Goal: Information Seeking & Learning: Learn about a topic

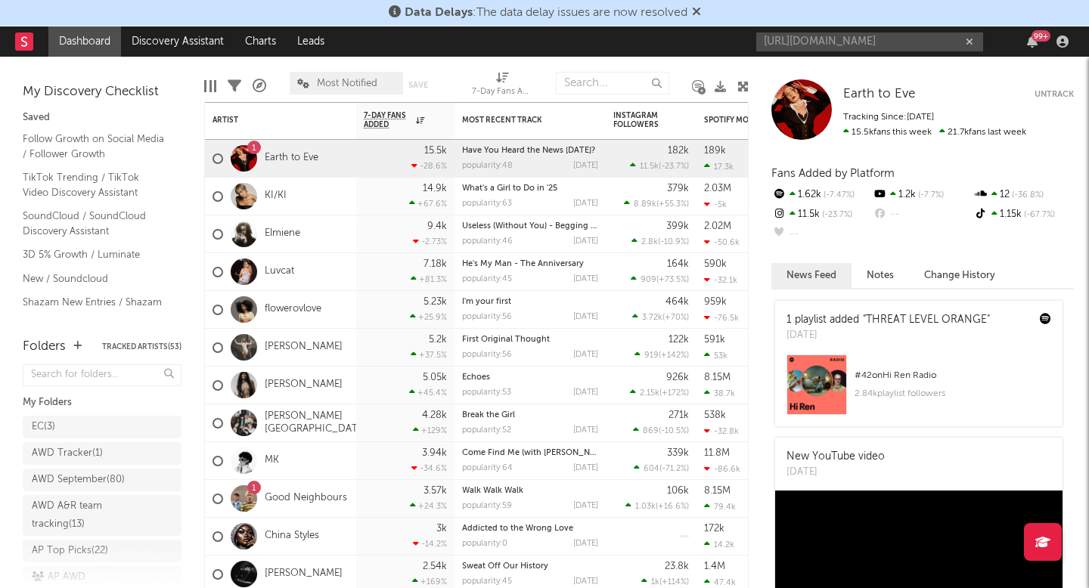
scroll to position [0, 209]
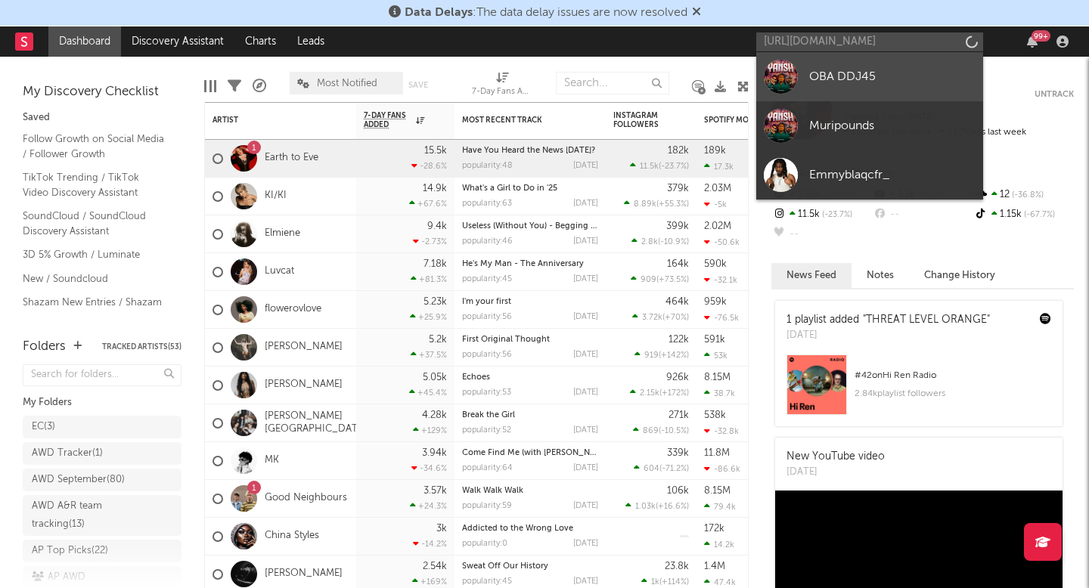
type input "[URL][DOMAIN_NAME]"
click at [870, 79] on div "OBA DDJ45" at bounding box center [892, 76] width 166 height 18
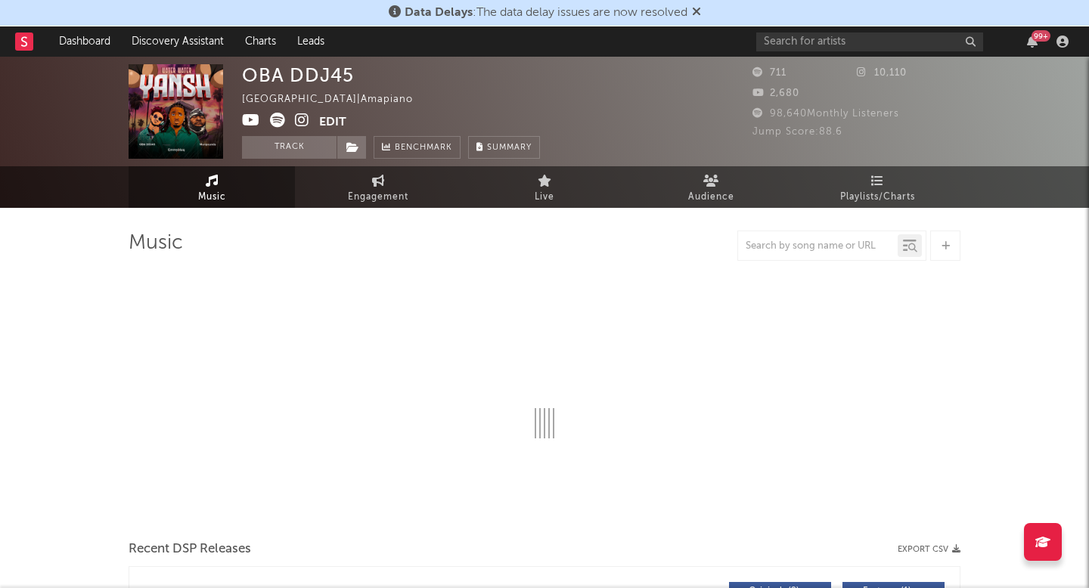
select select "1w"
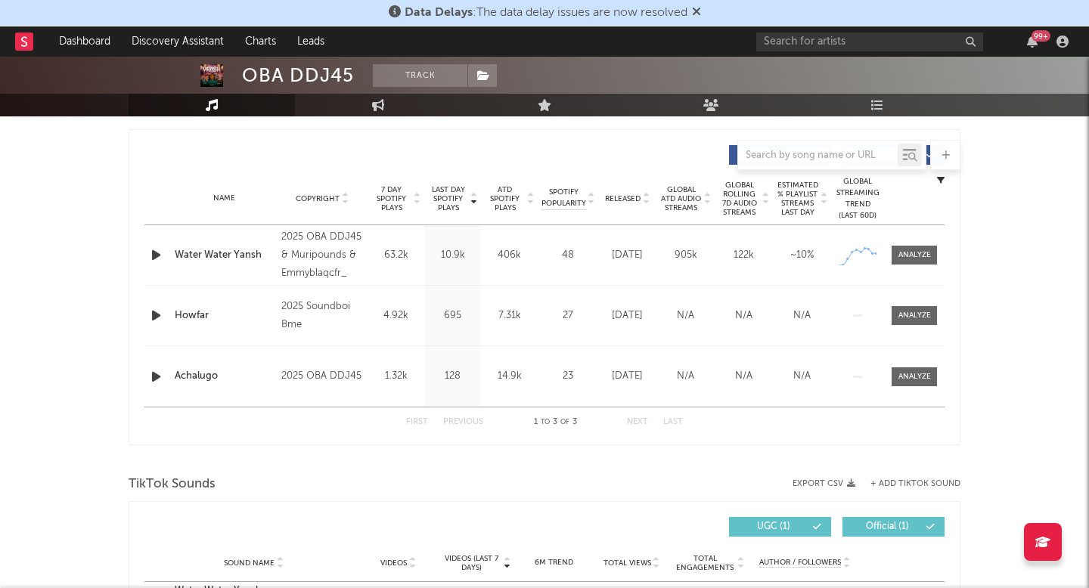
scroll to position [573, 0]
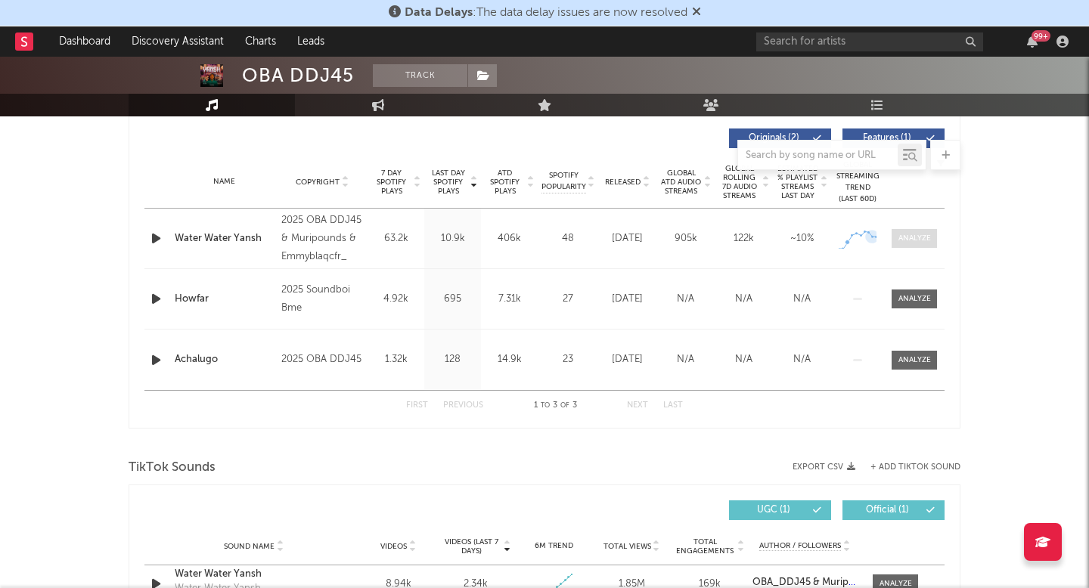
click at [935, 231] on span at bounding box center [914, 238] width 45 height 19
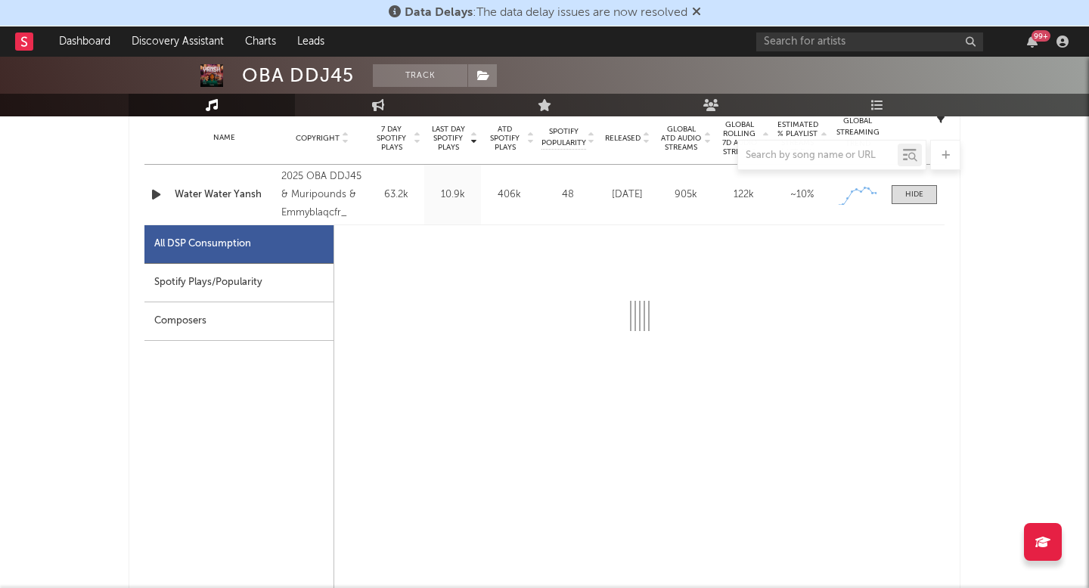
scroll to position [700, 0]
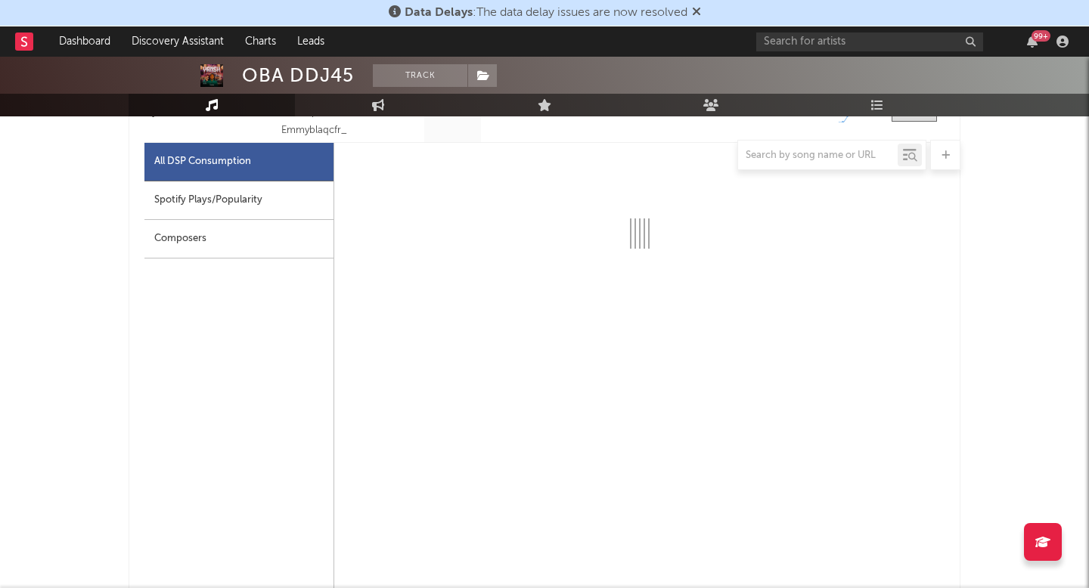
select select "1w"
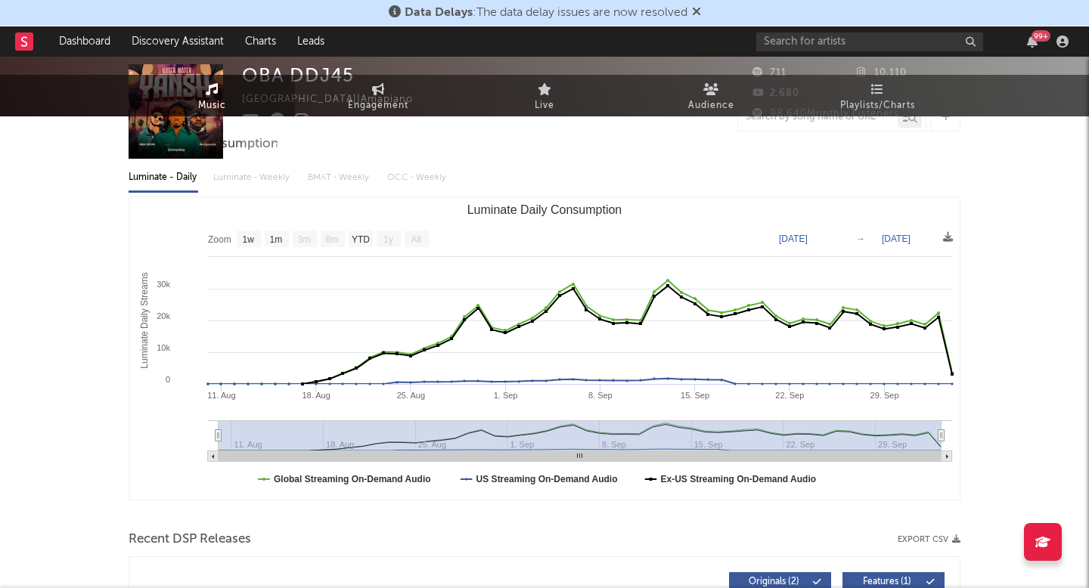
scroll to position [0, 0]
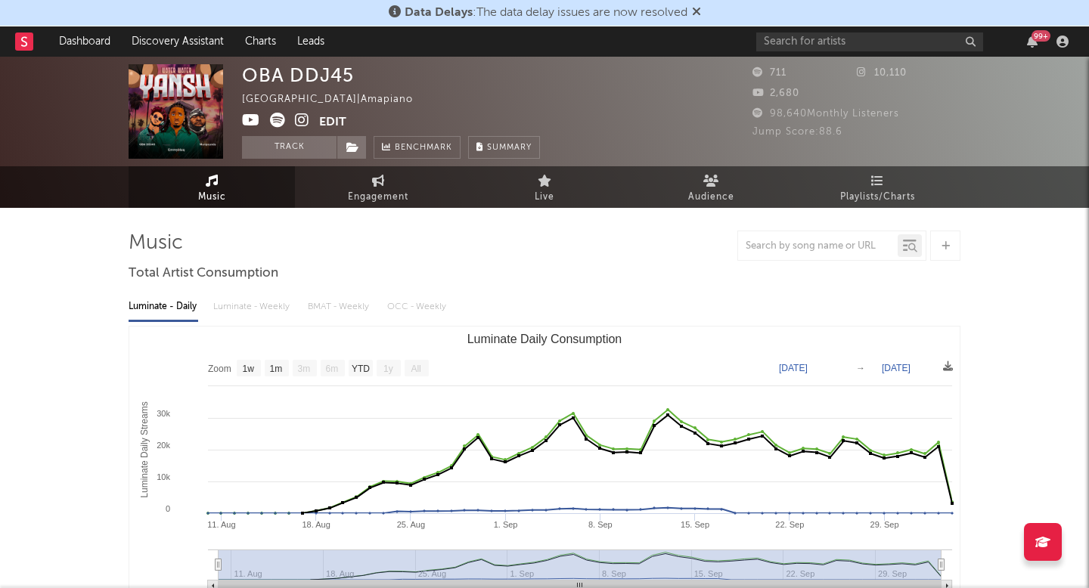
click at [304, 117] on icon at bounding box center [302, 120] width 14 height 15
click at [375, 197] on span "Engagement" at bounding box center [378, 197] width 61 height 18
select select "1w"
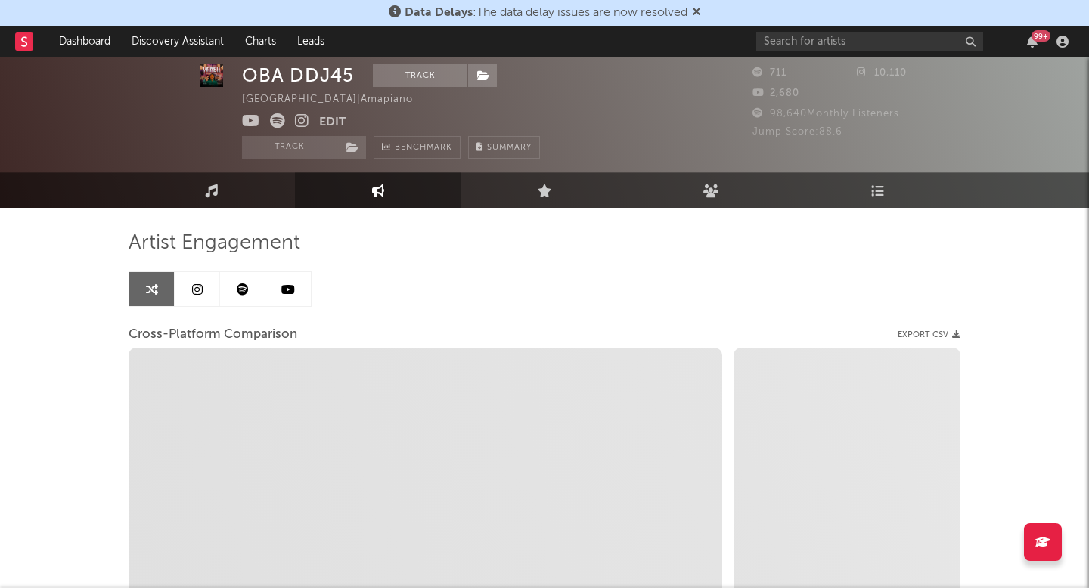
scroll to position [113, 0]
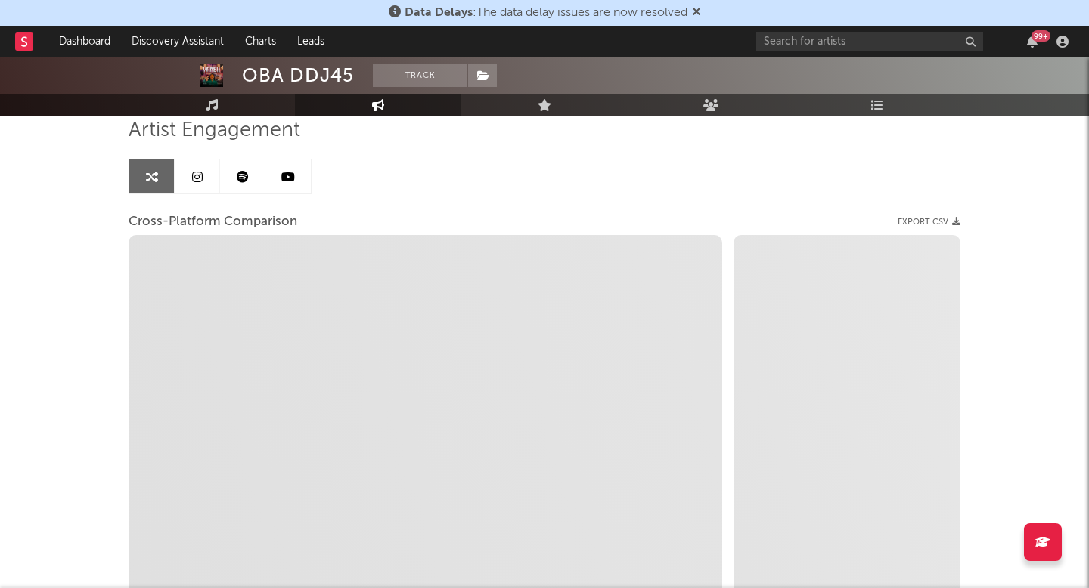
select select "1m"
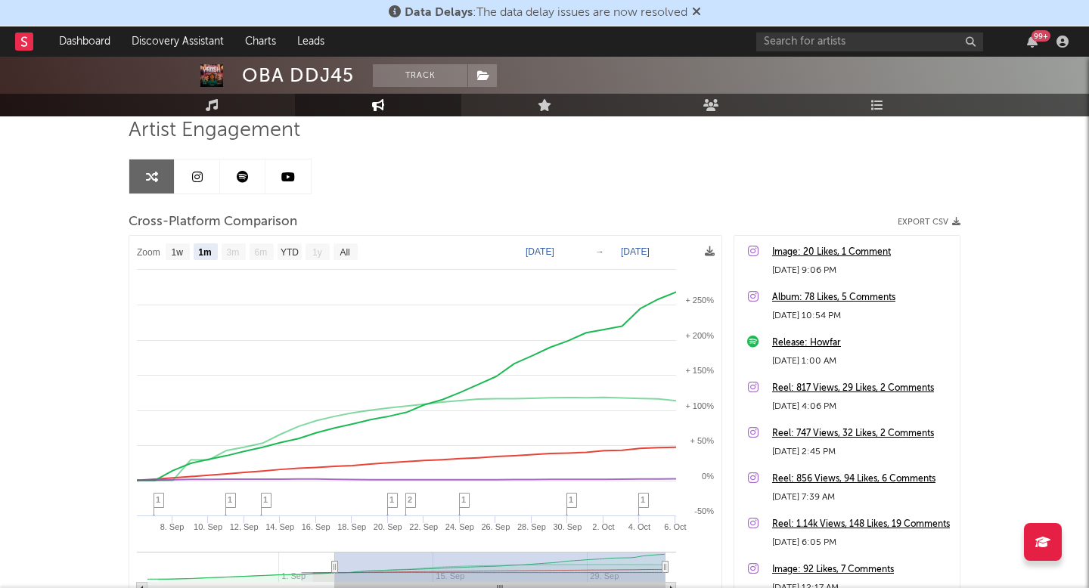
scroll to position [0, 0]
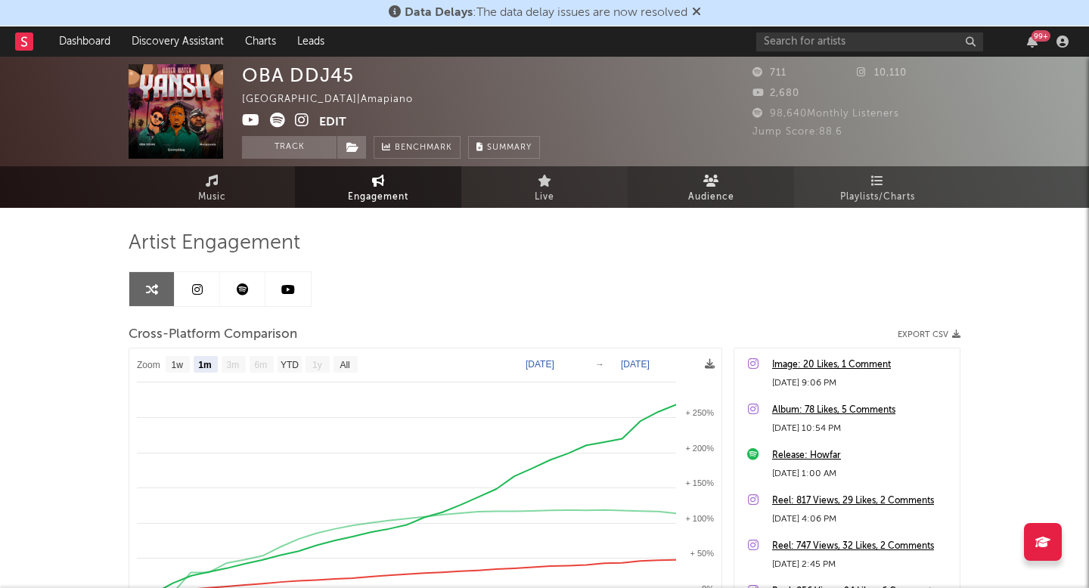
click at [678, 202] on link "Audience" at bounding box center [711, 187] width 166 height 42
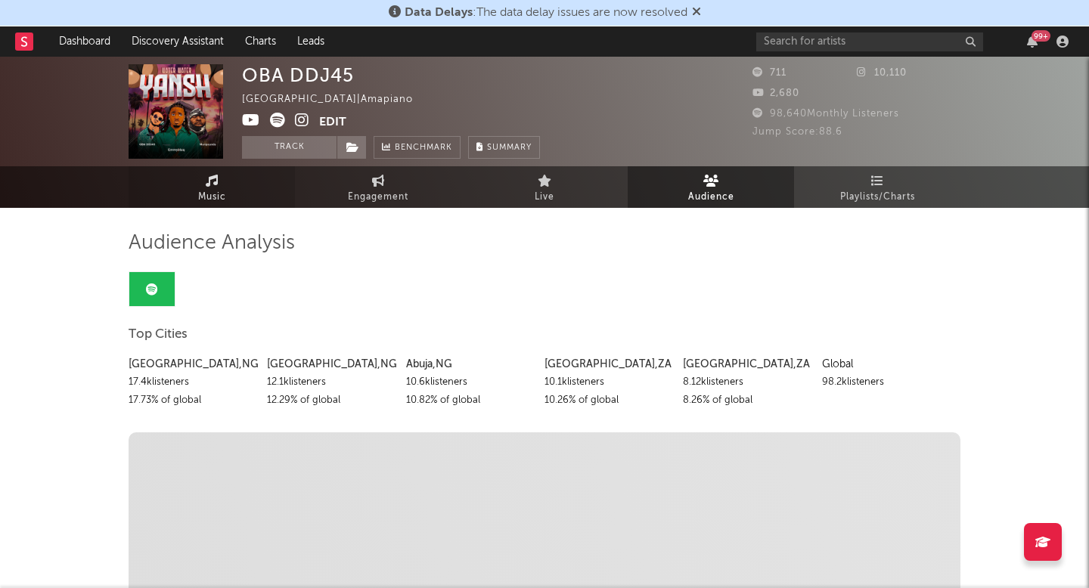
click at [214, 191] on span "Music" at bounding box center [212, 197] width 28 height 18
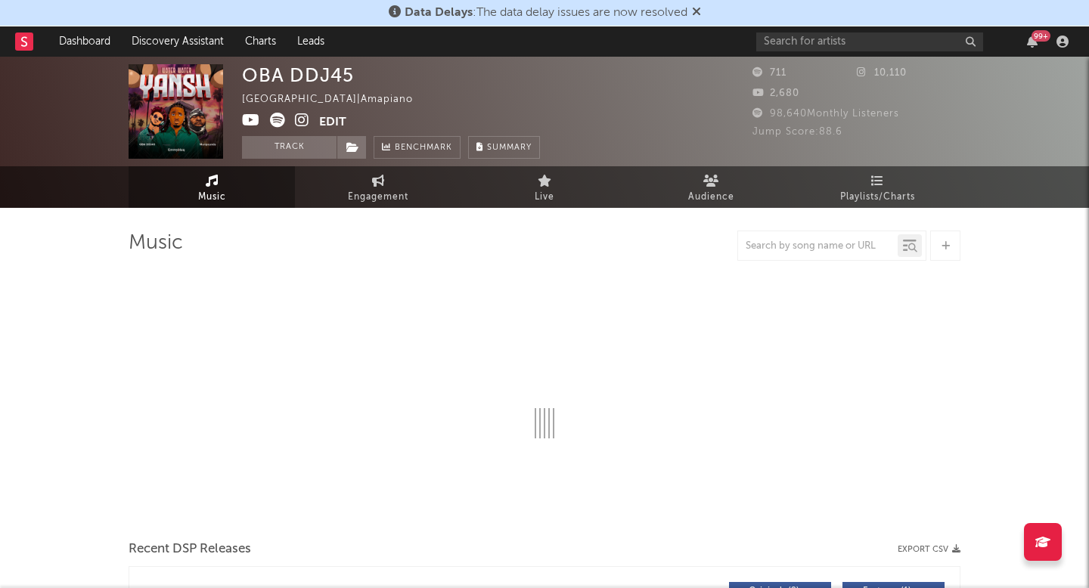
select select "1w"
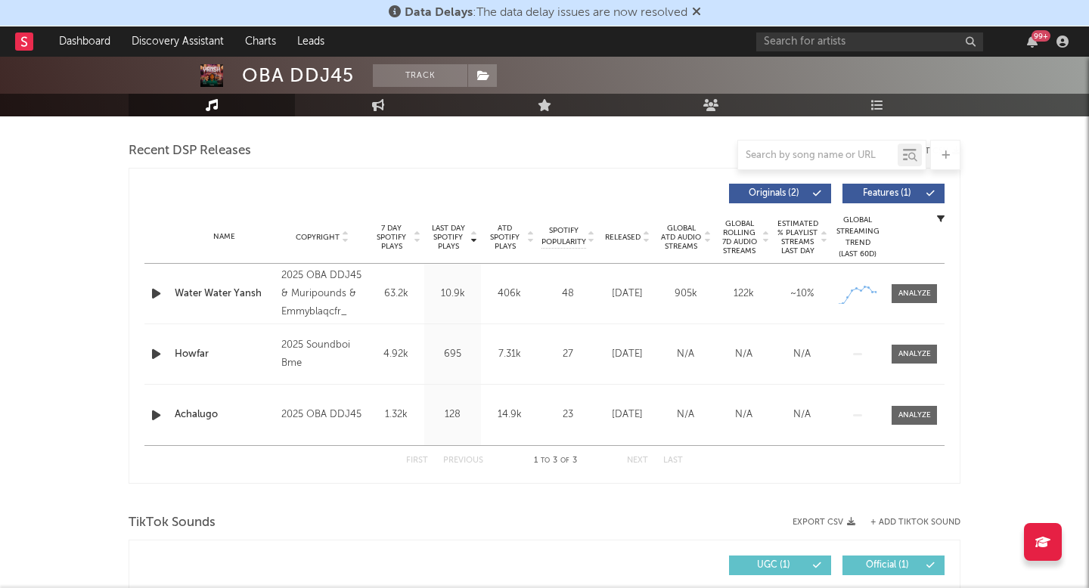
scroll to position [569, 0]
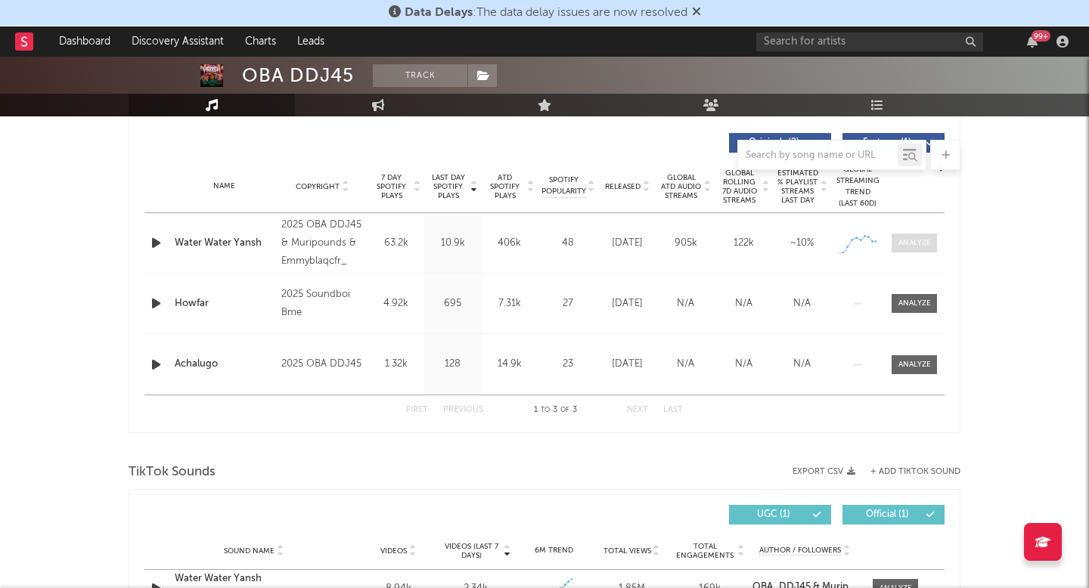
click at [914, 234] on span at bounding box center [914, 243] width 45 height 19
select select "1w"
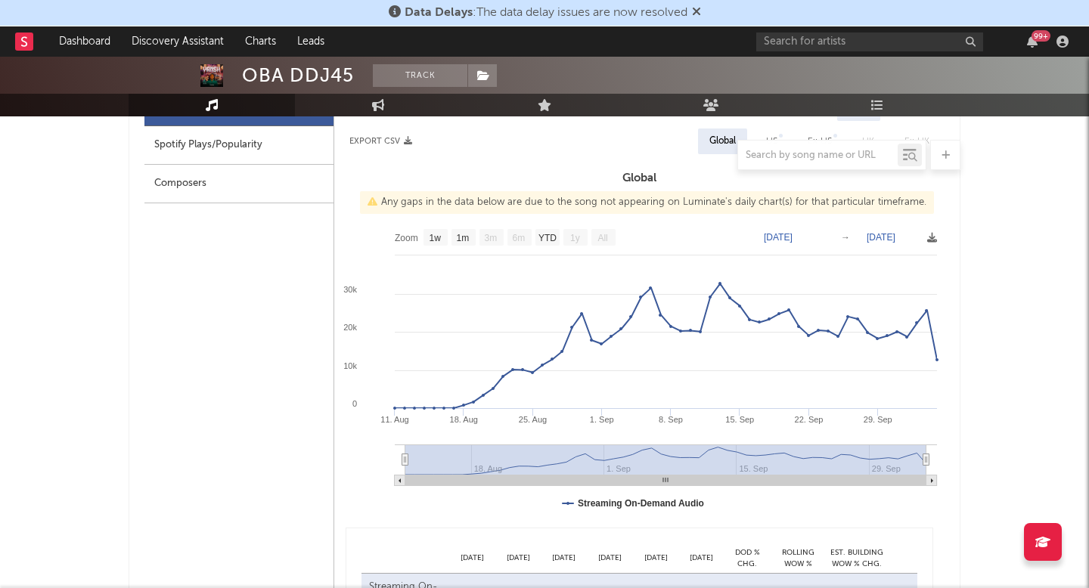
scroll to position [762, 0]
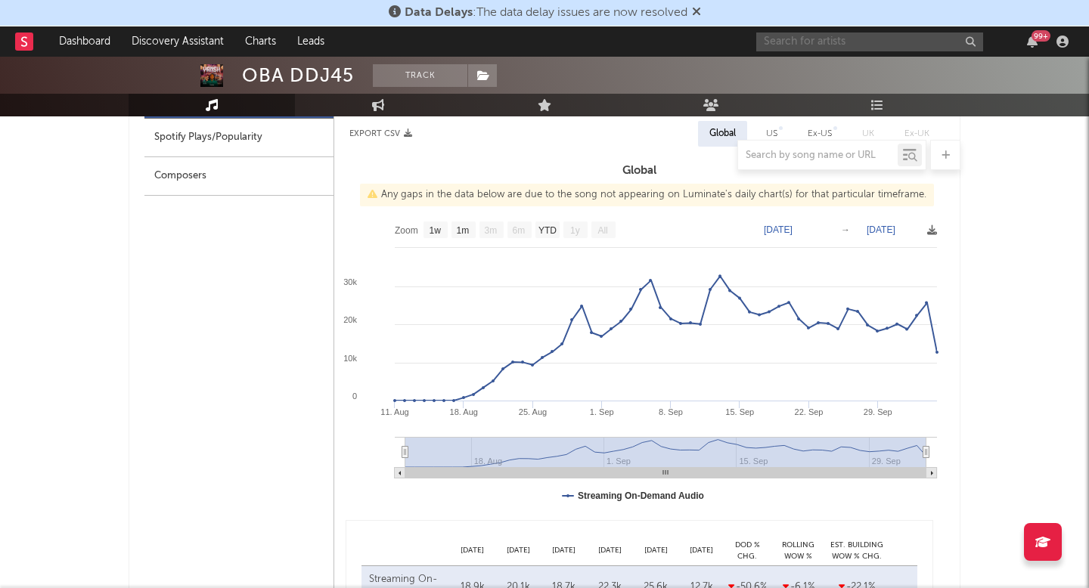
click at [828, 43] on input "text" at bounding box center [869, 42] width 227 height 19
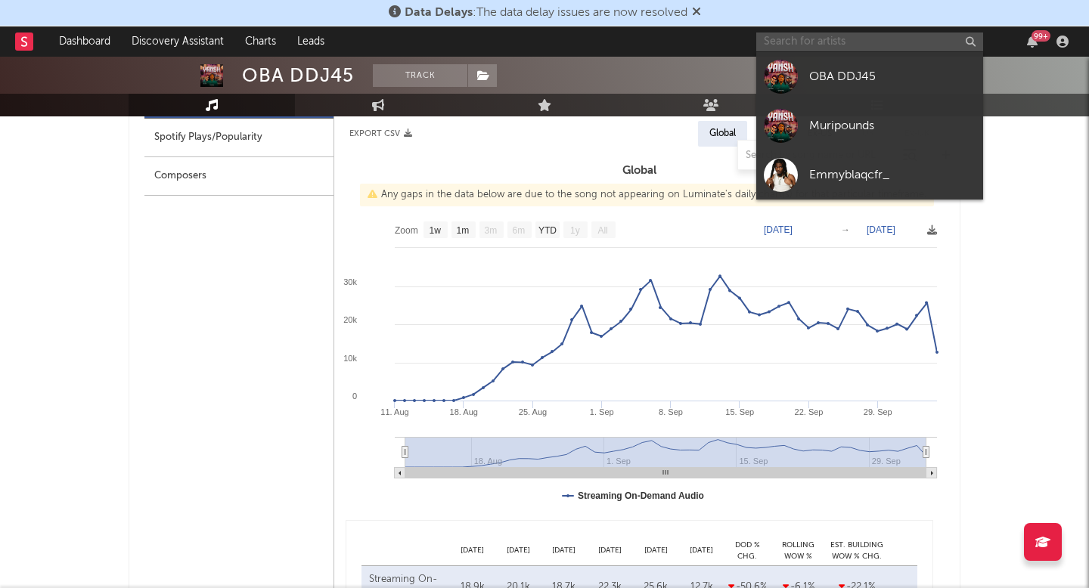
paste input "[URL][DOMAIN_NAME]"
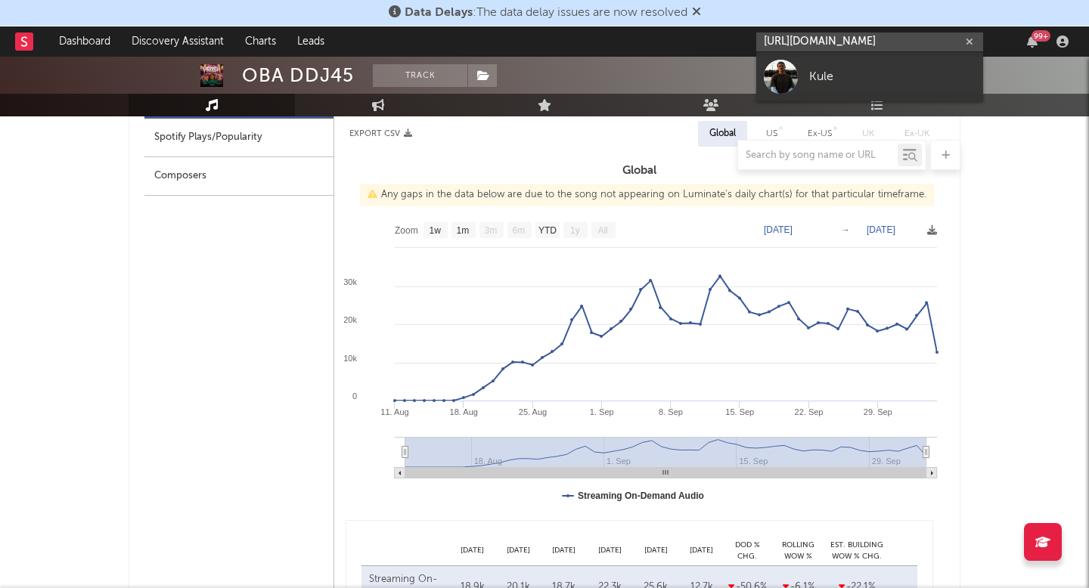
type input "[URL][DOMAIN_NAME]"
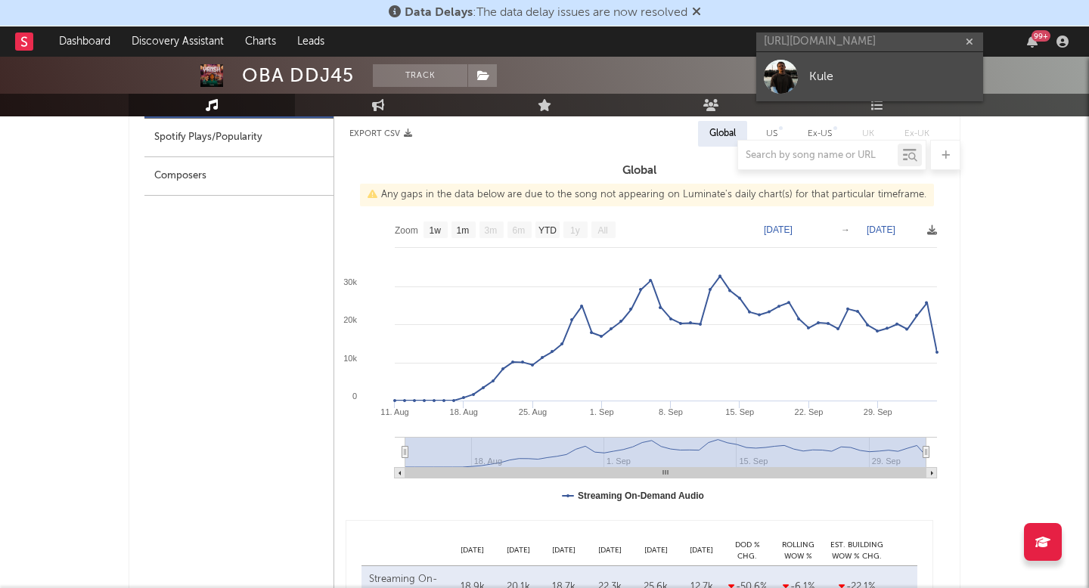
click at [803, 70] on link "Kule" at bounding box center [869, 76] width 227 height 49
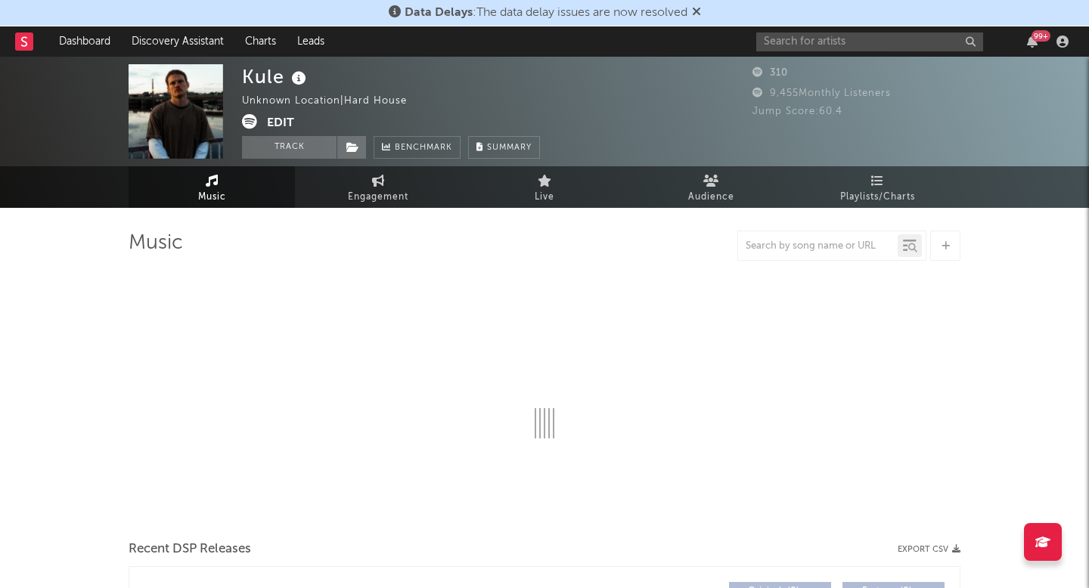
select select "1w"
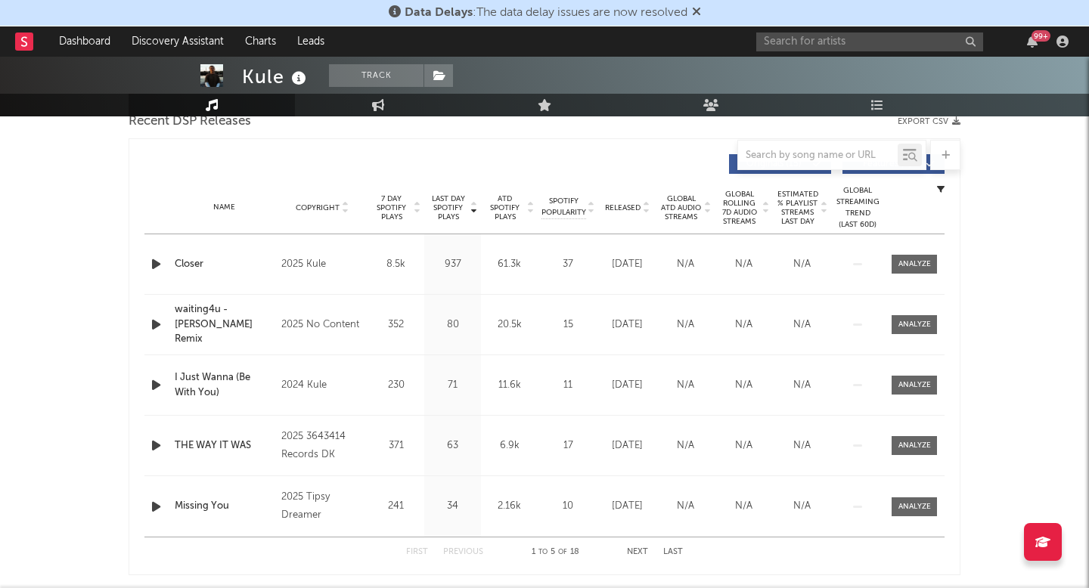
scroll to position [607, 0]
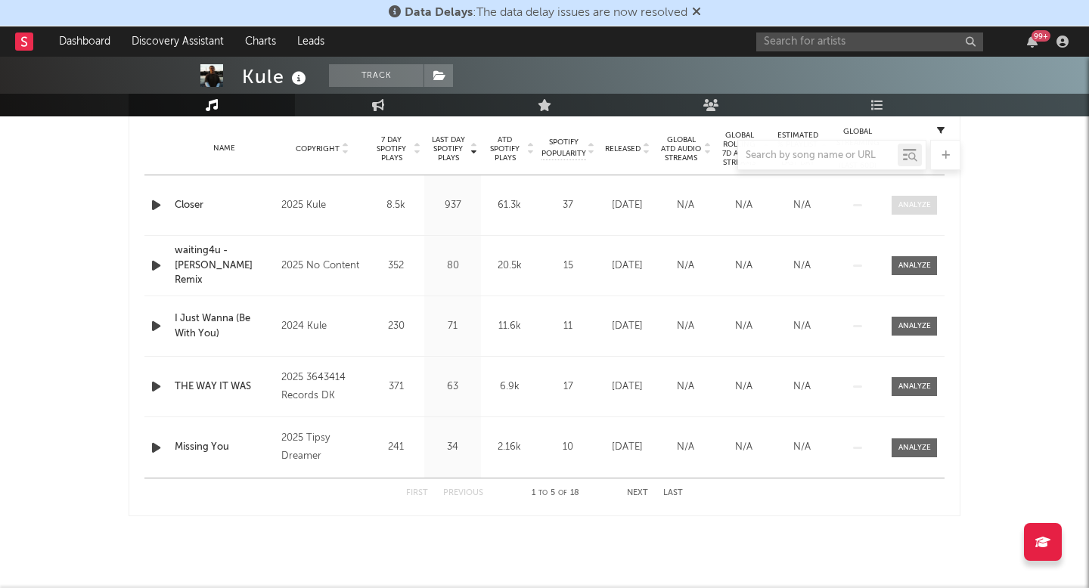
click at [893, 209] on span at bounding box center [914, 205] width 45 height 19
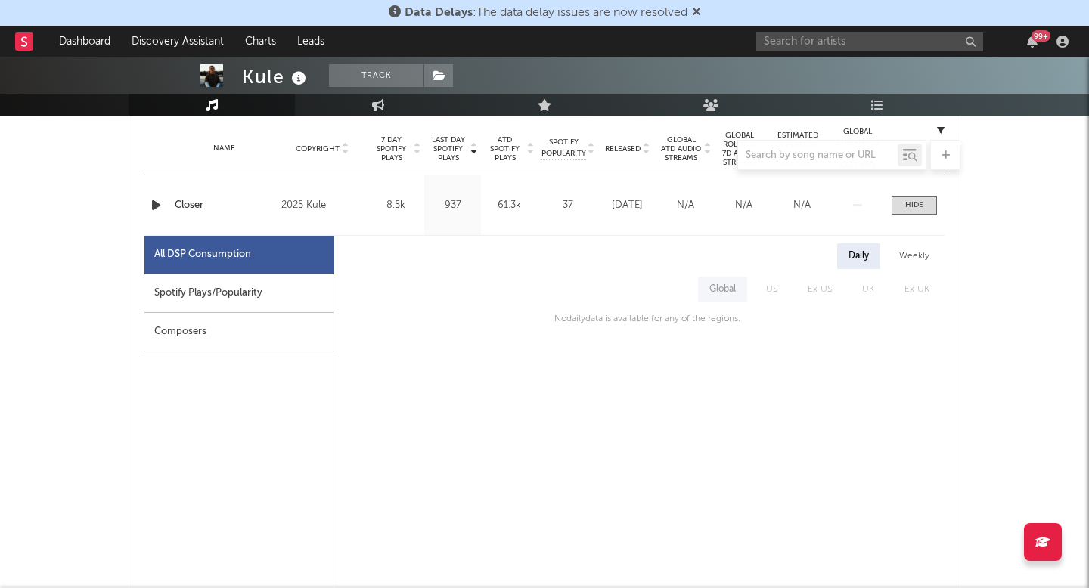
click at [272, 274] on div "All DSP Consumption" at bounding box center [238, 255] width 189 height 39
click at [277, 287] on div "Spotify Plays/Popularity" at bounding box center [238, 294] width 189 height 39
select select "1w"
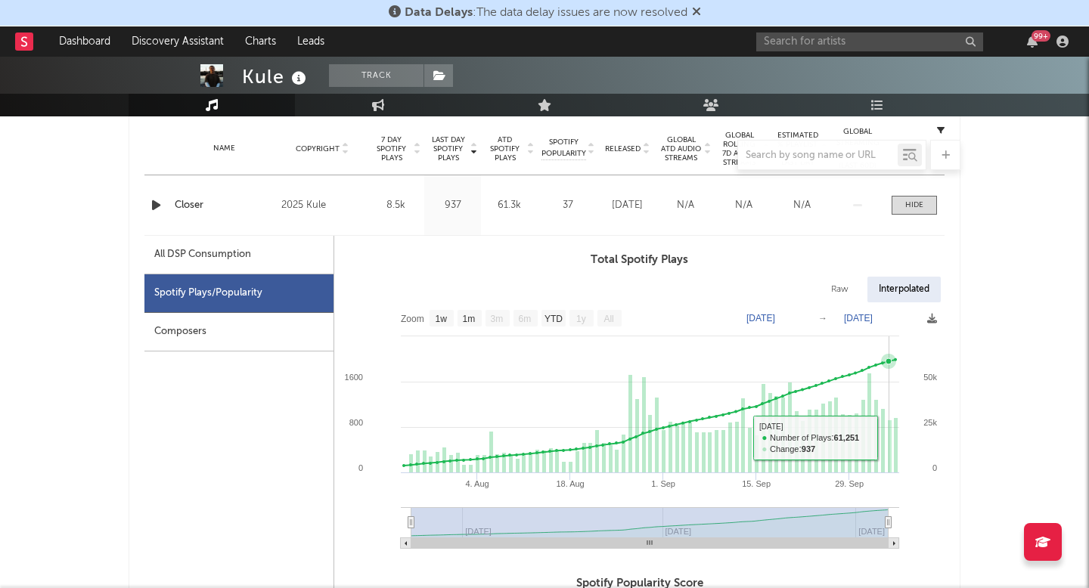
click at [889, 441] on rect at bounding box center [890, 447] width 4 height 53
click at [243, 251] on div "All DSP Consumption" at bounding box center [202, 255] width 97 height 18
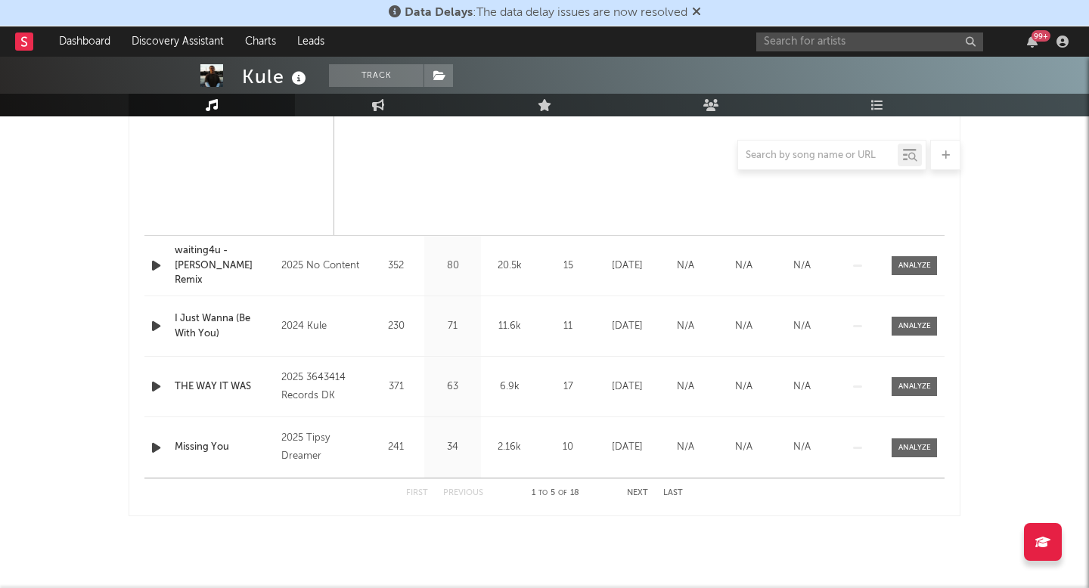
scroll to position [0, 0]
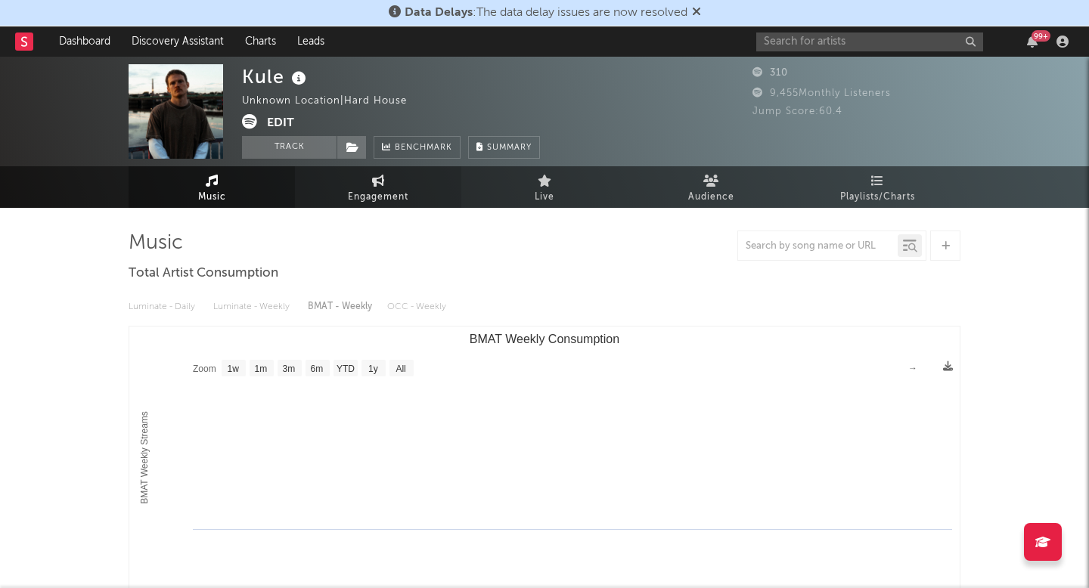
click at [368, 201] on span "Engagement" at bounding box center [378, 197] width 61 height 18
select select "1w"
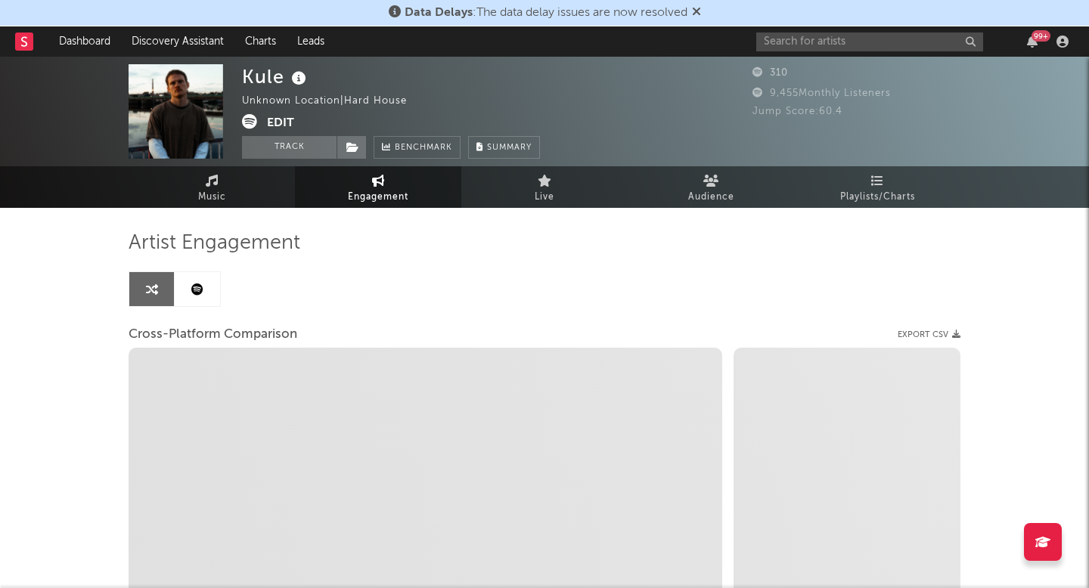
select select "1m"
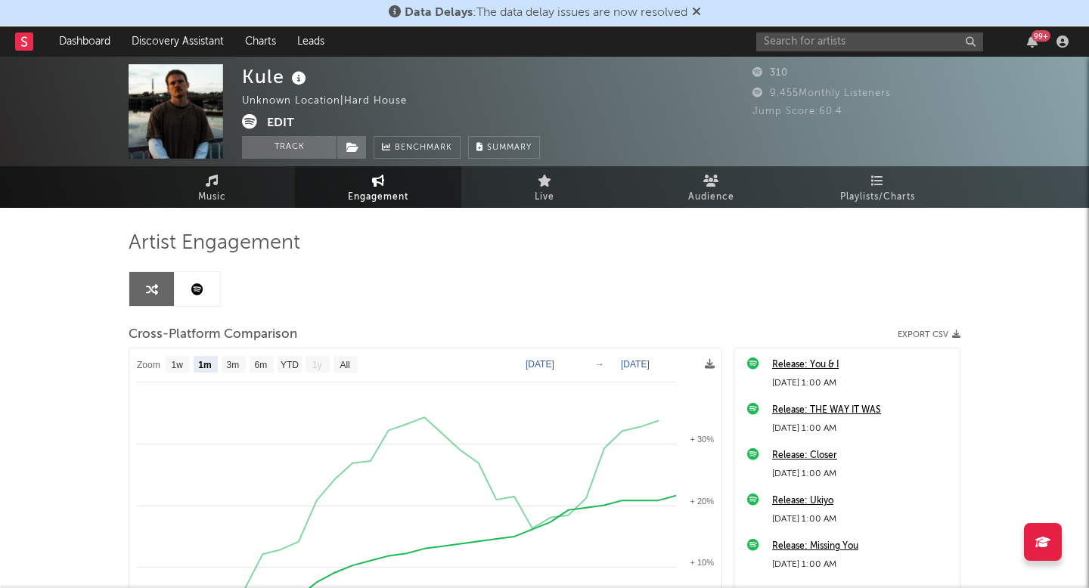
click at [244, 129] on icon at bounding box center [249, 121] width 15 height 15
click at [799, 50] on input "text" at bounding box center [869, 42] width 227 height 19
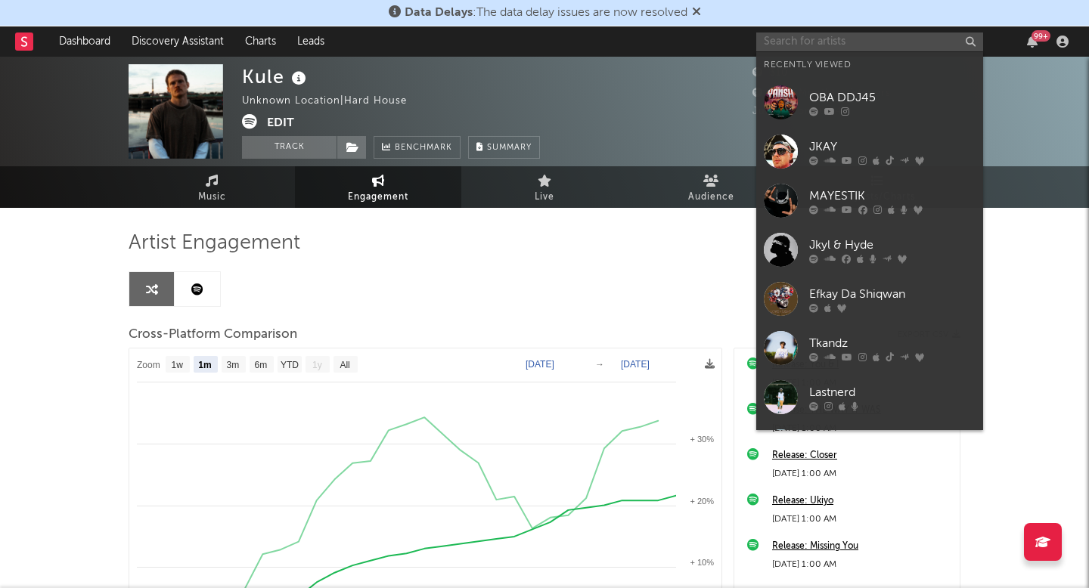
paste input "[URL][DOMAIN_NAME]"
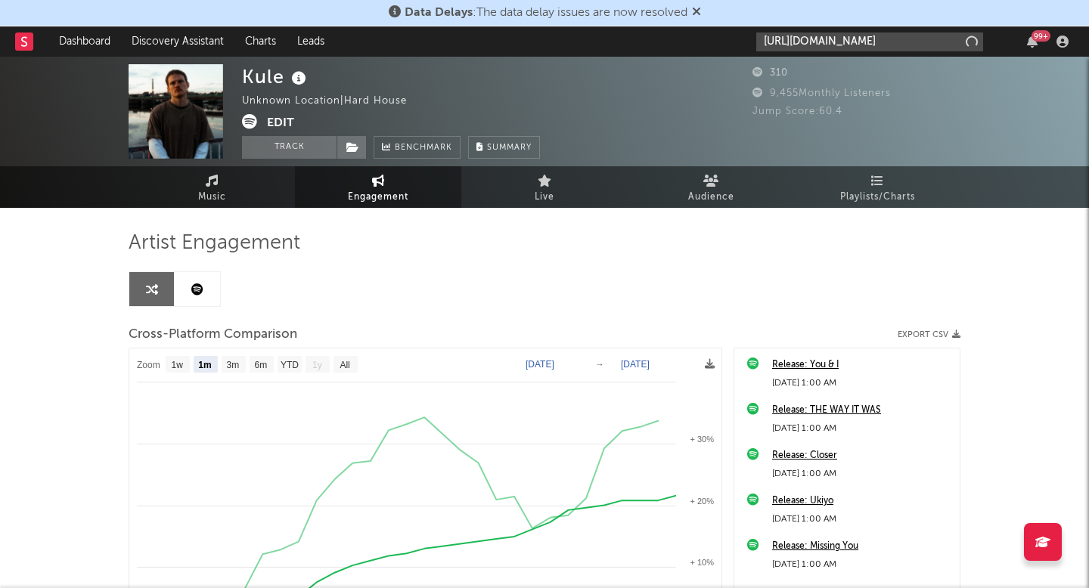
type input "[URL][DOMAIN_NAME]"
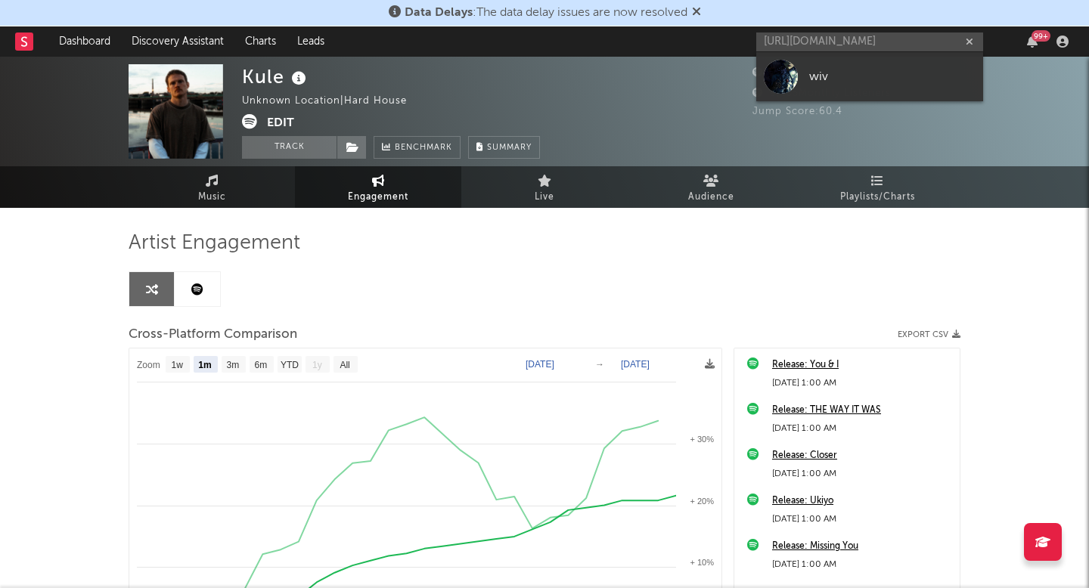
click at [861, 61] on link "wiv" at bounding box center [869, 76] width 227 height 49
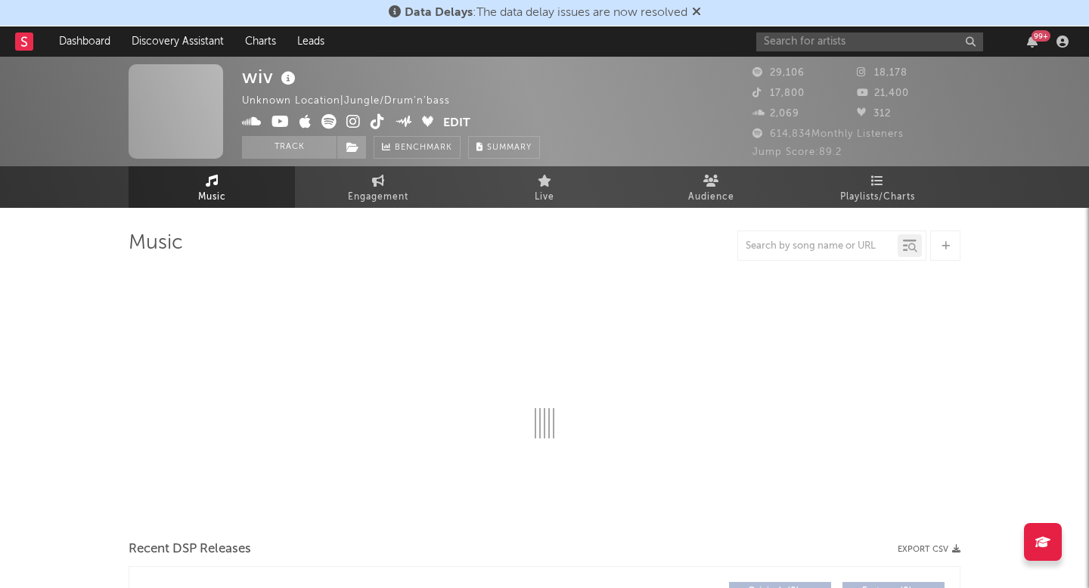
select select "6m"
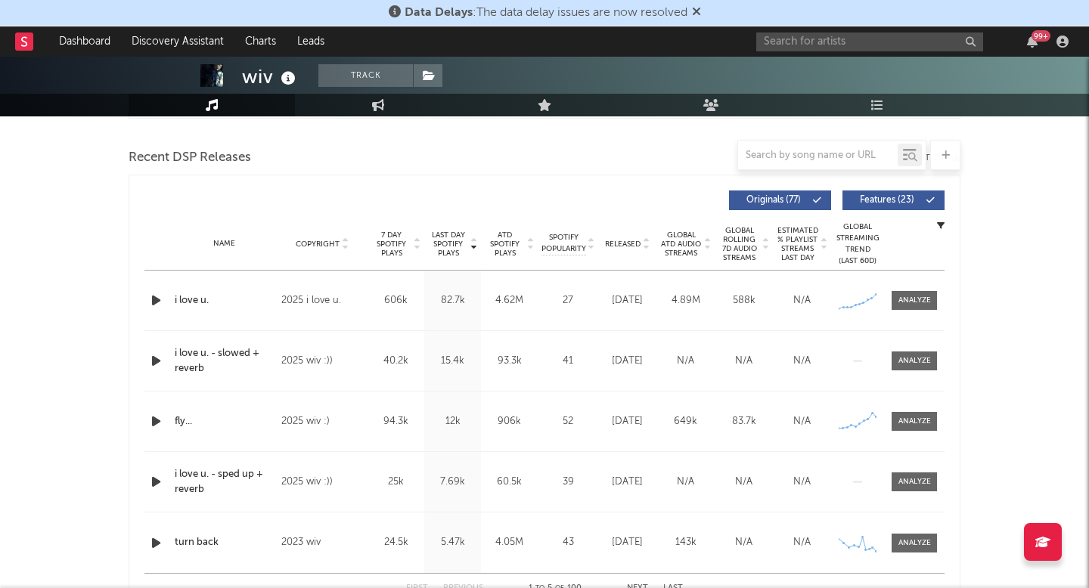
scroll to position [572, 0]
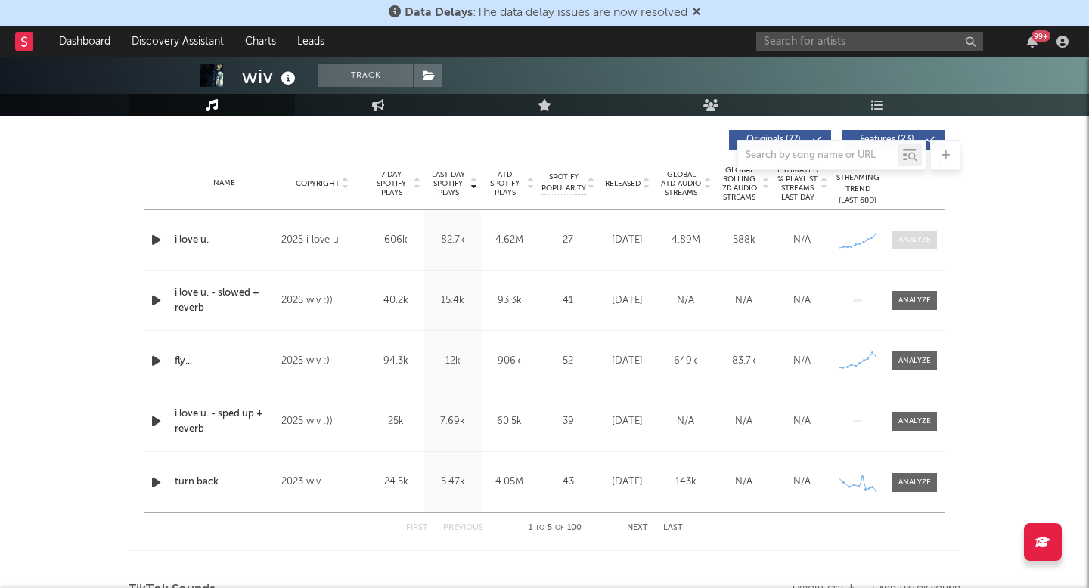
click at [926, 238] on div at bounding box center [914, 239] width 33 height 11
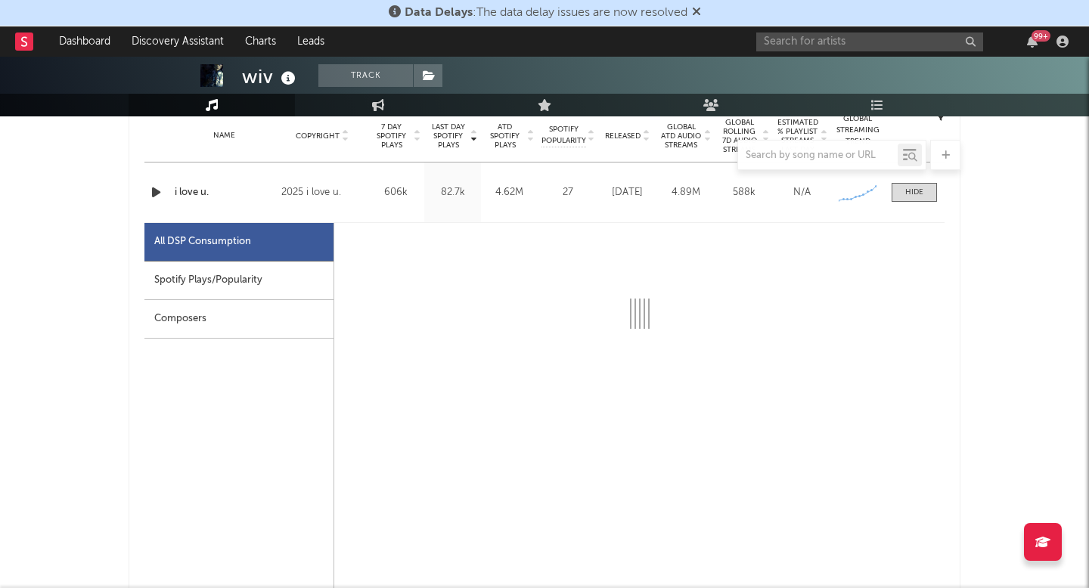
select select "6m"
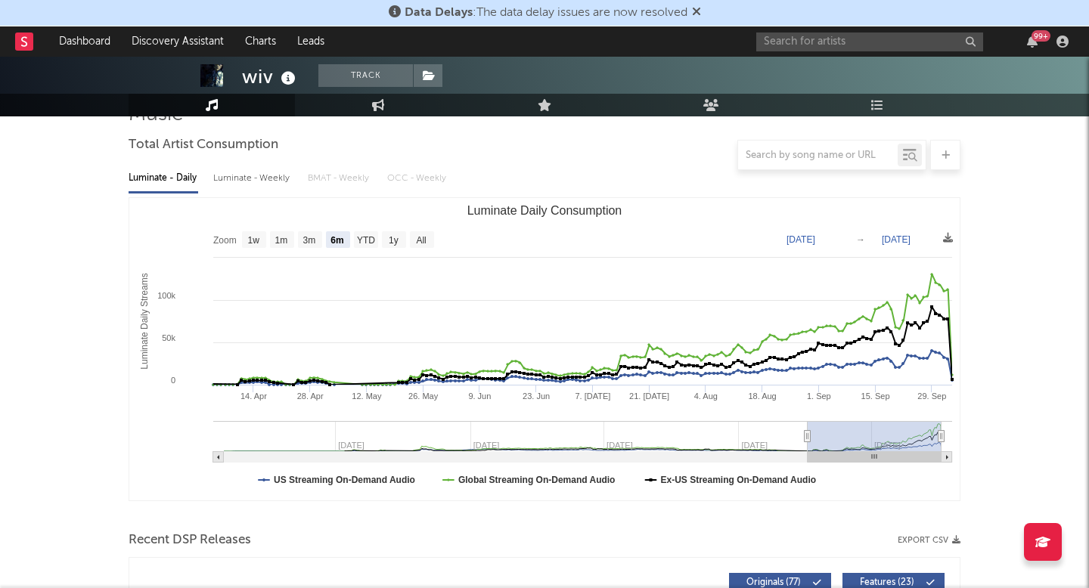
scroll to position [0, 0]
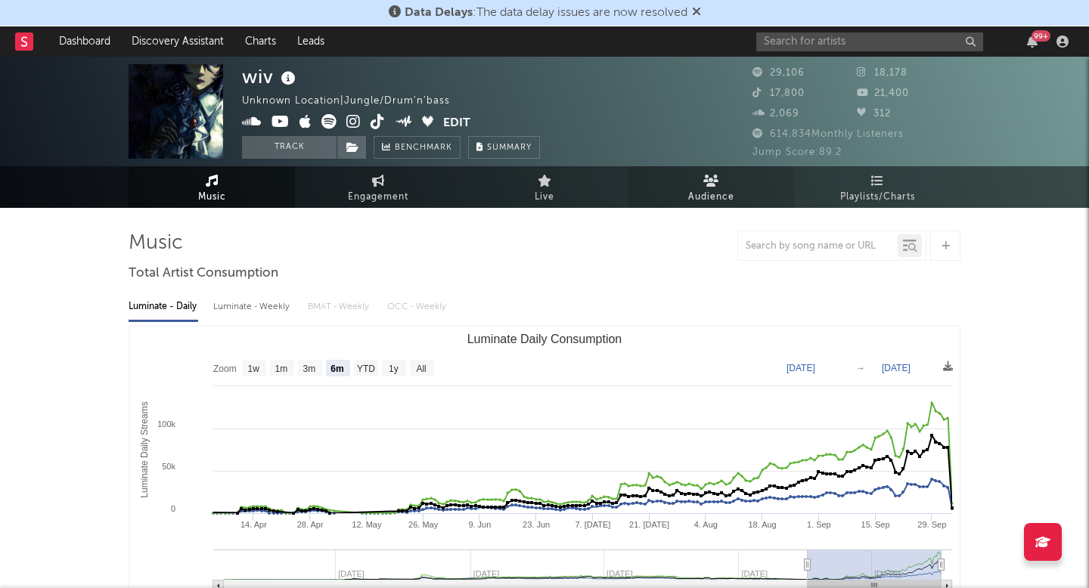
click at [690, 185] on link "Audience" at bounding box center [711, 187] width 166 height 42
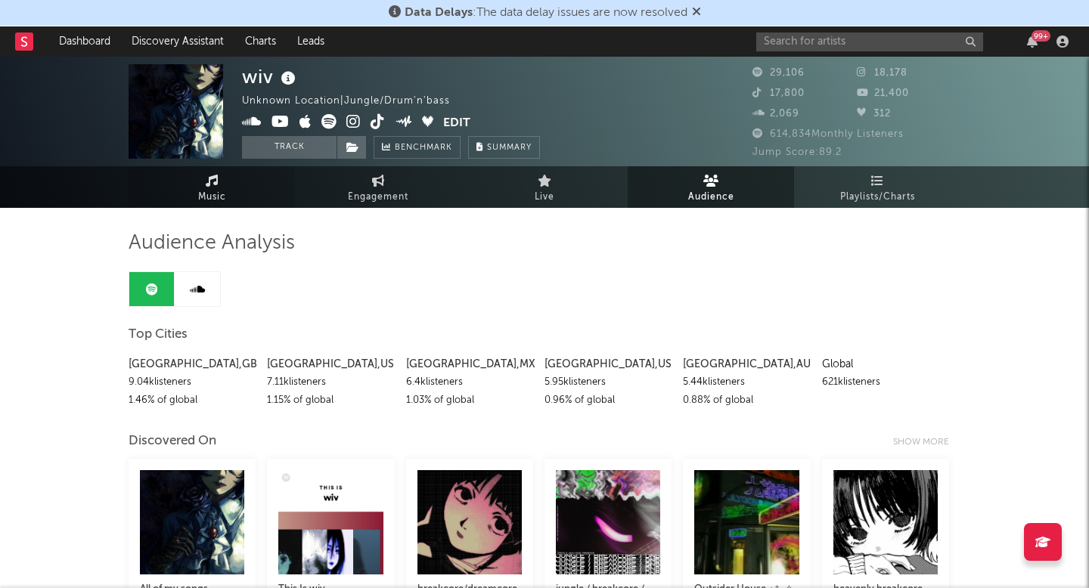
click at [207, 182] on icon at bounding box center [212, 181] width 13 height 12
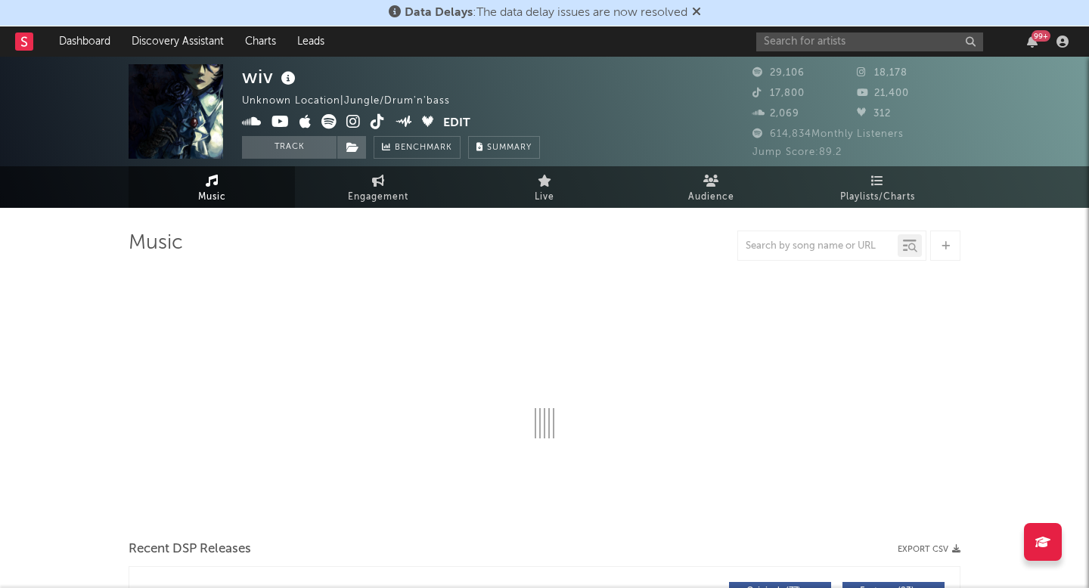
select select "6m"
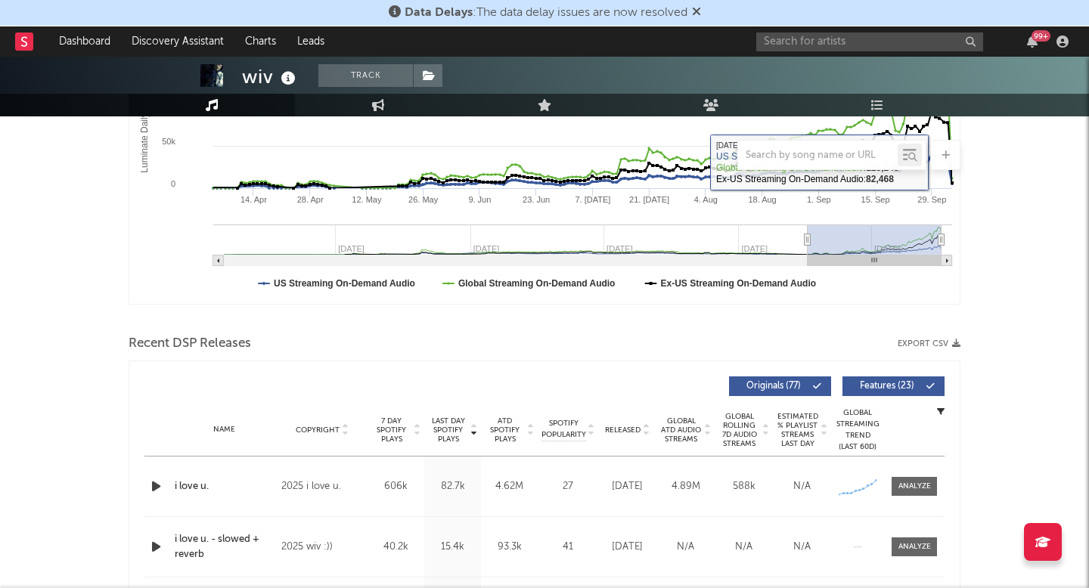
scroll to position [380, 0]
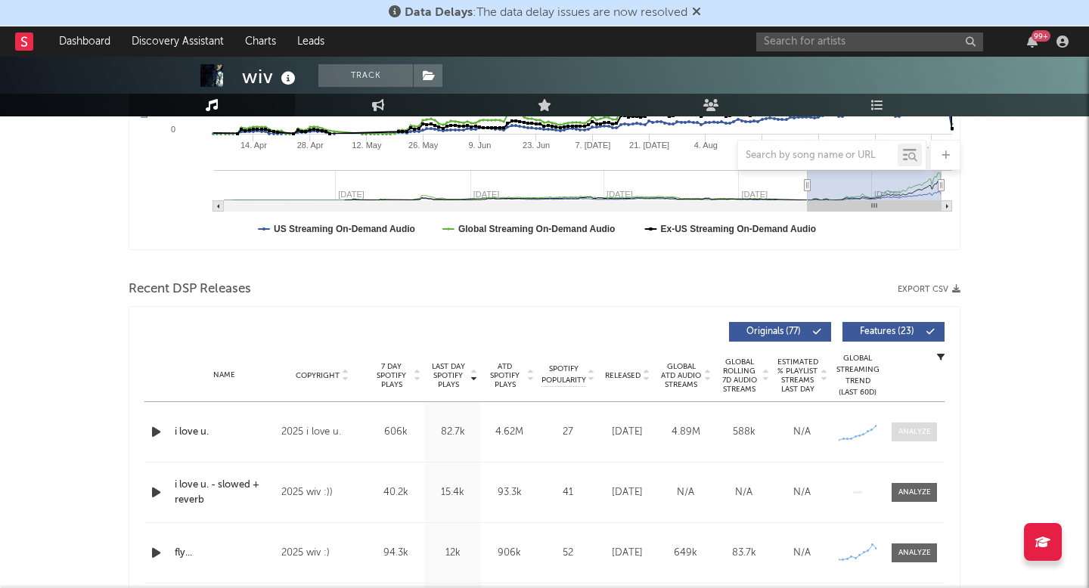
click at [911, 439] on span at bounding box center [914, 432] width 45 height 19
select select "6m"
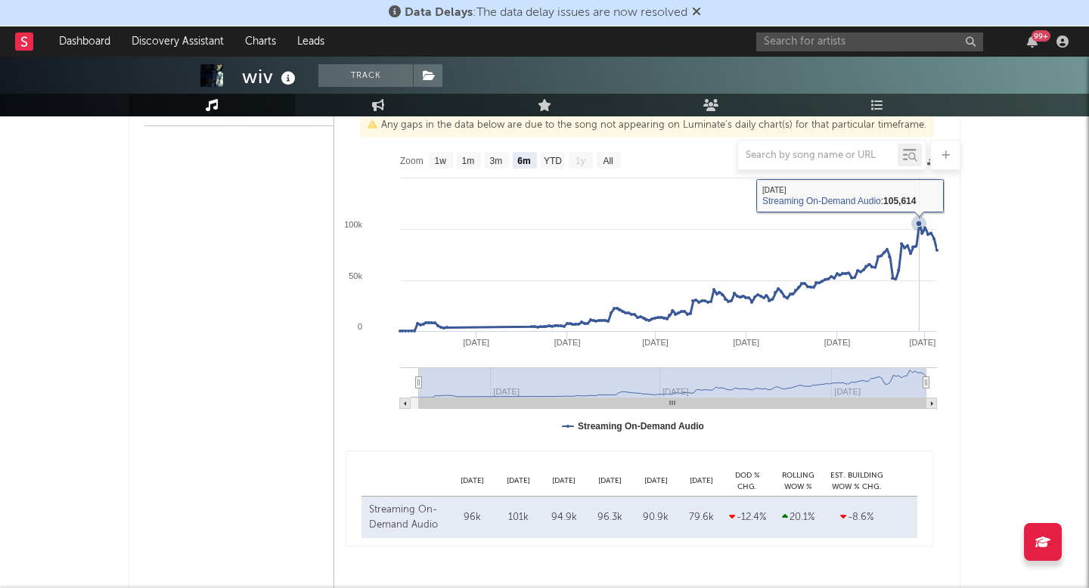
scroll to position [761, 0]
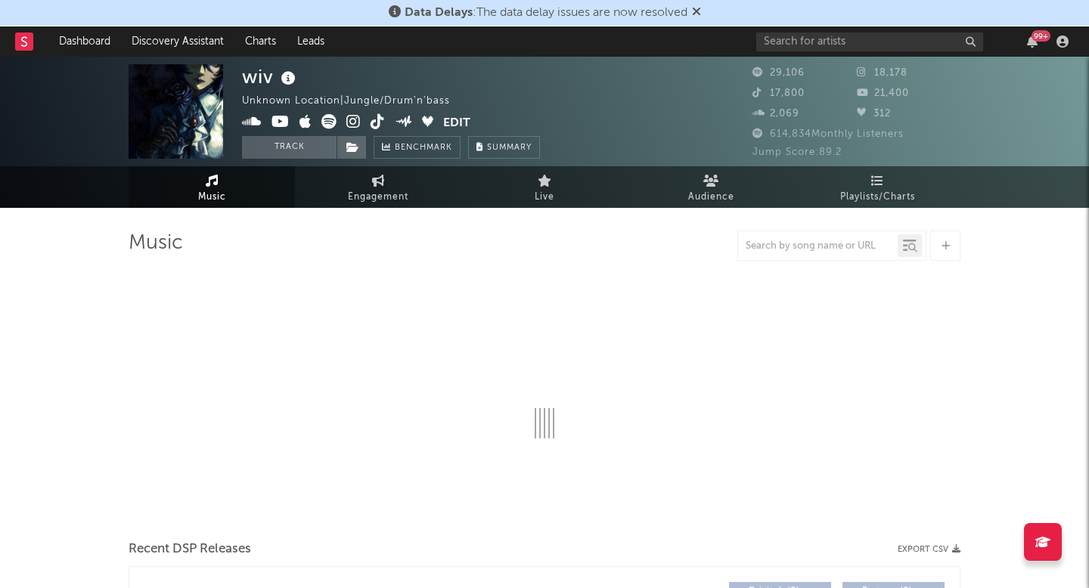
select select "6m"
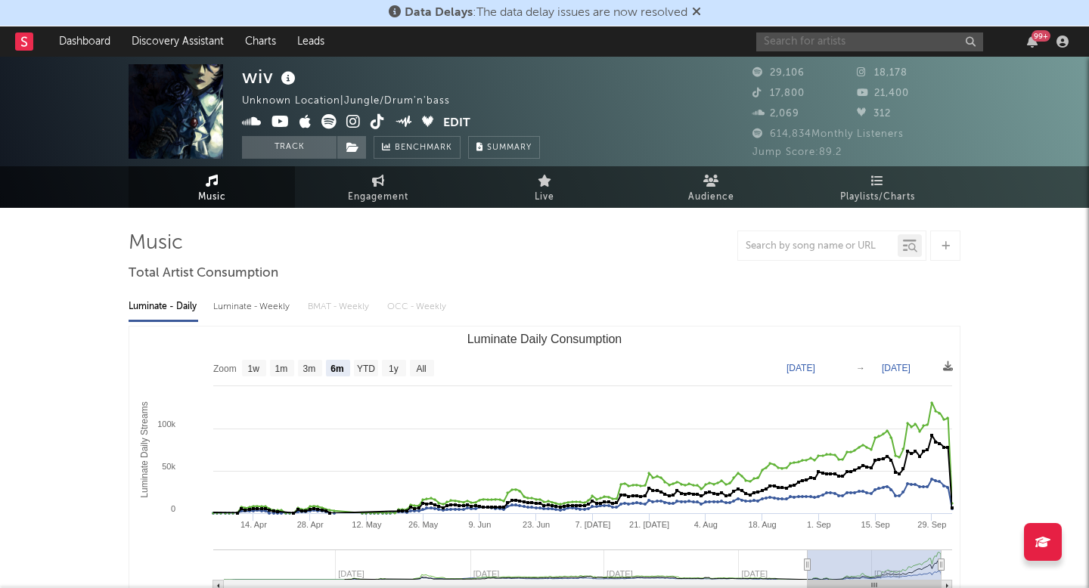
click at [821, 39] on input "text" at bounding box center [869, 42] width 227 height 19
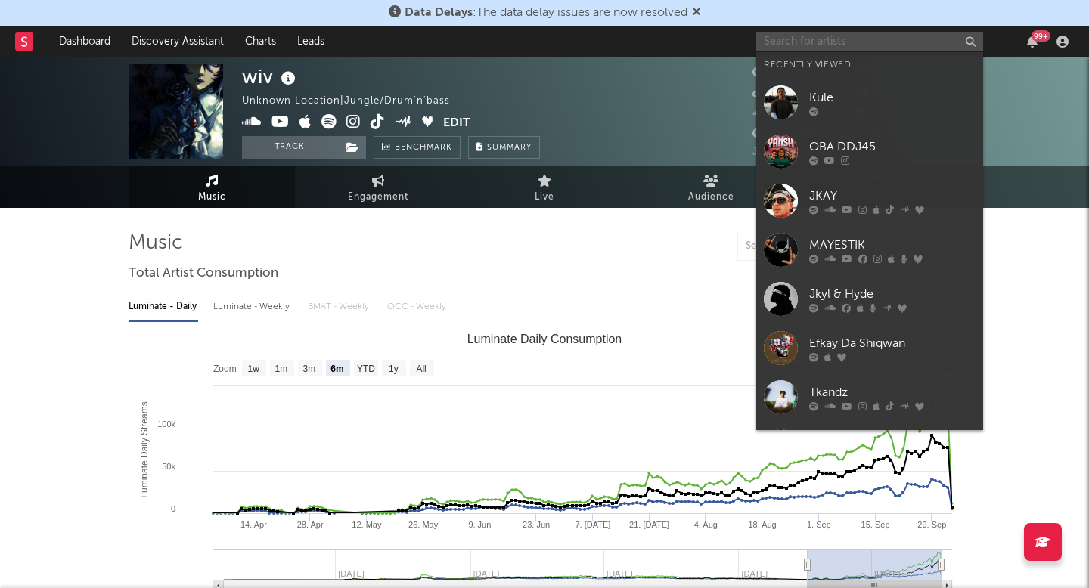
paste input "https://open.spotify.com/track/2ln1JjpCDwgIzgh1Oj4Xku?si=829acc97ffb2477a"
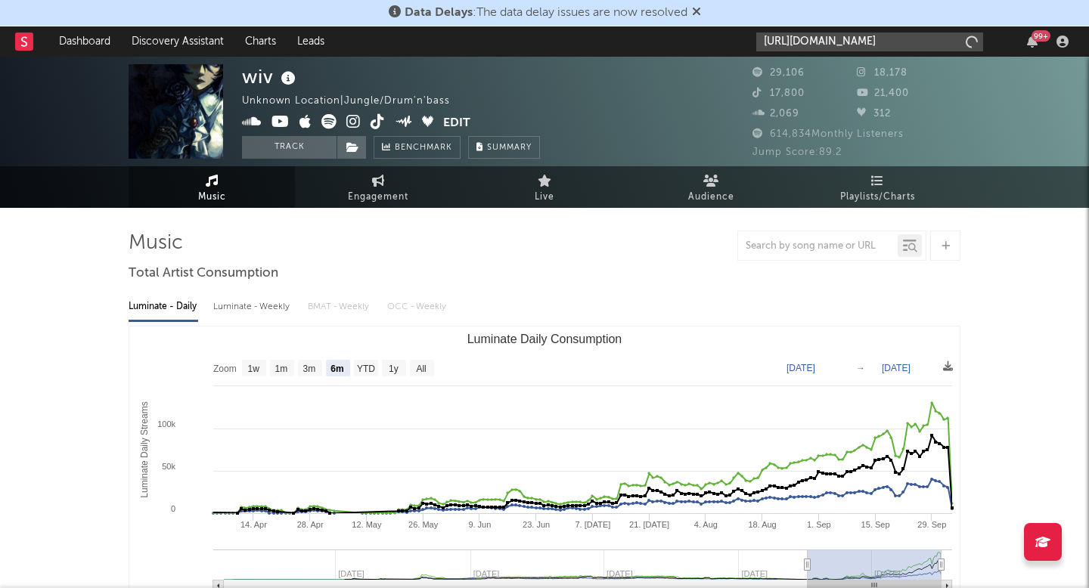
scroll to position [0, 194]
type input "https://open.spotify.com/track/2ln1JjpCDwgIzgh1Oj4Xku?si=829acc97ffb2477a"
click at [939, 42] on input "https://open.spotify.com/track/2ln1JjpCDwgIzgh1Oj4Xku?si=829acc97ffb2477a" at bounding box center [869, 42] width 227 height 19
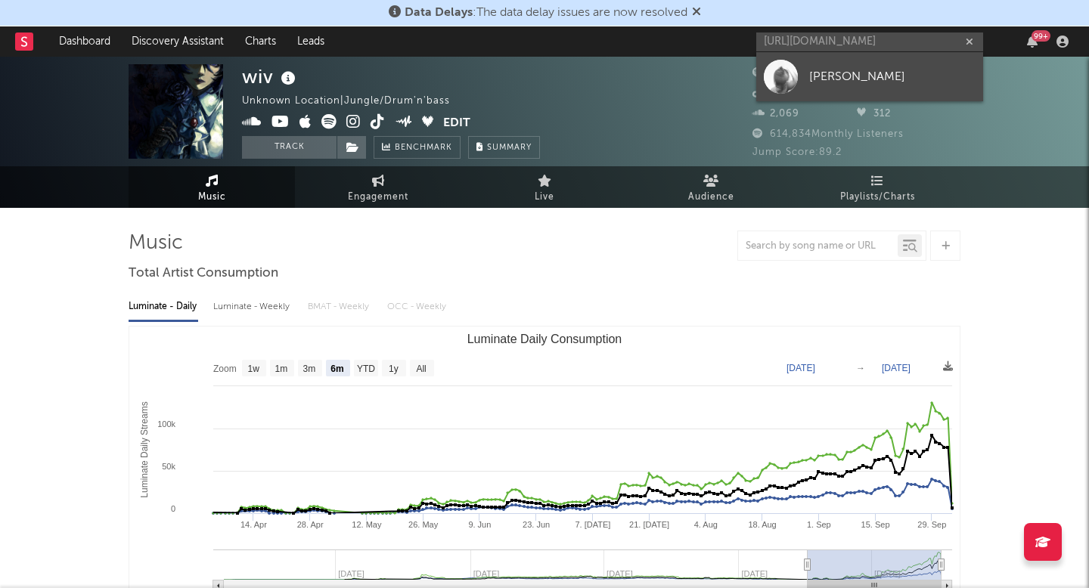
click at [839, 83] on div "Reid" at bounding box center [892, 76] width 166 height 18
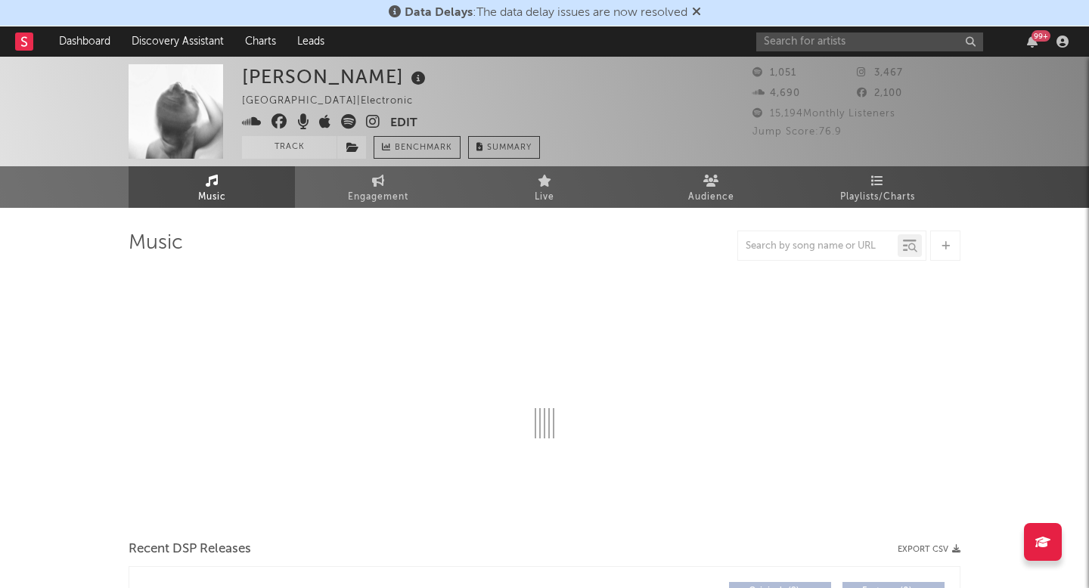
select select "1w"
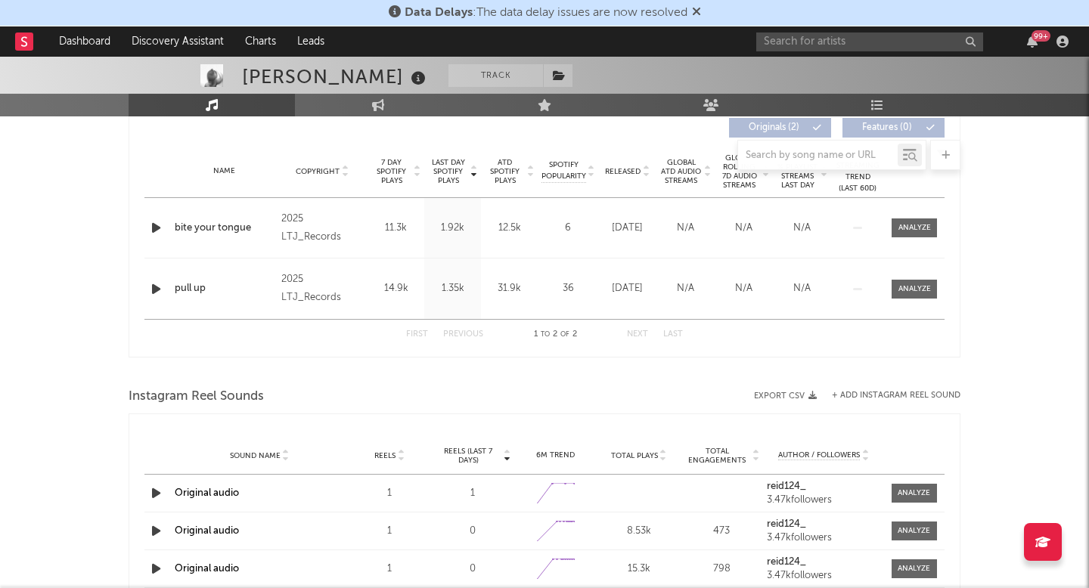
scroll to position [585, 0]
click at [905, 288] on div at bounding box center [914, 287] width 33 height 11
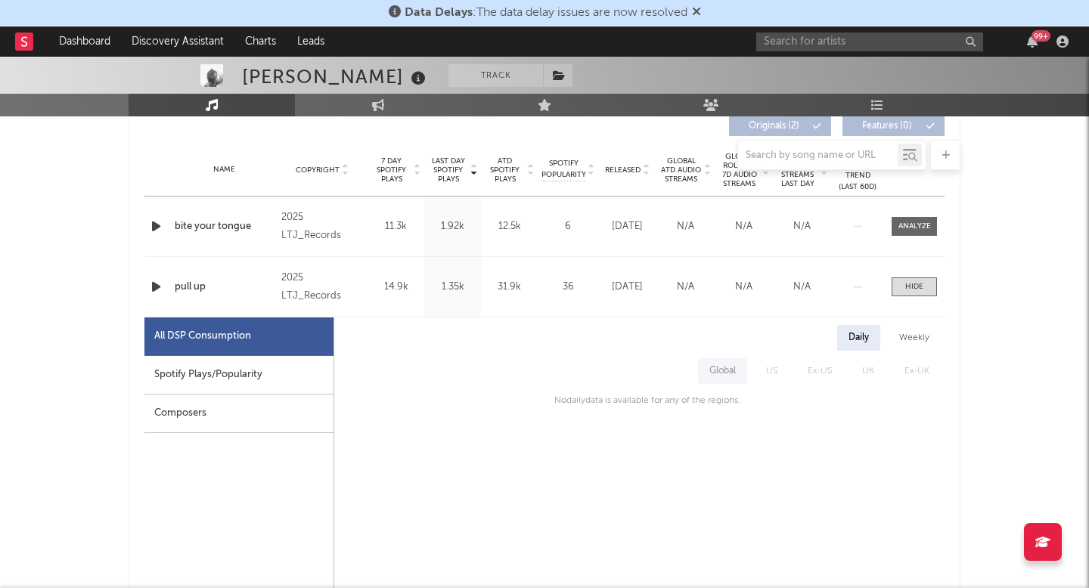
click at [273, 379] on div "Spotify Plays/Popularity" at bounding box center [238, 375] width 189 height 39
select select "1w"
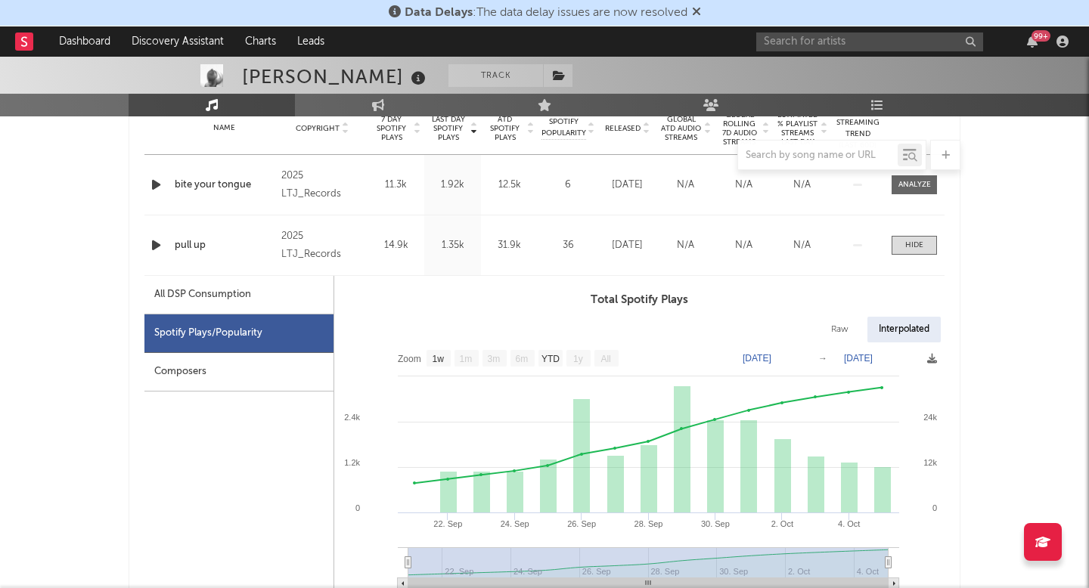
scroll to position [628, 0]
click at [908, 182] on div at bounding box center [914, 183] width 33 height 11
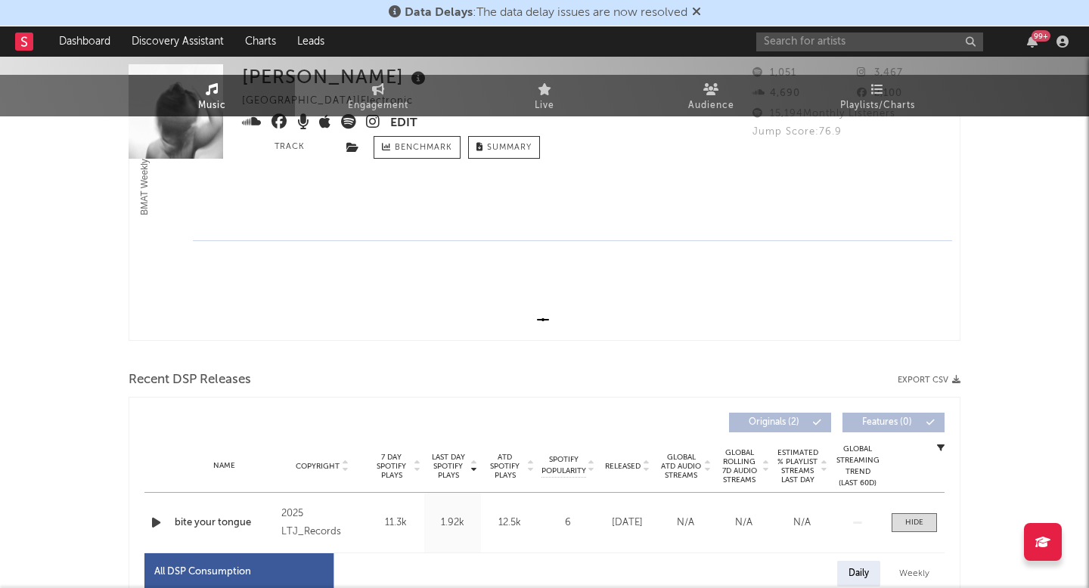
scroll to position [0, 0]
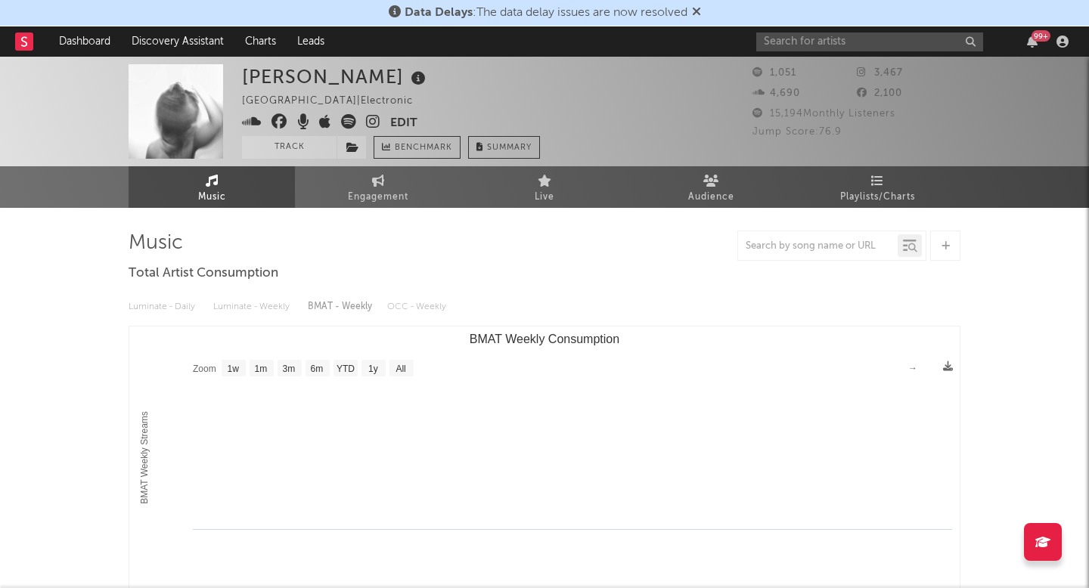
click at [377, 124] on icon at bounding box center [373, 121] width 14 height 15
click at [787, 42] on input "text" at bounding box center [869, 42] width 227 height 19
paste input "https://open.spotify.com/track/5wkMASoV69ujyg0ajxQHAD?si=6f2889be1111438e"
type input "https://open.spotify.com/track/5wkMASoV69ujyg0ajxQHAD?si=6f2889be1111438e"
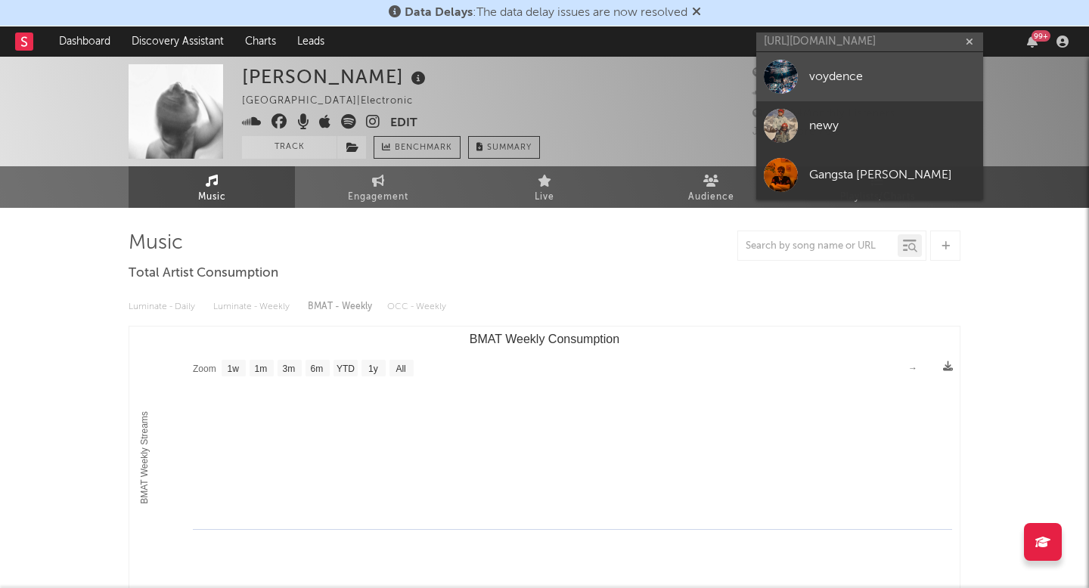
scroll to position [0, 0]
click at [773, 70] on div at bounding box center [781, 77] width 34 height 34
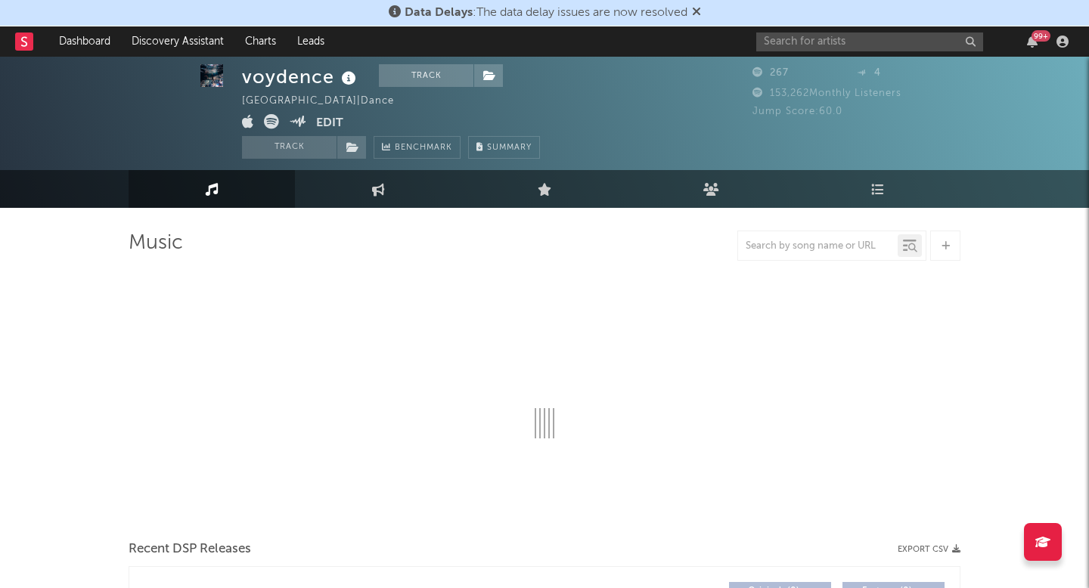
scroll to position [42, 0]
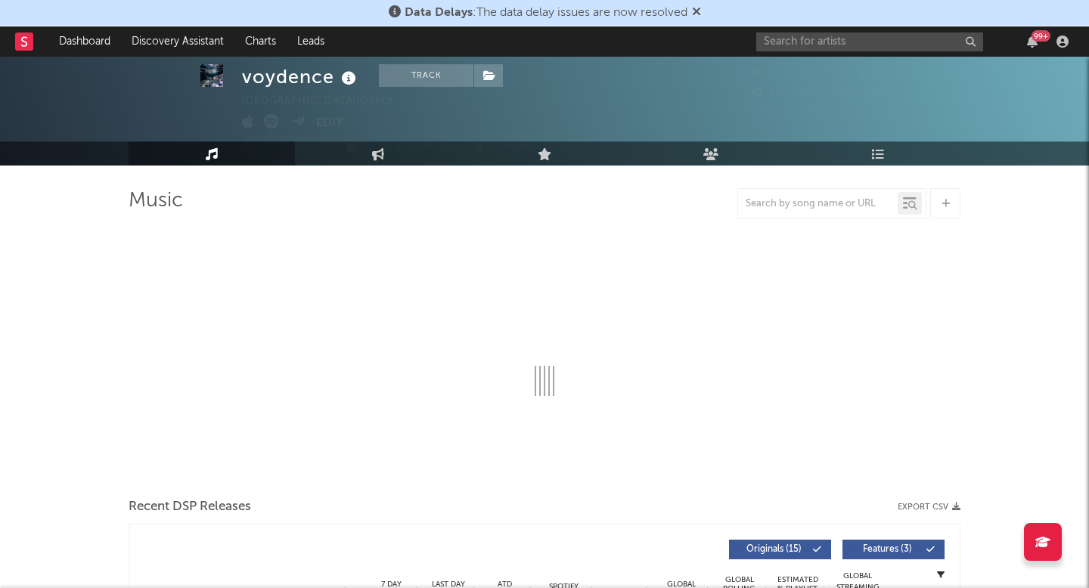
select select "1w"
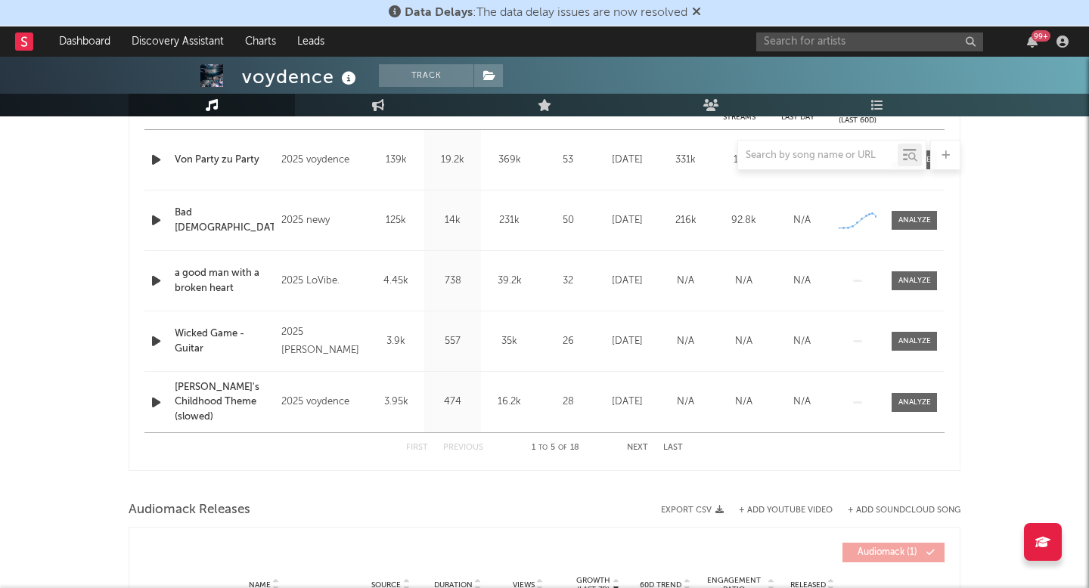
scroll to position [595, 0]
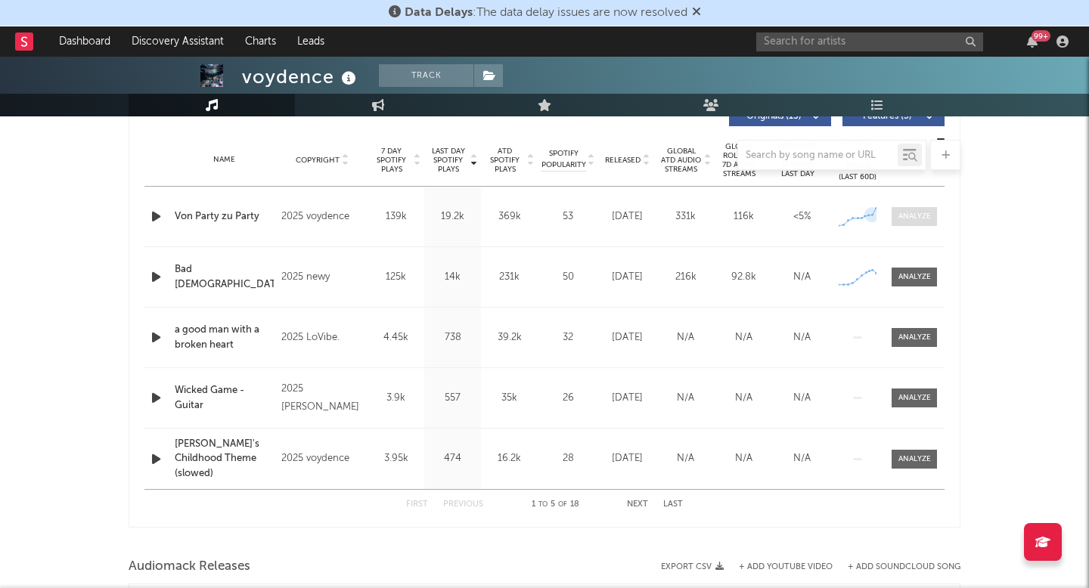
click at [919, 215] on div at bounding box center [914, 216] width 33 height 11
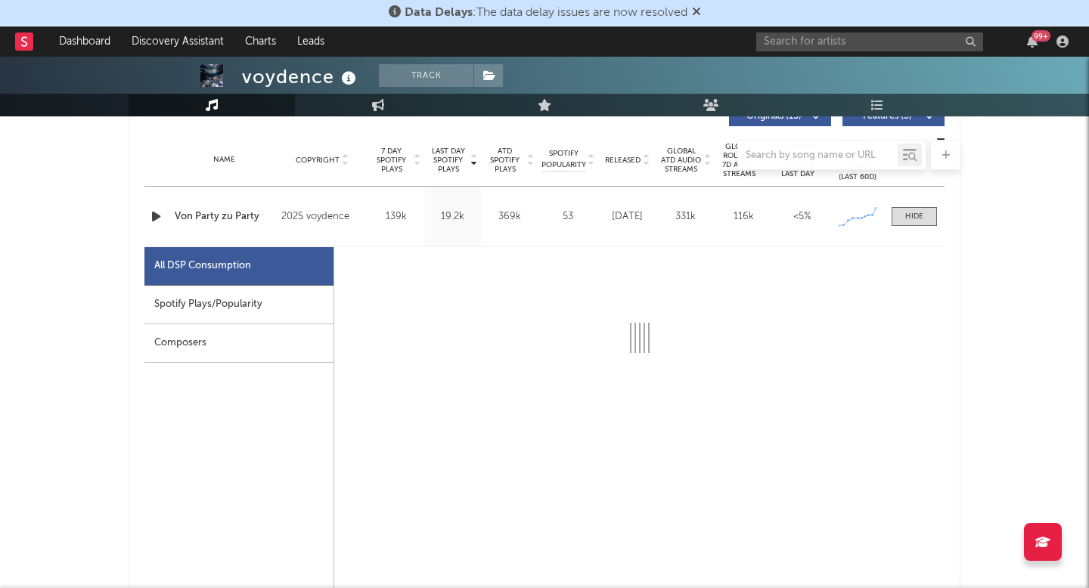
select select "1w"
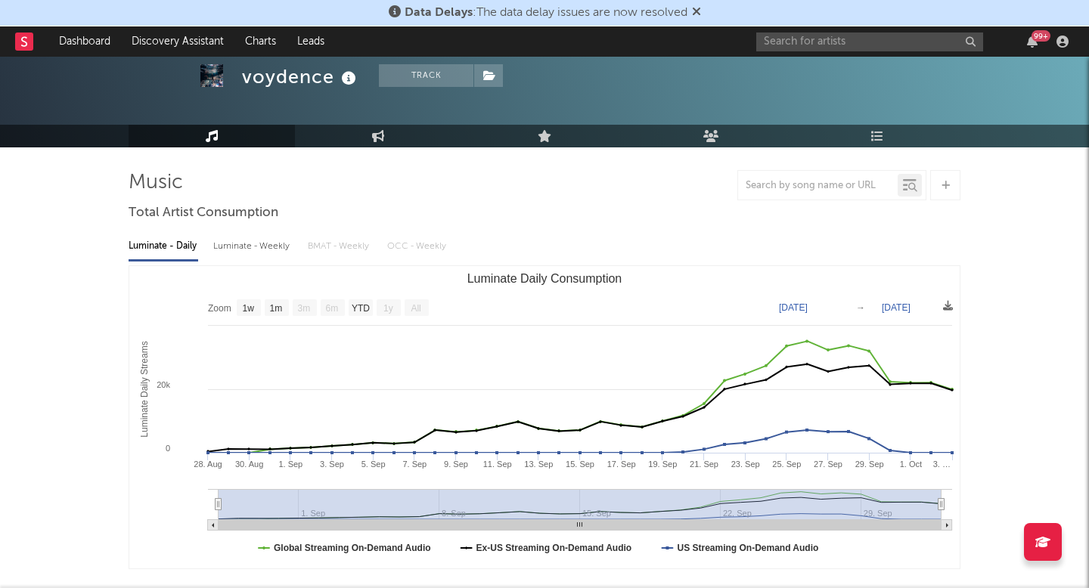
scroll to position [0, 0]
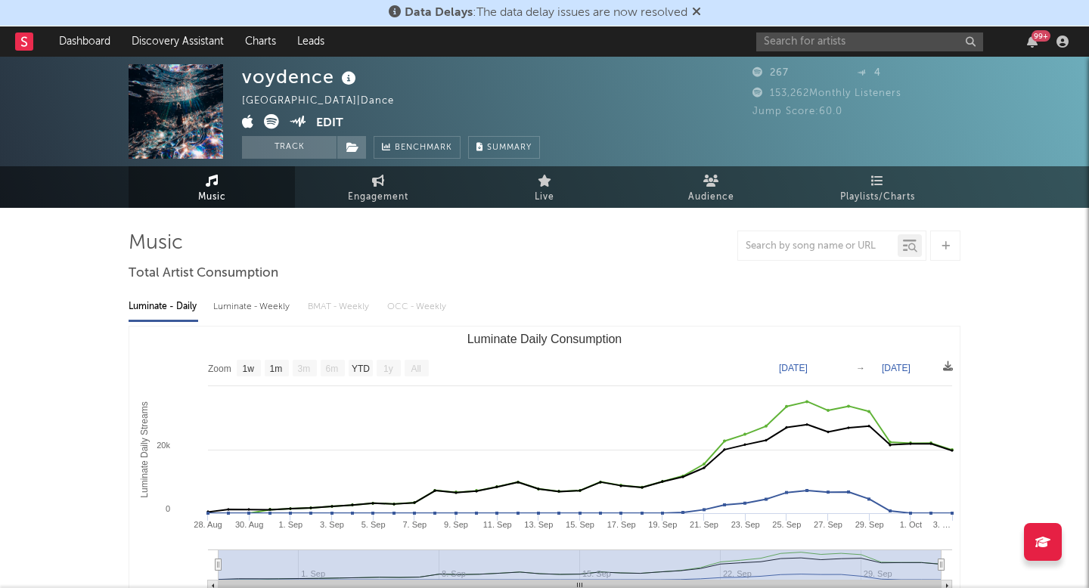
click at [269, 82] on div "voydence" at bounding box center [301, 76] width 118 height 25
copy div "voydence"
click at [397, 187] on link "Engagement" at bounding box center [378, 187] width 166 height 42
select select "1w"
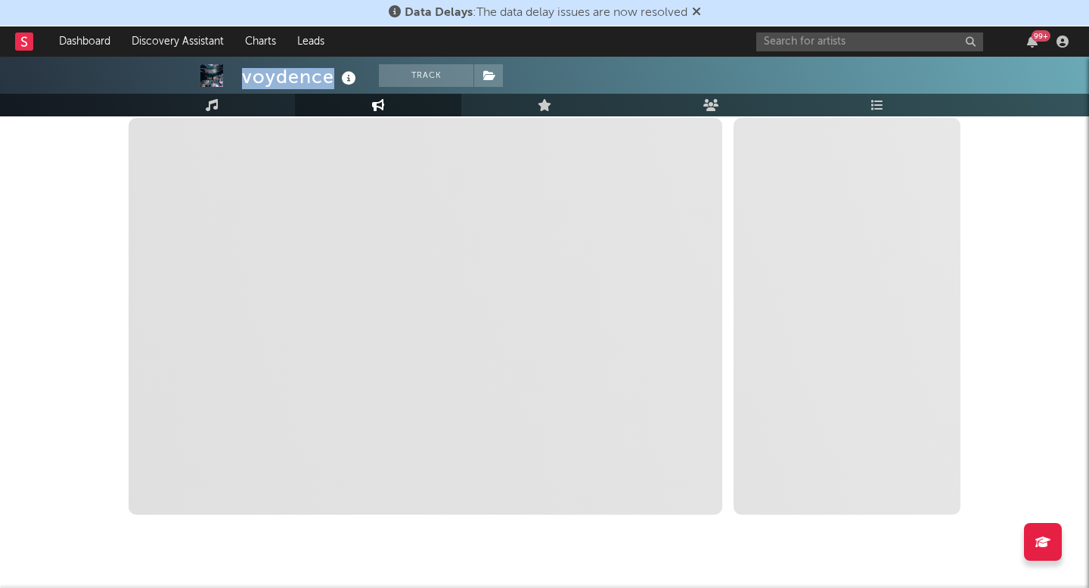
scroll to position [231, 0]
select select "1m"
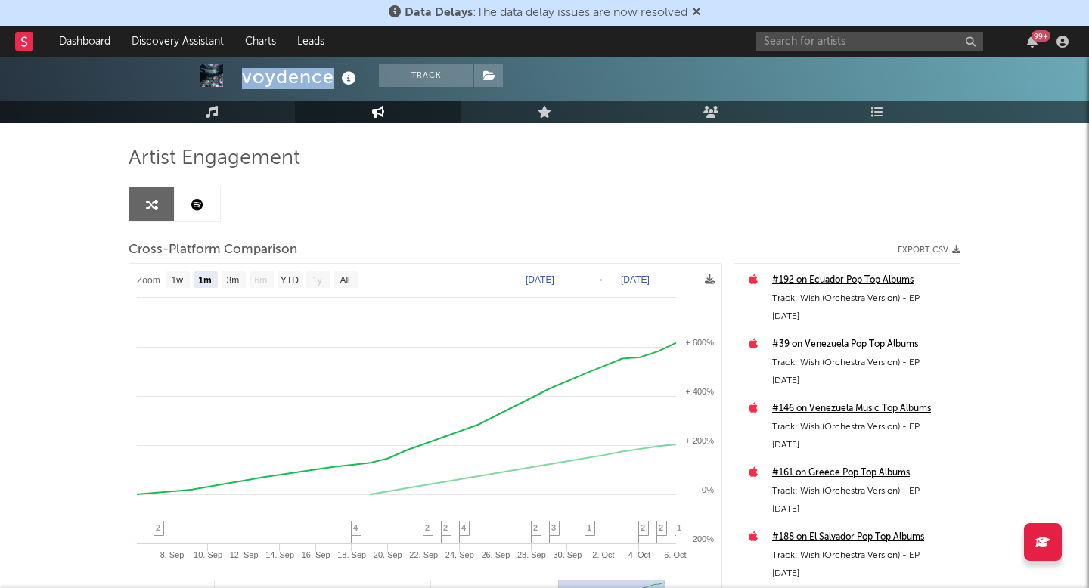
scroll to position [0, 0]
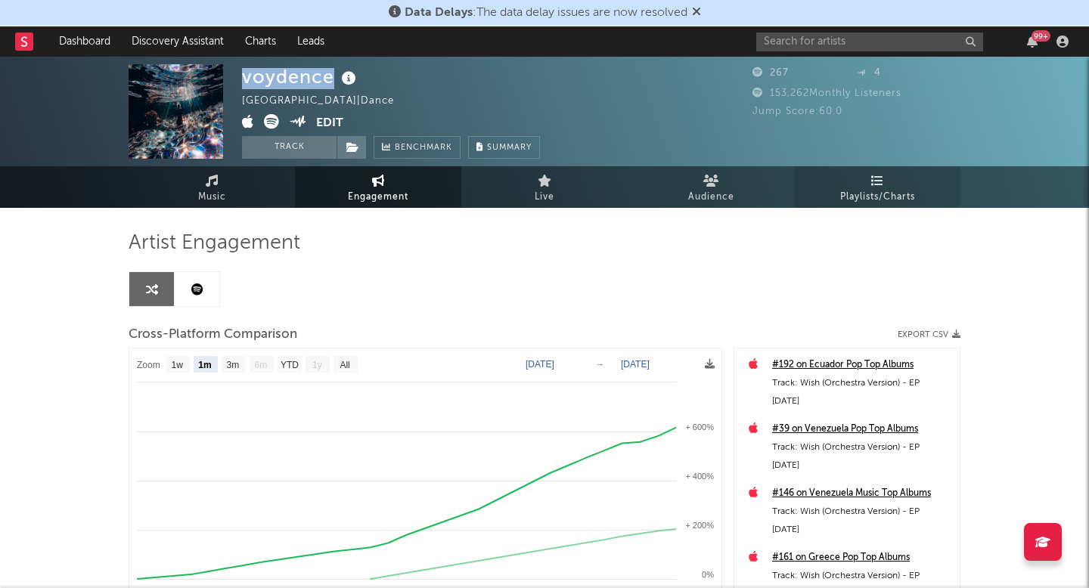
click at [869, 204] on span "Playlists/Charts" at bounding box center [877, 197] width 75 height 18
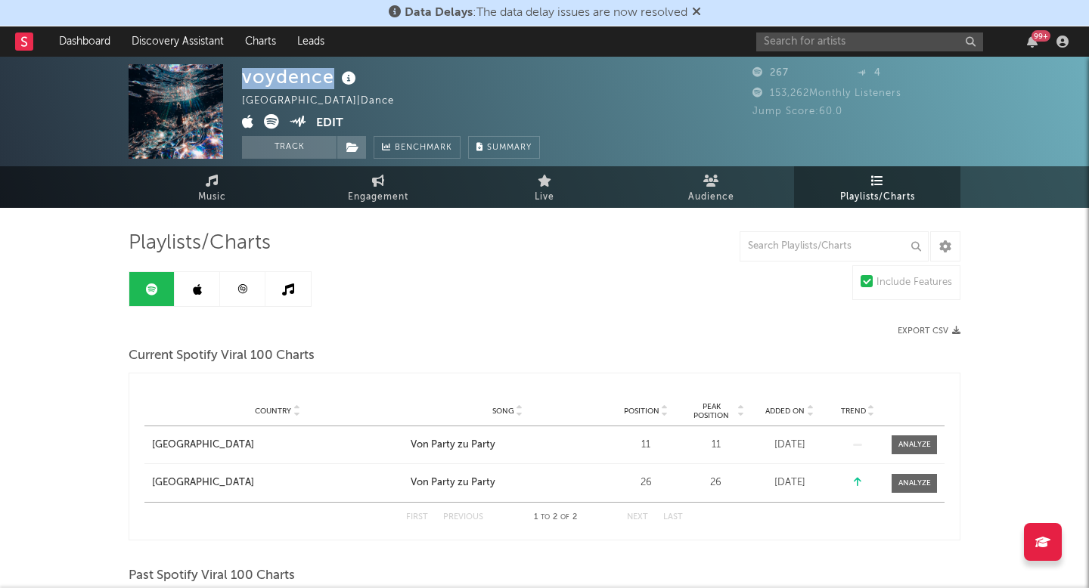
click at [238, 286] on icon at bounding box center [242, 288] width 9 height 9
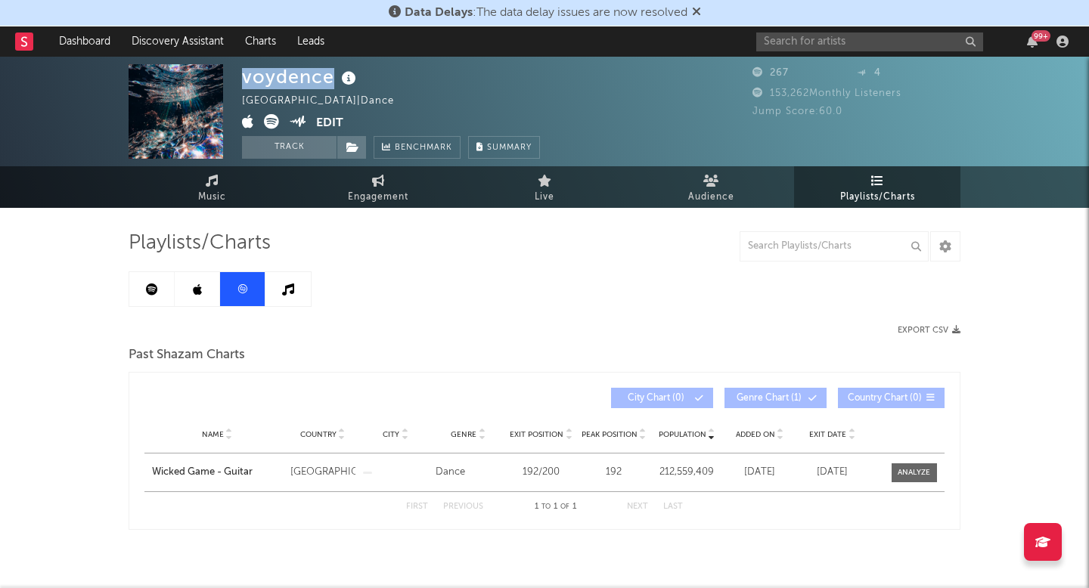
click at [202, 293] on link at bounding box center [197, 289] width 45 height 34
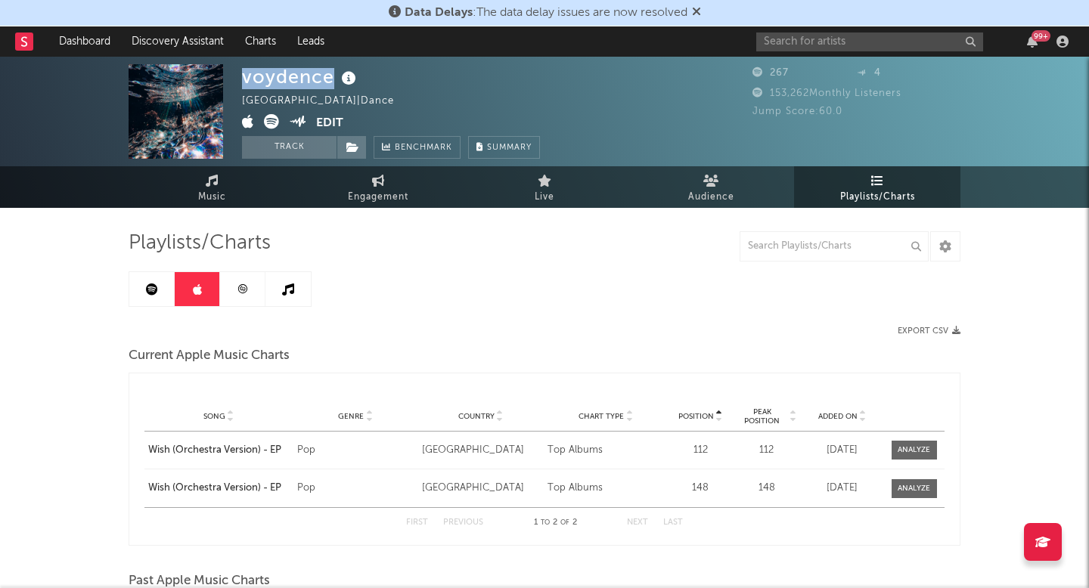
click at [274, 286] on link at bounding box center [287, 289] width 45 height 34
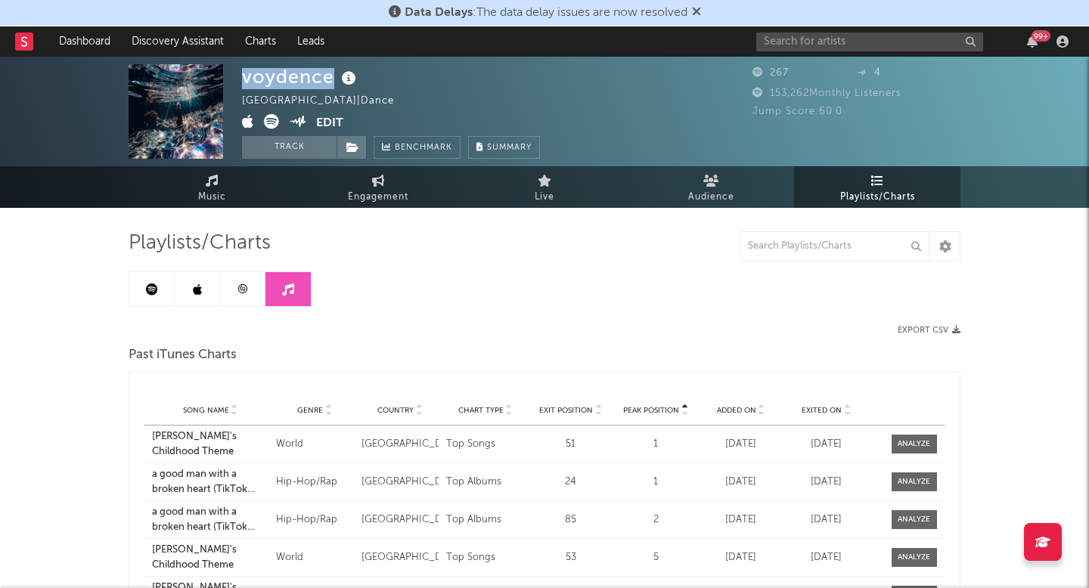
click at [157, 300] on link at bounding box center [151, 289] width 45 height 34
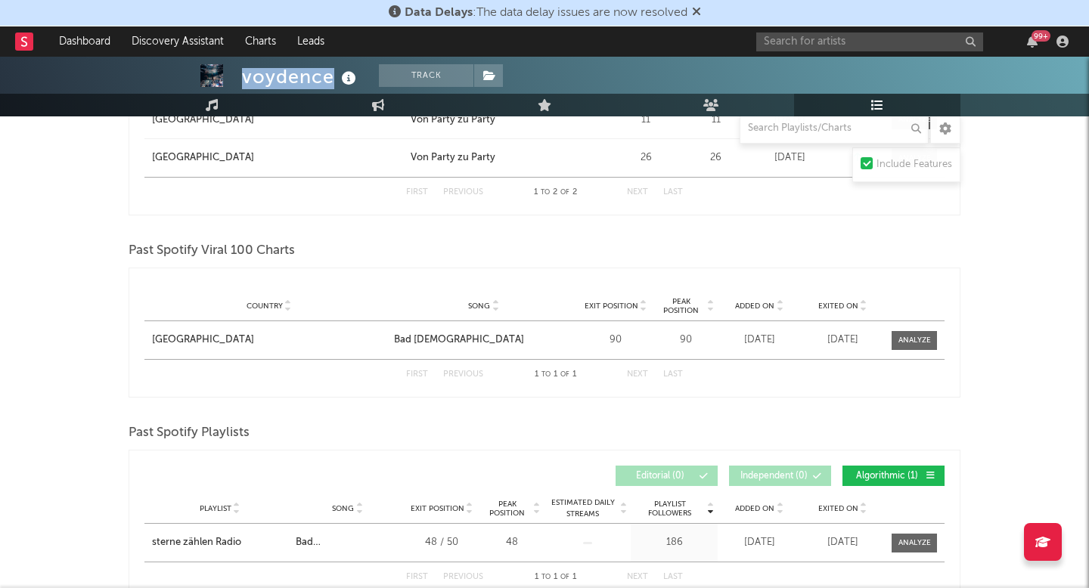
scroll to position [428, 0]
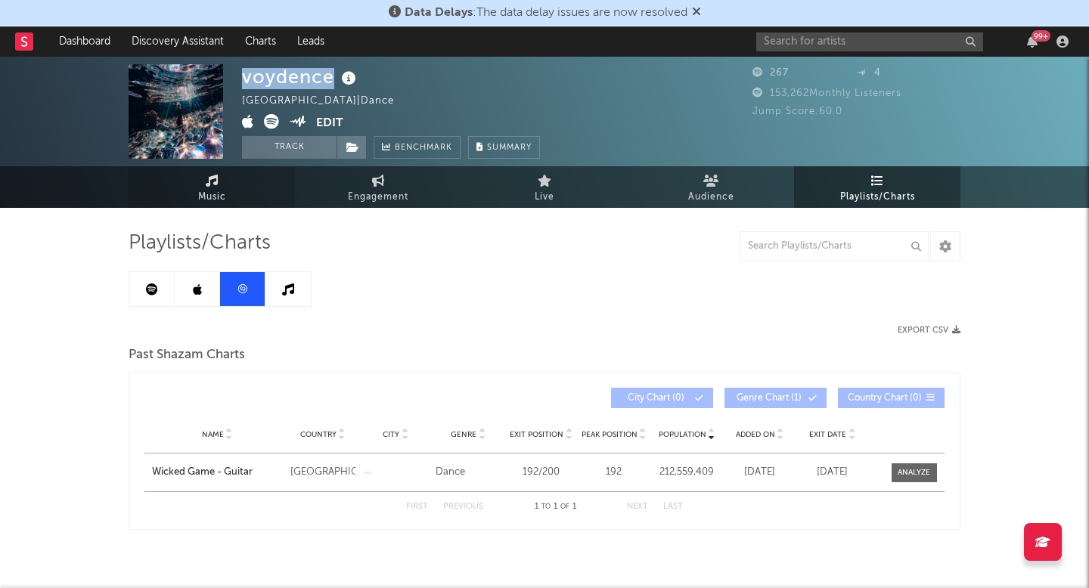
click at [206, 183] on icon at bounding box center [212, 181] width 13 height 12
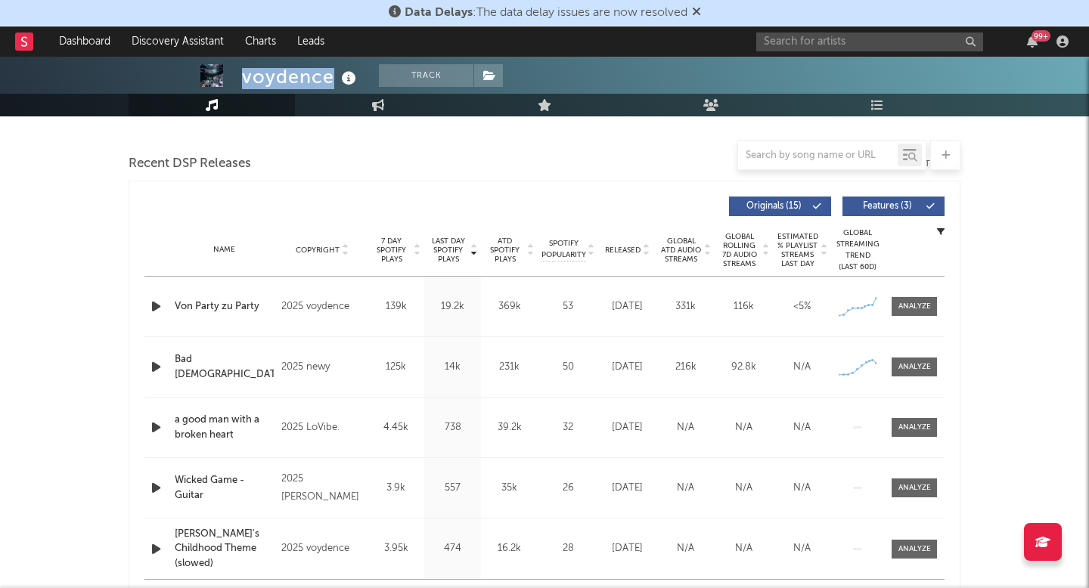
select select "1w"
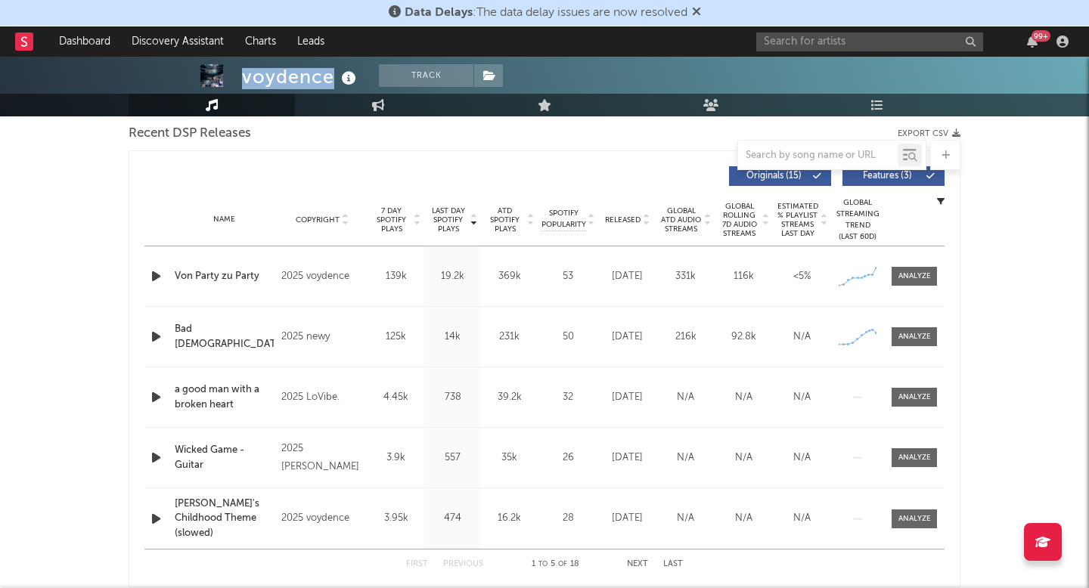
scroll to position [535, 0]
drag, startPoint x: 271, startPoint y: 270, endPoint x: 166, endPoint y: 278, distance: 104.6
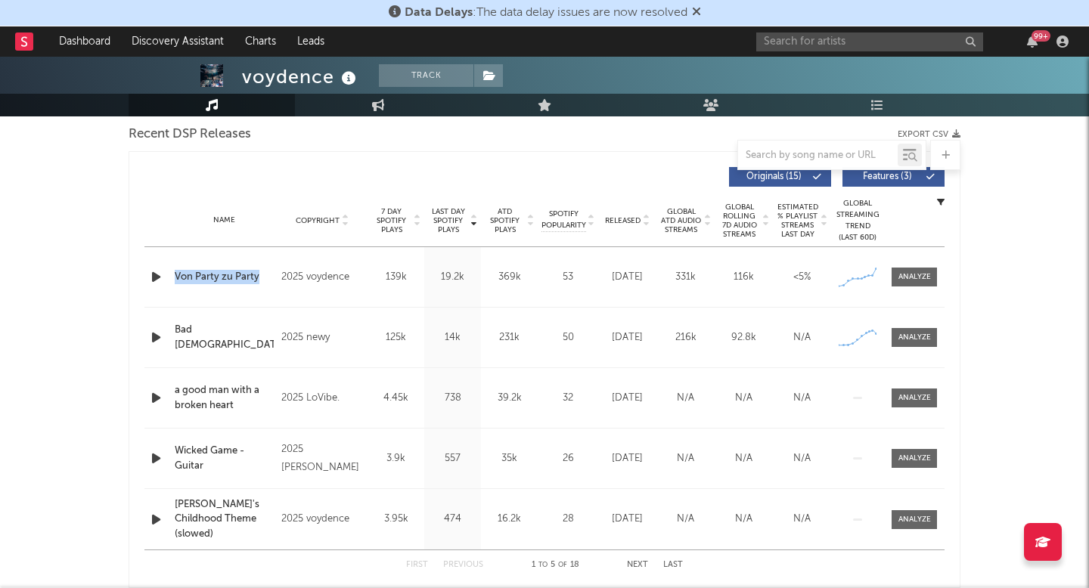
drag, startPoint x: 166, startPoint y: 278, endPoint x: 276, endPoint y: 280, distance: 109.7
click at [276, 280] on div "Name Von Party zu Party Copyright 2025 voydence Label voydence Album Names Von …" at bounding box center [544, 277] width 800 height 60
copy div "Name Von Party zu Party"
click at [815, 42] on input "text" at bounding box center [869, 42] width 227 height 19
paste input "https://soundcloud.com/kaikaimusic/kaikai-u-me"
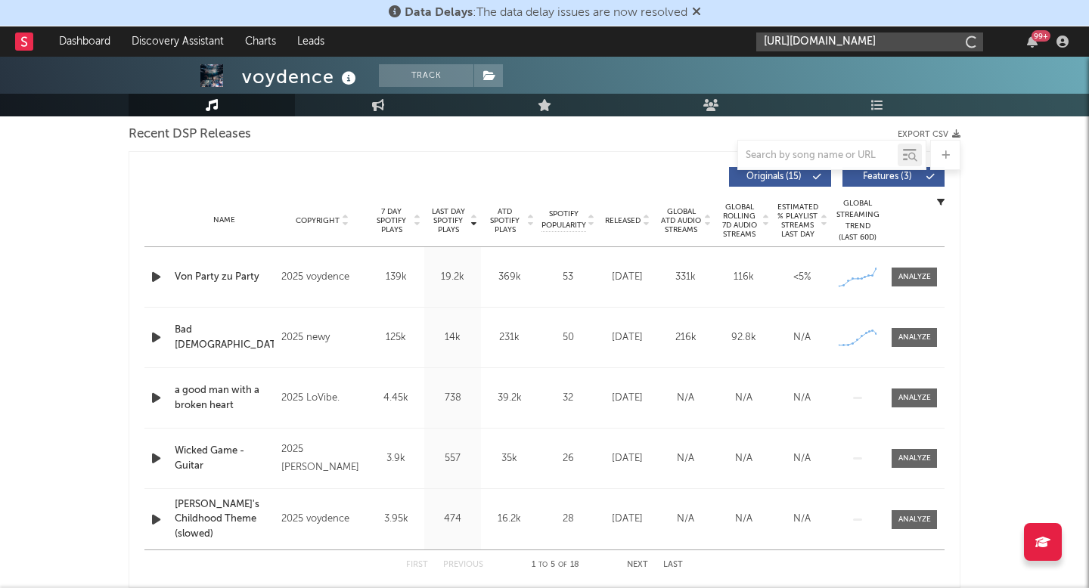
scroll to position [0, 44]
type input "https://soundcloud.com/kaikaimusic/kaikai-u-me"
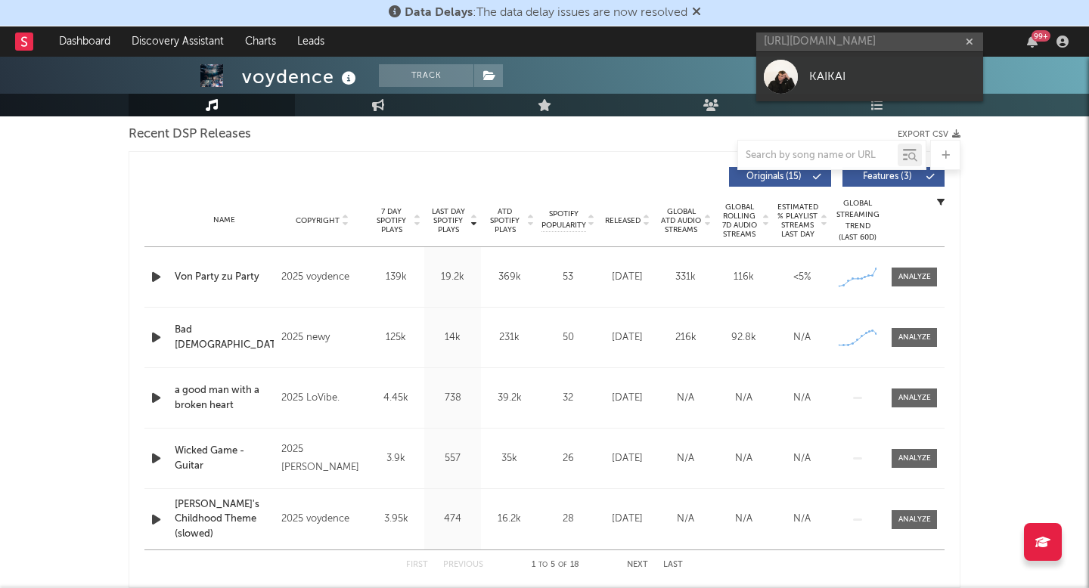
click at [781, 84] on div at bounding box center [781, 77] width 34 height 34
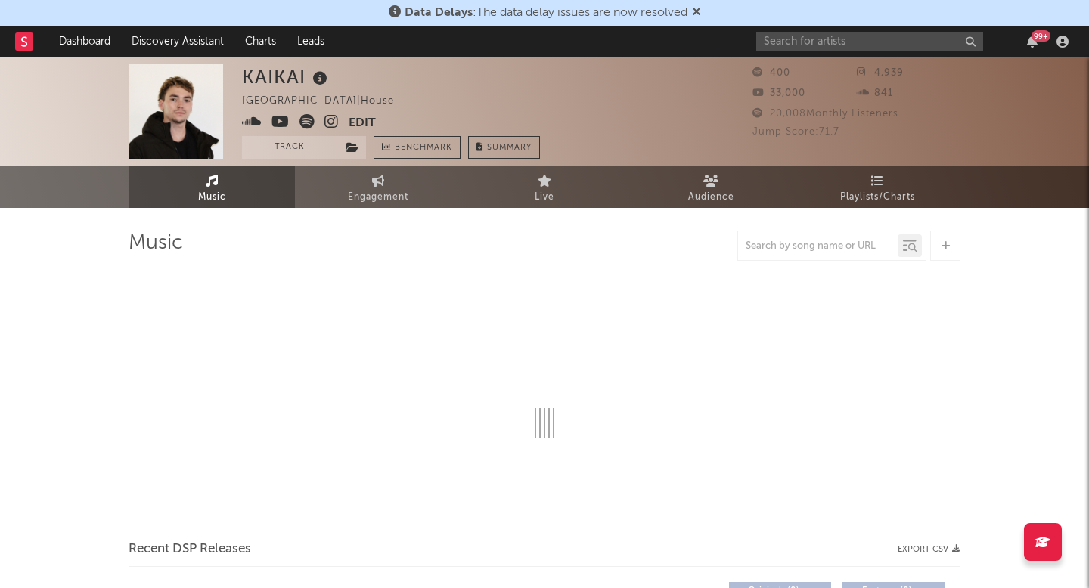
select select "1w"
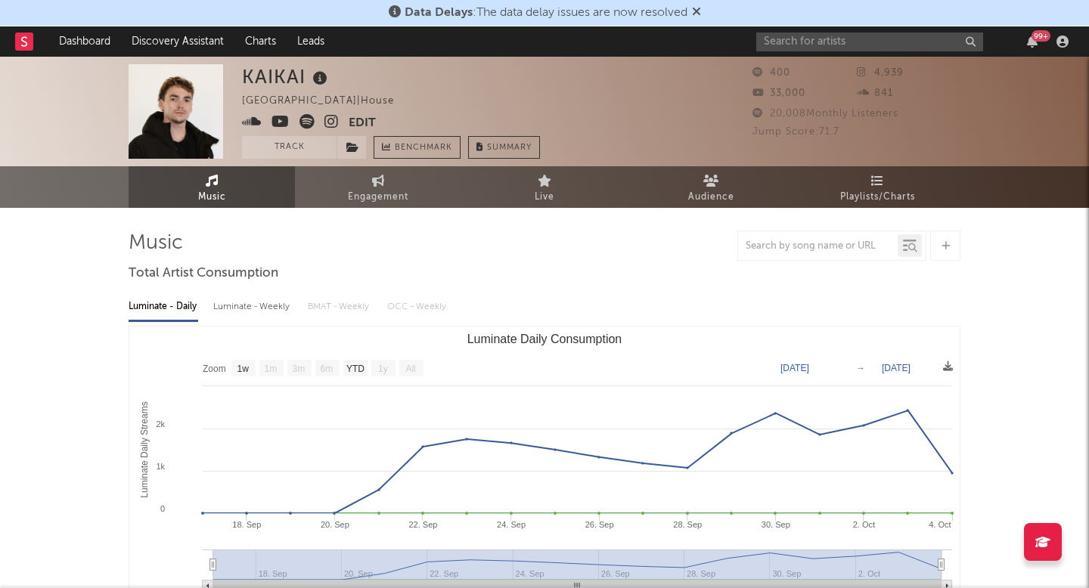
click at [836, 51] on div "99 +" at bounding box center [915, 41] width 318 height 30
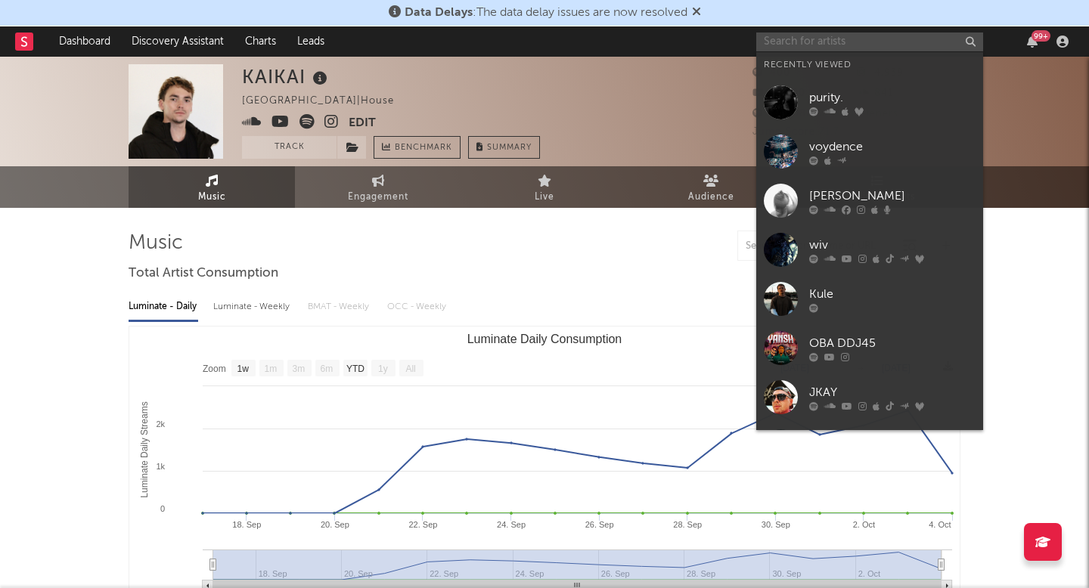
click at [822, 48] on input "text" at bounding box center [869, 42] width 227 height 19
paste input "https://open.spotify.com/track/0jsuUdxrRDiQBKHt3gfwmo?si=5fe982c93f8649a2"
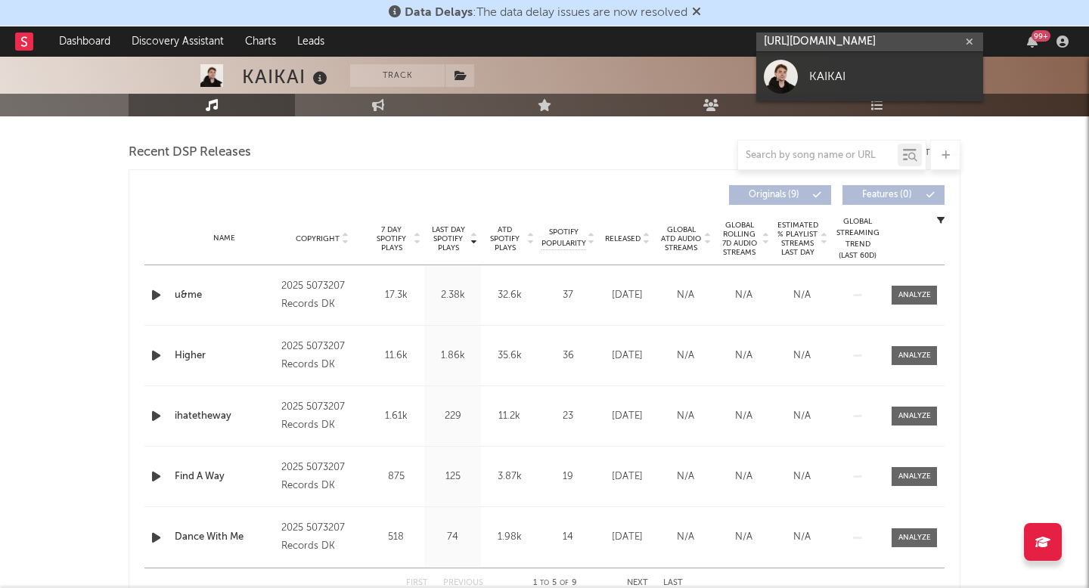
scroll to position [498, 0]
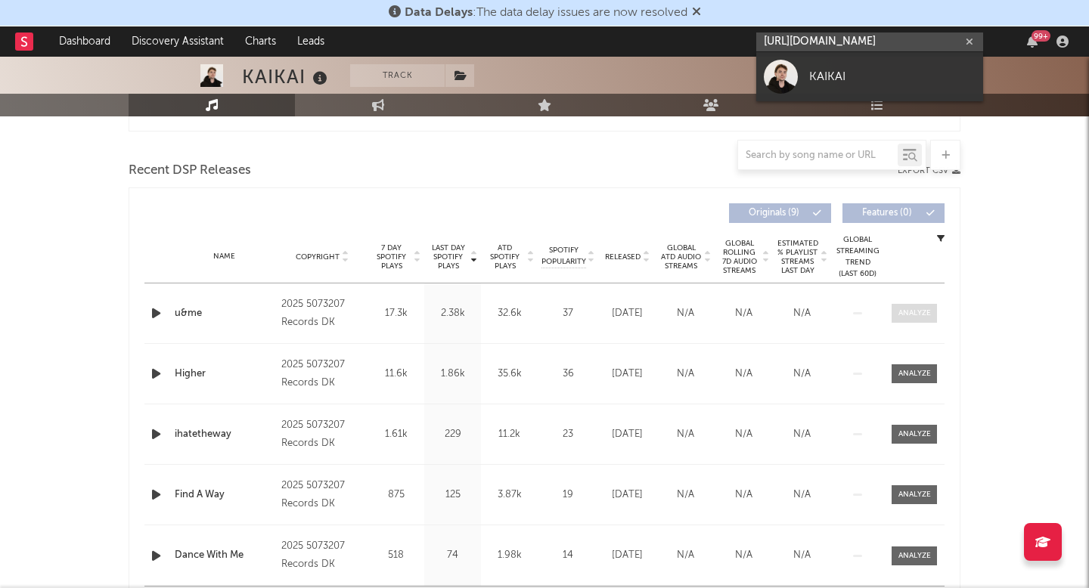
type input "https://open.spotify.com/track/0jsuUdxrRDiQBKHt3gfwmo?si=5fe982c93f8649a2"
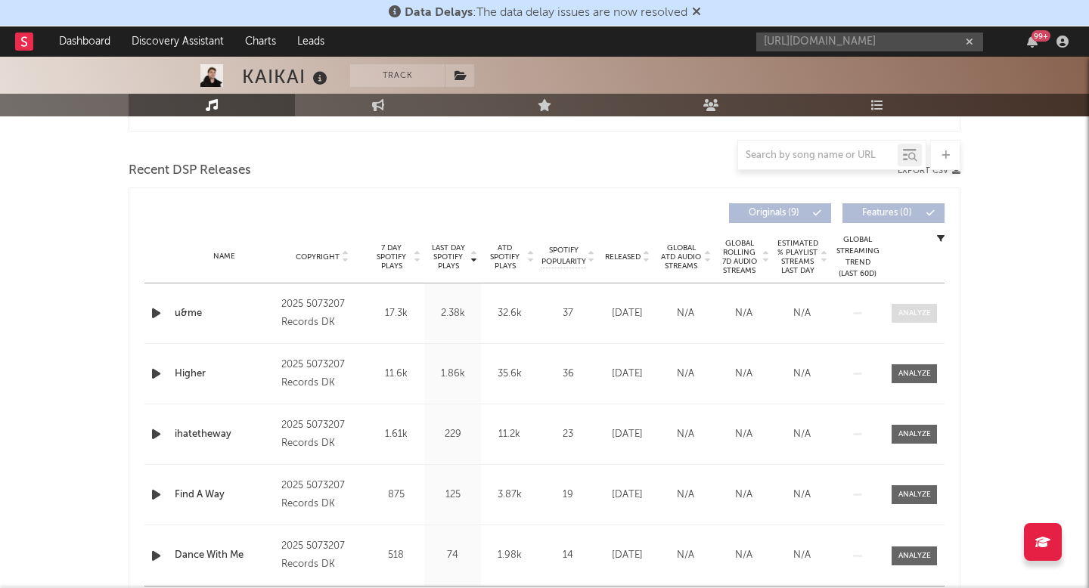
scroll to position [0, 0]
click at [906, 309] on div at bounding box center [914, 313] width 33 height 11
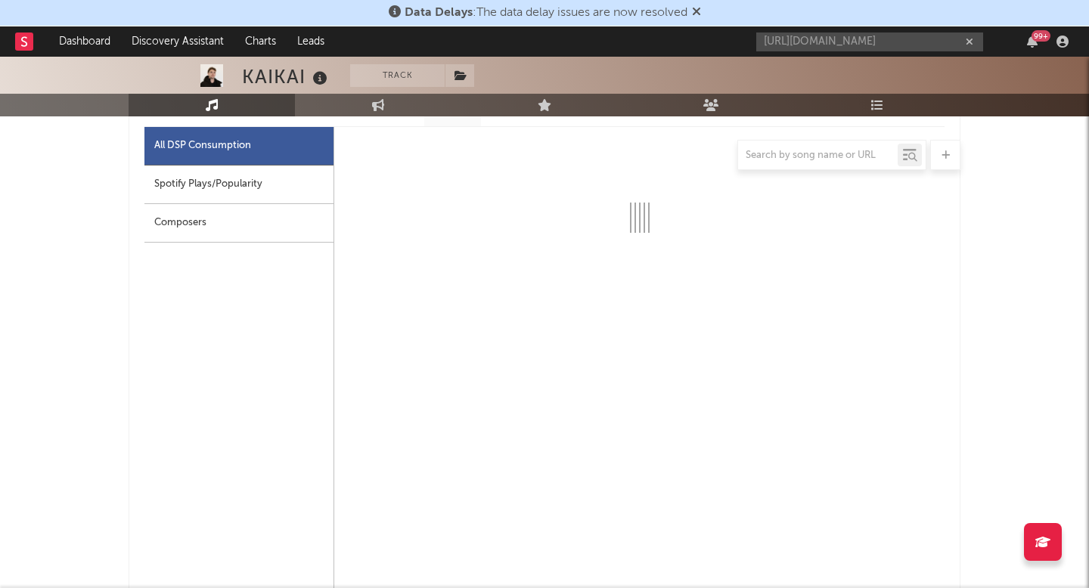
scroll to position [769, 0]
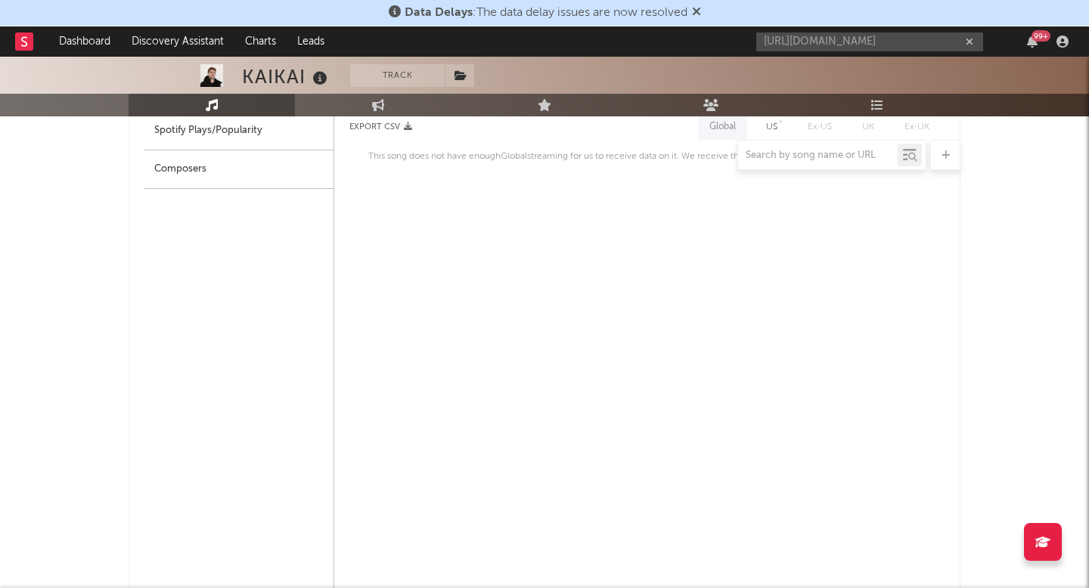
click at [309, 138] on div "Spotify Plays/Popularity" at bounding box center [238, 131] width 189 height 39
select select "1w"
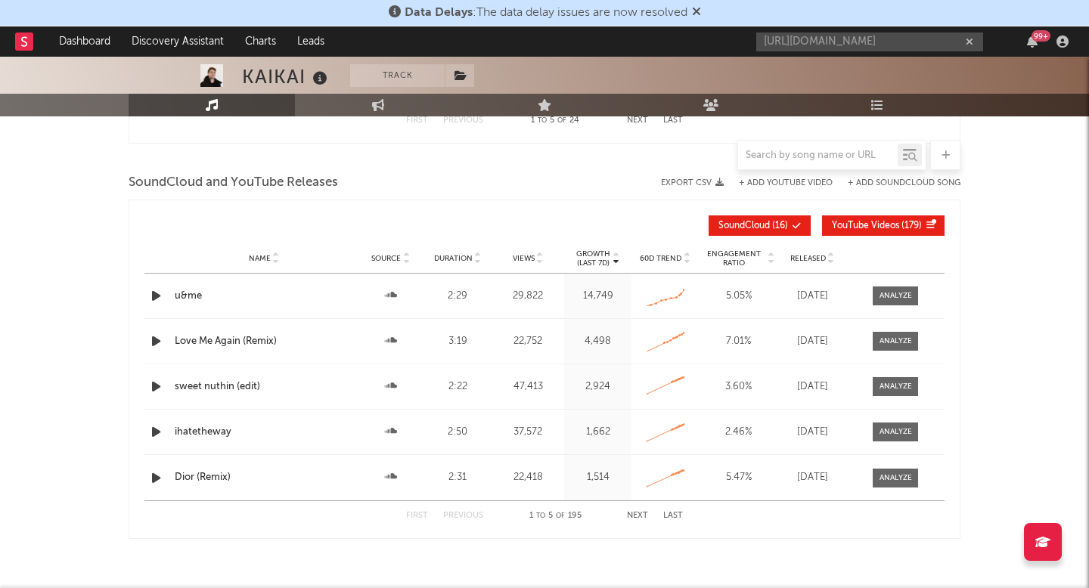
scroll to position [2045, 0]
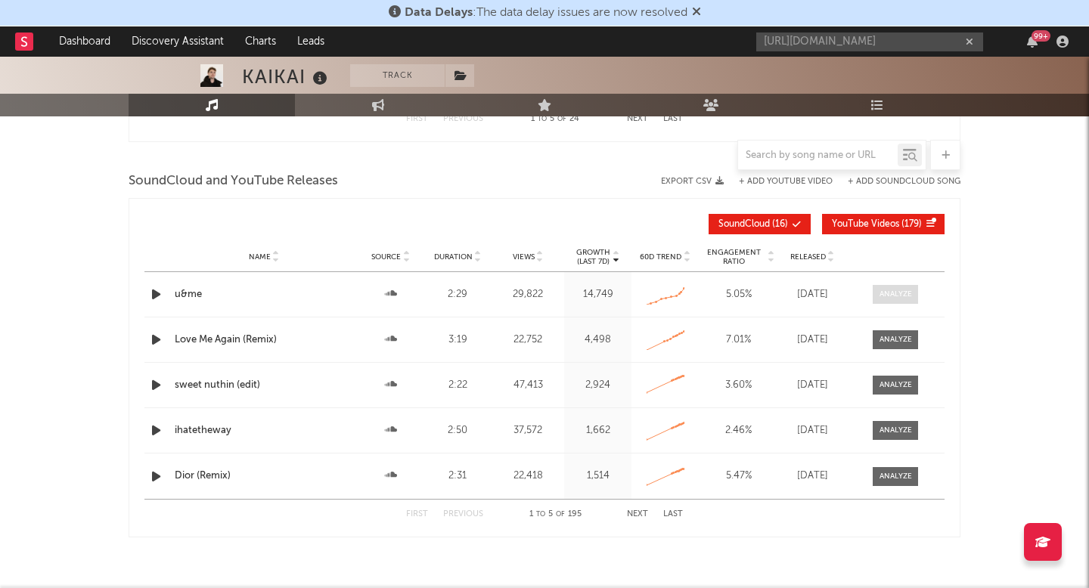
click at [906, 287] on span at bounding box center [895, 294] width 45 height 19
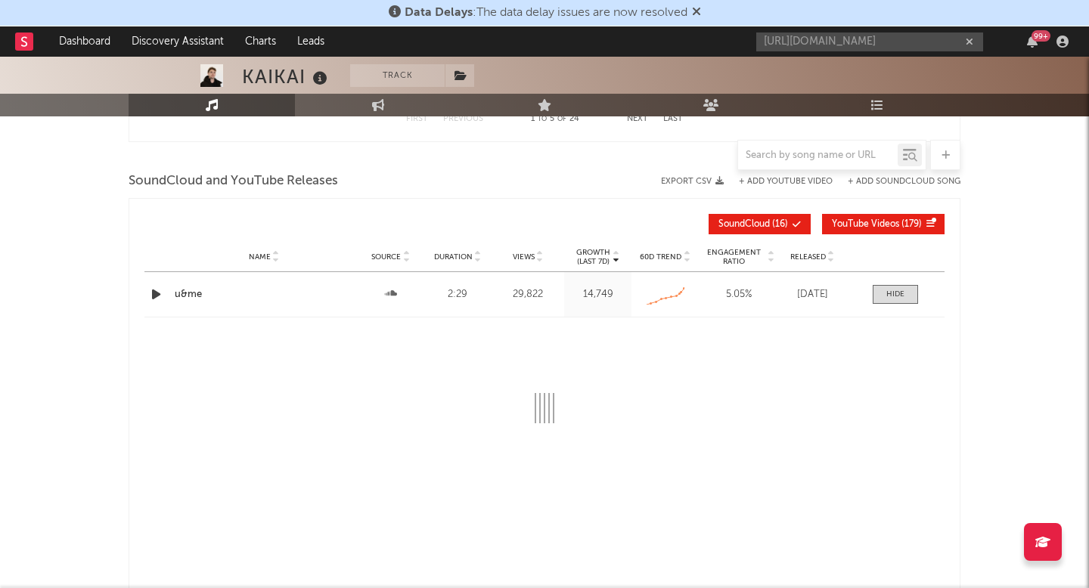
select select "All"
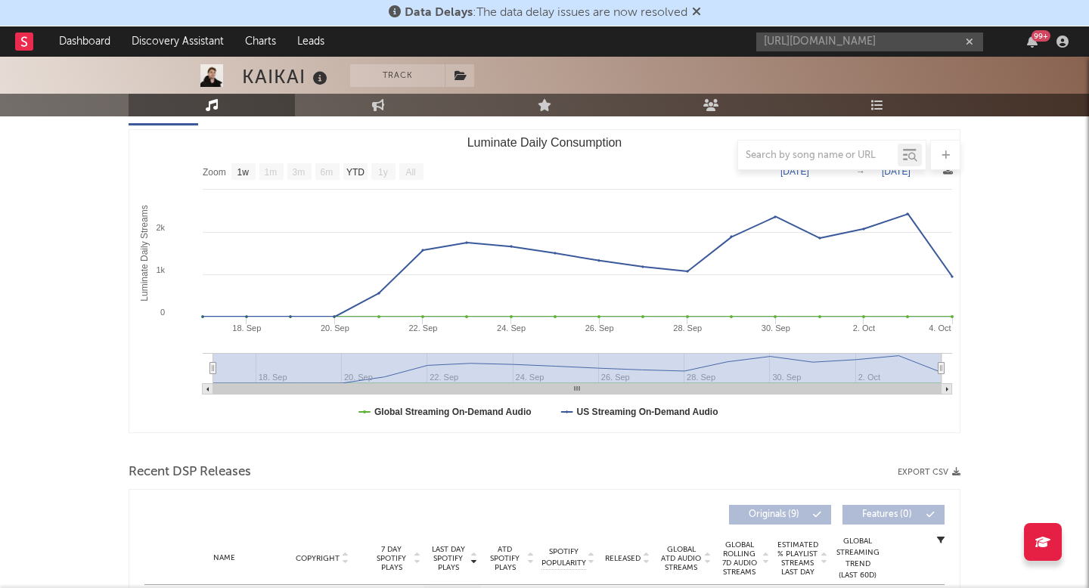
scroll to position [0, 0]
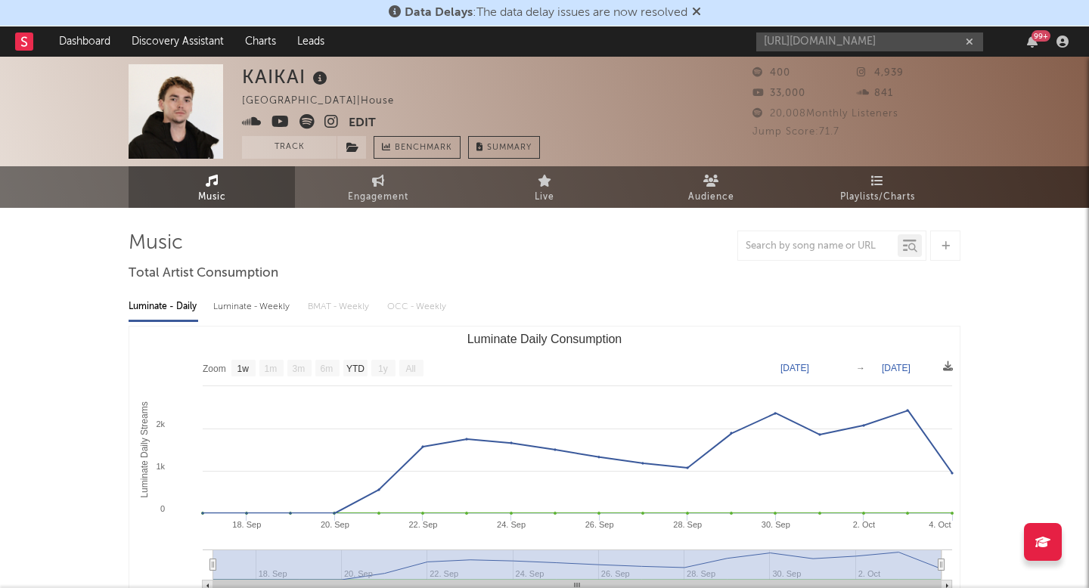
click at [327, 125] on icon at bounding box center [331, 121] width 14 height 15
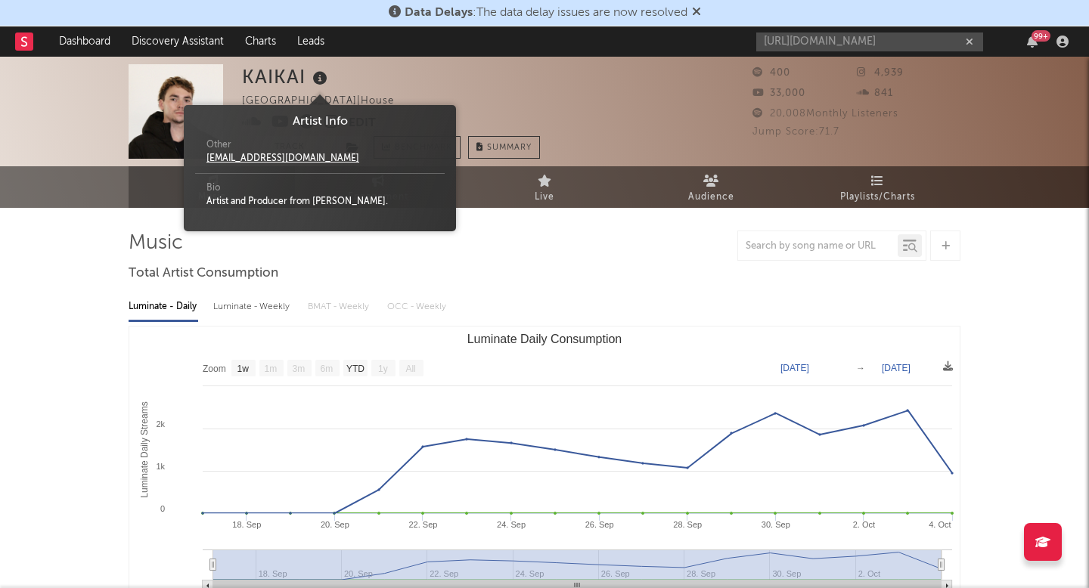
drag, startPoint x: 309, startPoint y: 76, endPoint x: 236, endPoint y: 73, distance: 72.7
click at [236, 73] on div "KAIKAI United States | House Edit Track Benchmark Summary 400 4,939 33,000 841 …" at bounding box center [544, 112] width 1089 height 110
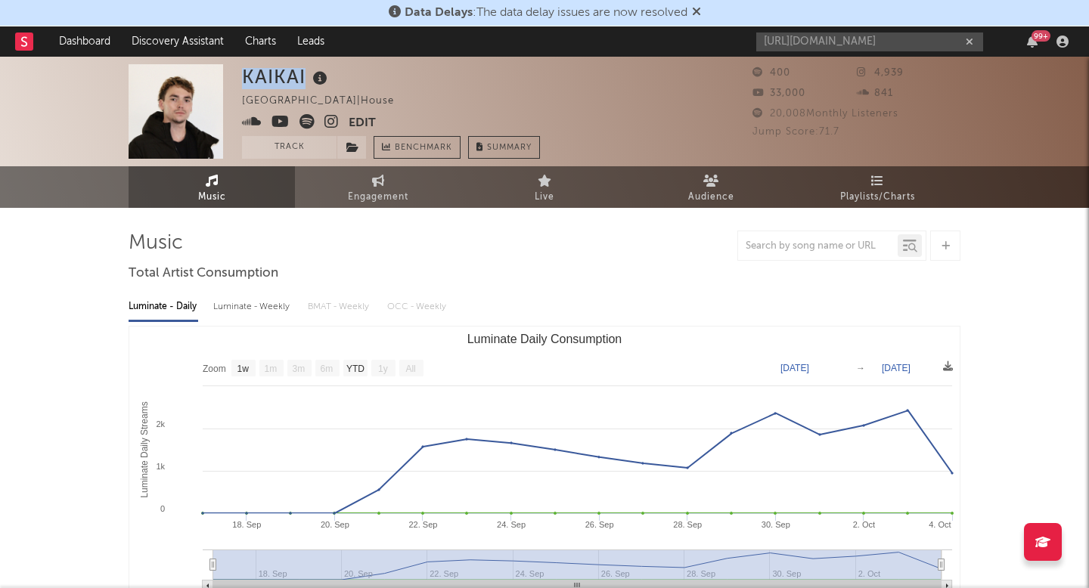
copy div "KAIKAI"
drag, startPoint x: 241, startPoint y: 73, endPoint x: 303, endPoint y: 76, distance: 62.1
click at [303, 76] on div "KAIKAI" at bounding box center [286, 76] width 89 height 25
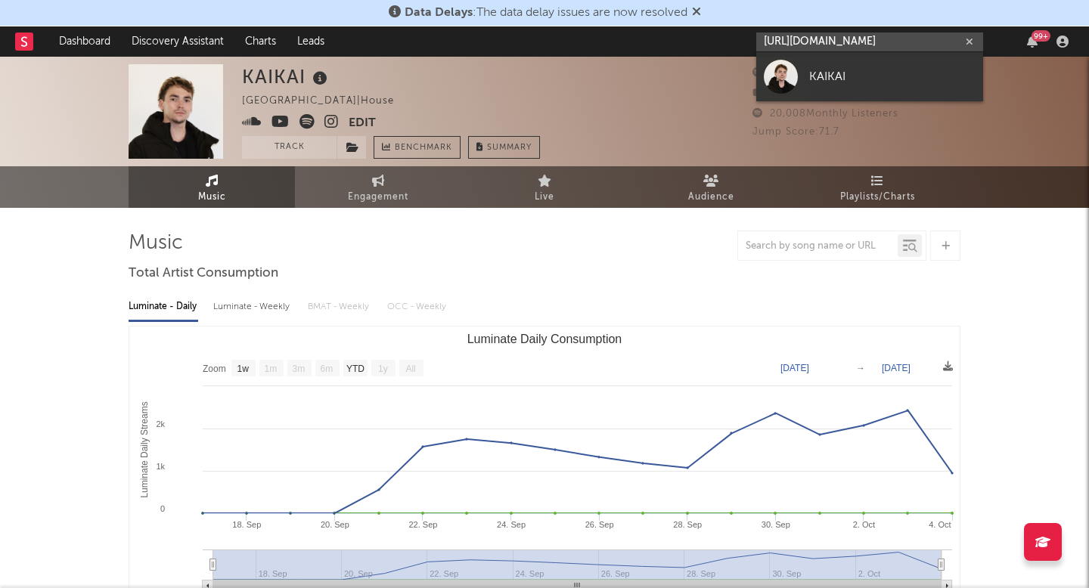
click at [837, 38] on input "https://open.spotify.com/track/0jsuUdxrRDiQBKHt3gfwmo?si=5fe982c93f8649a2" at bounding box center [869, 42] width 227 height 19
paste input "6OvlctKHIZDxEnUbLJqjzv?si=d6ac57404a3f402f"
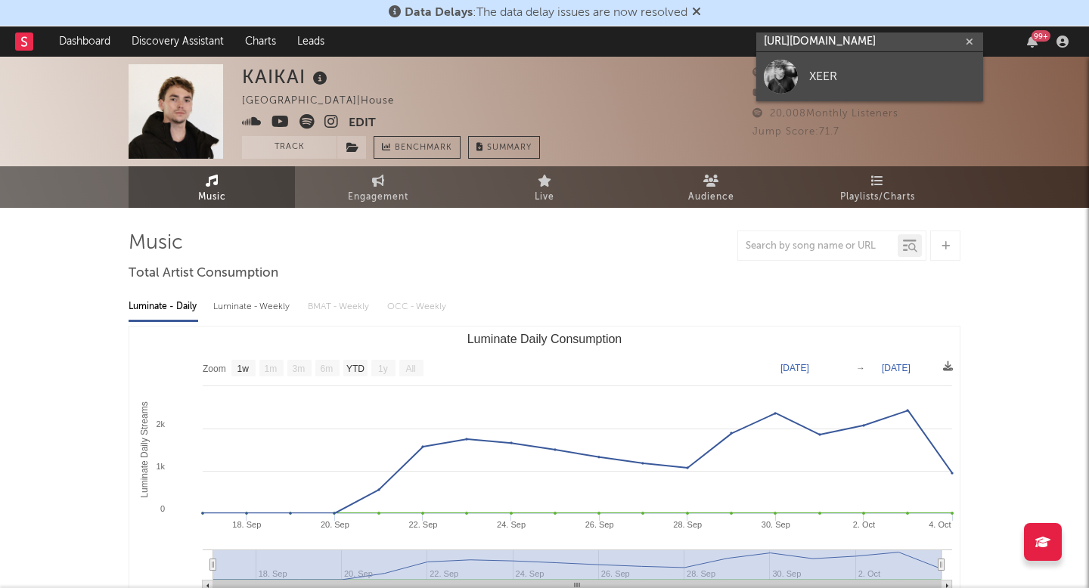
type input "https://open.spotify.com/track/6OvlctKHIZDxEnUbLJqjzv?si=d6ac57404a3f402f"
click at [902, 63] on link "XEER" at bounding box center [869, 76] width 227 height 49
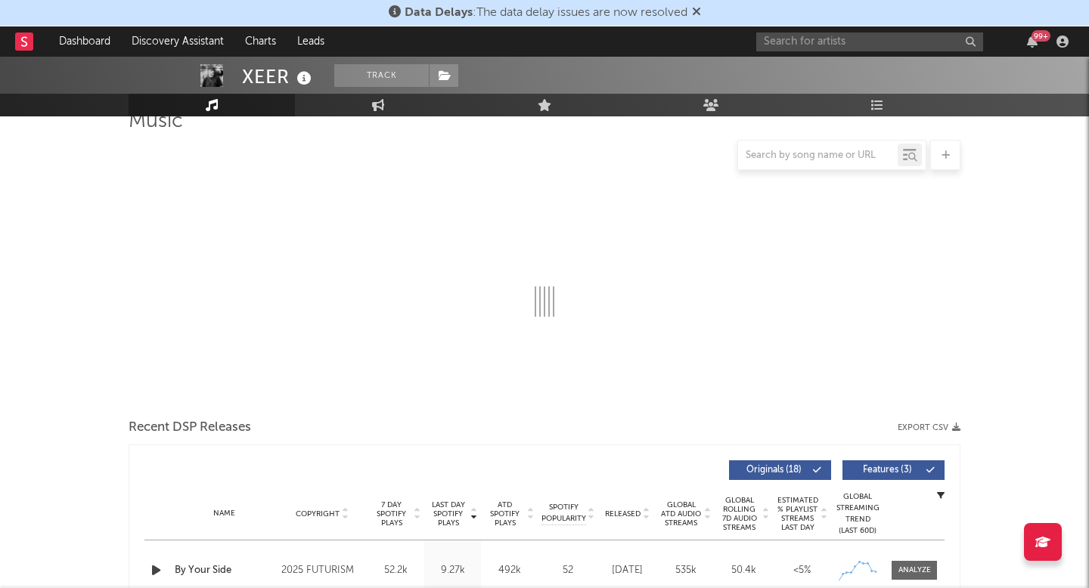
select select "6m"
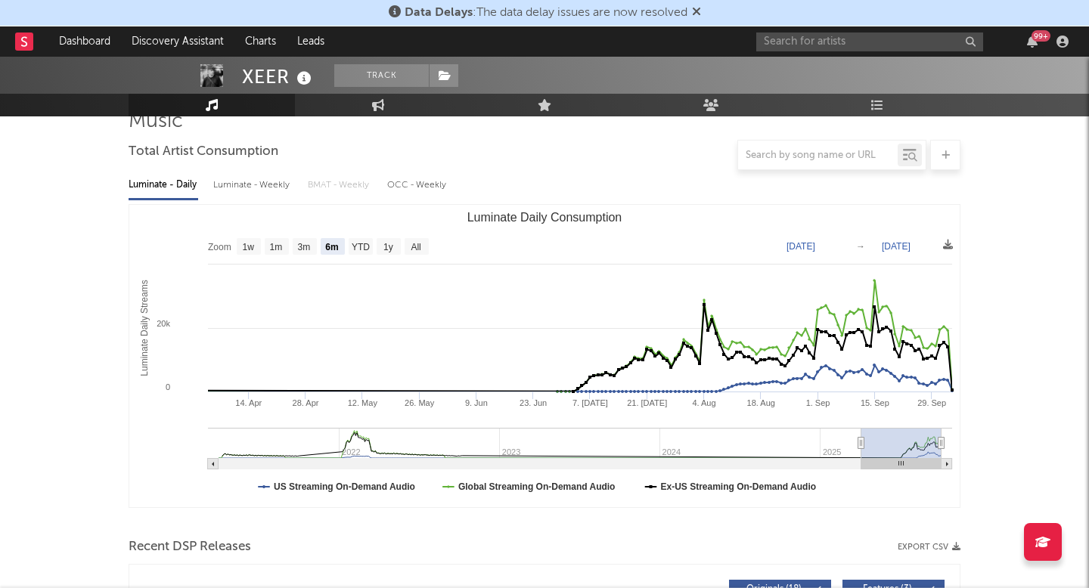
scroll to position [551, 0]
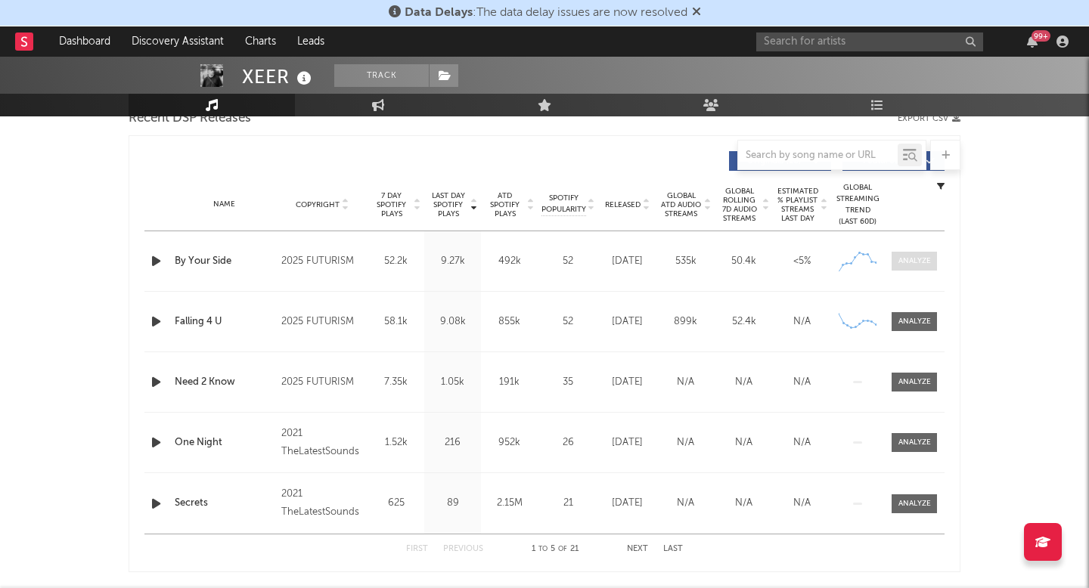
click at [894, 253] on span at bounding box center [914, 261] width 45 height 19
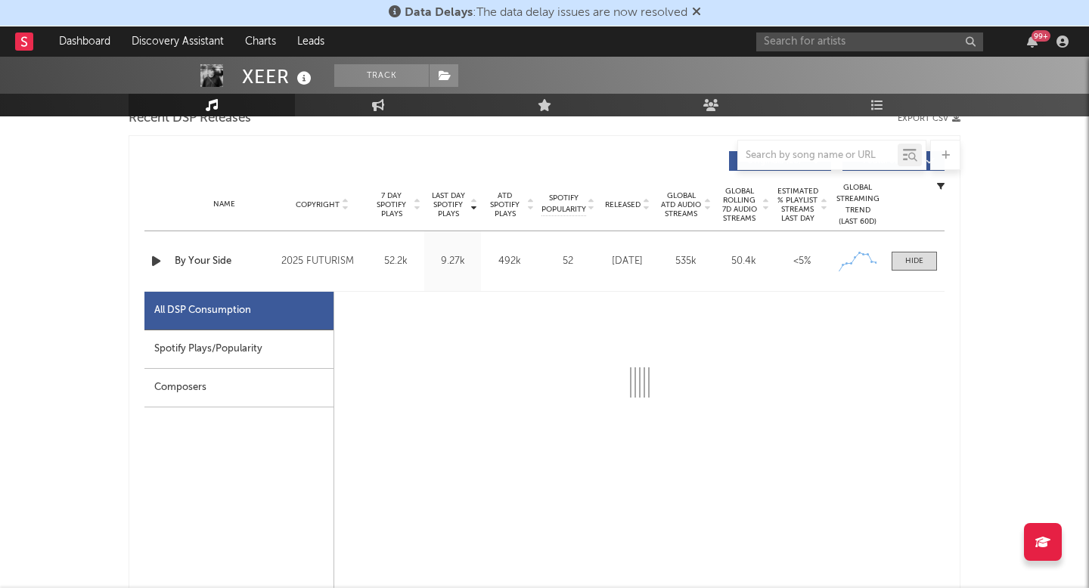
select select "1w"
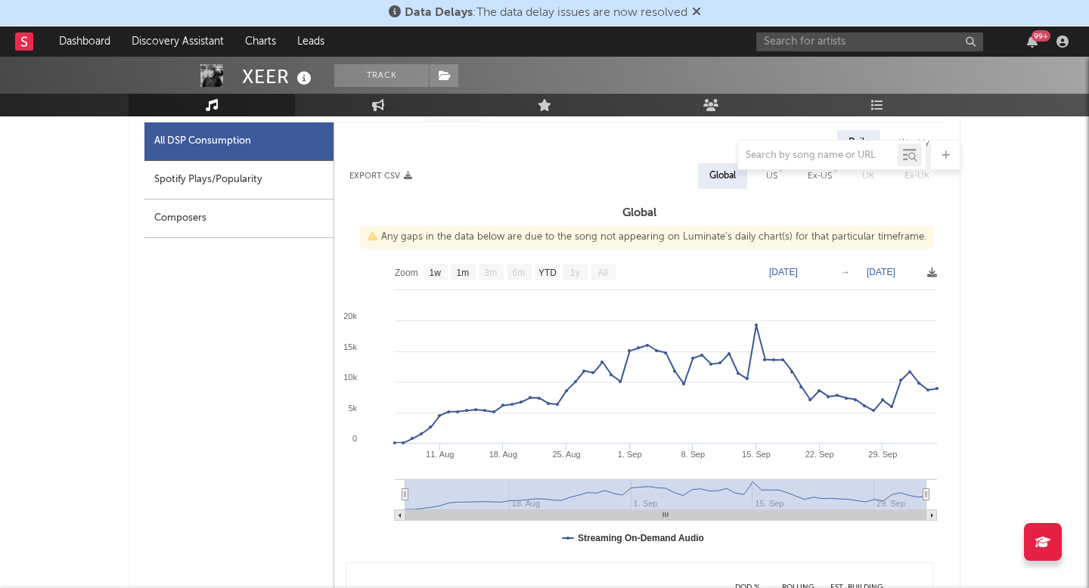
scroll to position [727, 0]
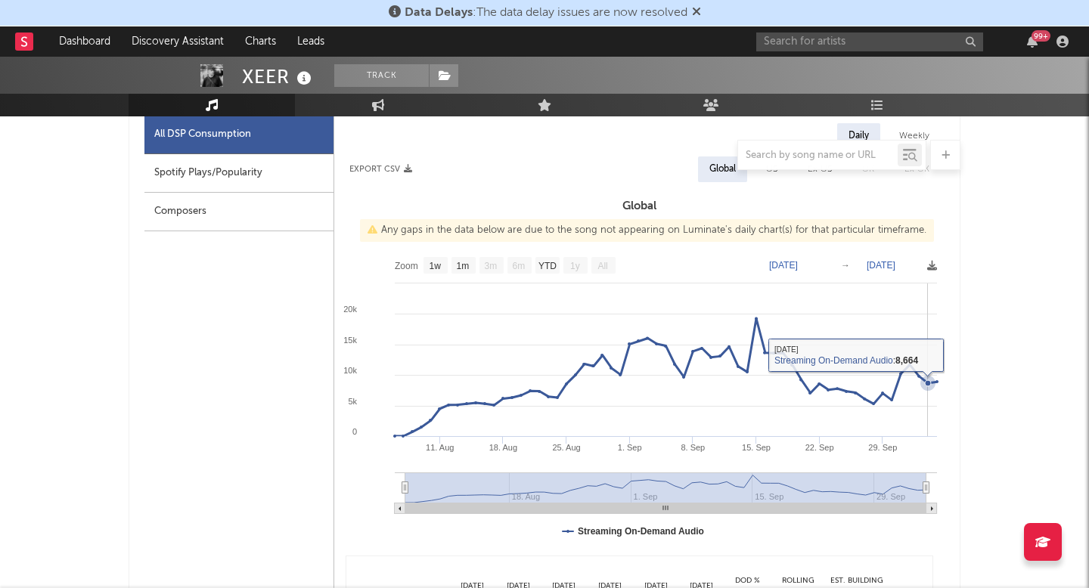
click at [932, 389] on icon at bounding box center [927, 383] width 15 height 15
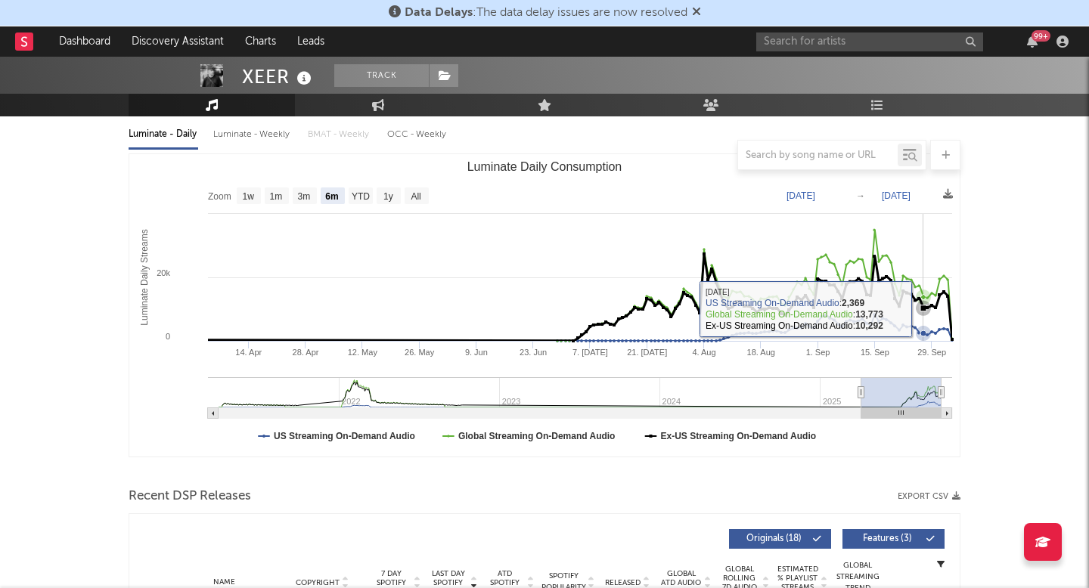
scroll to position [0, 0]
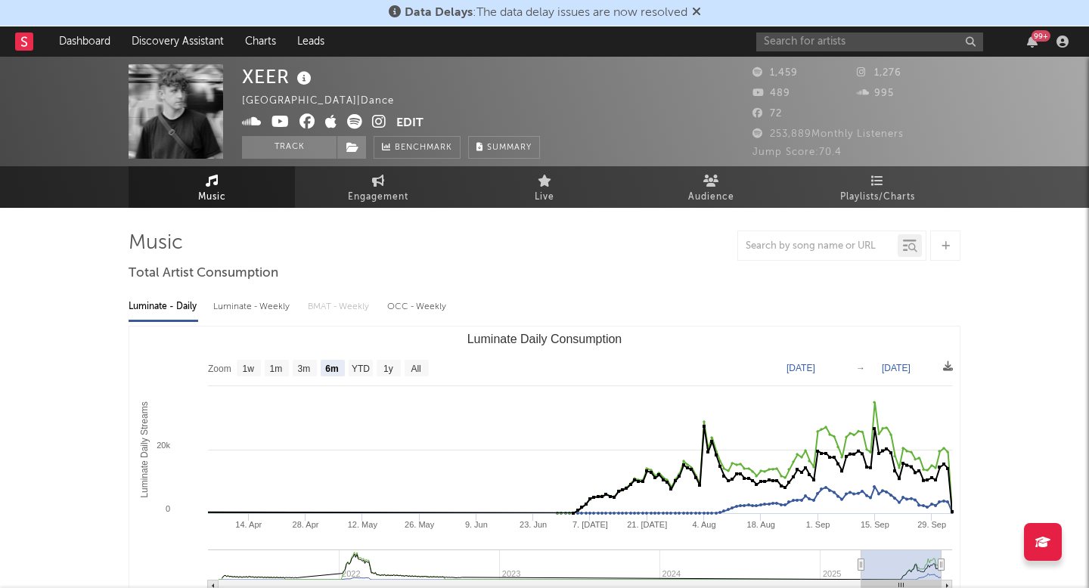
click at [377, 125] on icon at bounding box center [379, 121] width 14 height 15
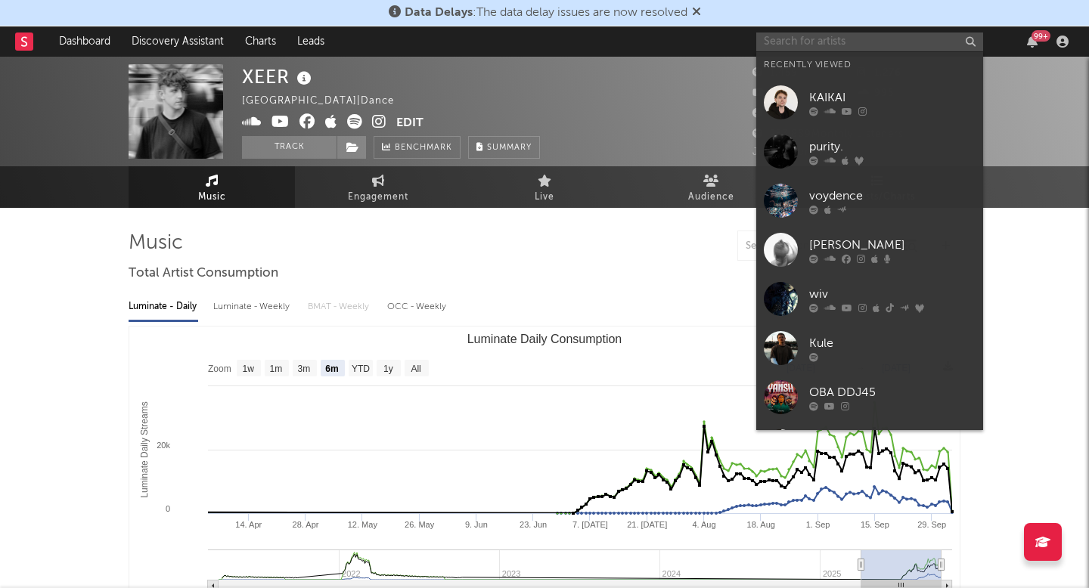
click at [821, 45] on input "text" at bounding box center [869, 42] width 227 height 19
paste input "https://open.spotify.com/track/7dP5EtY64b0dWwcWXb8Xlq?si=191892c7249f4df0"
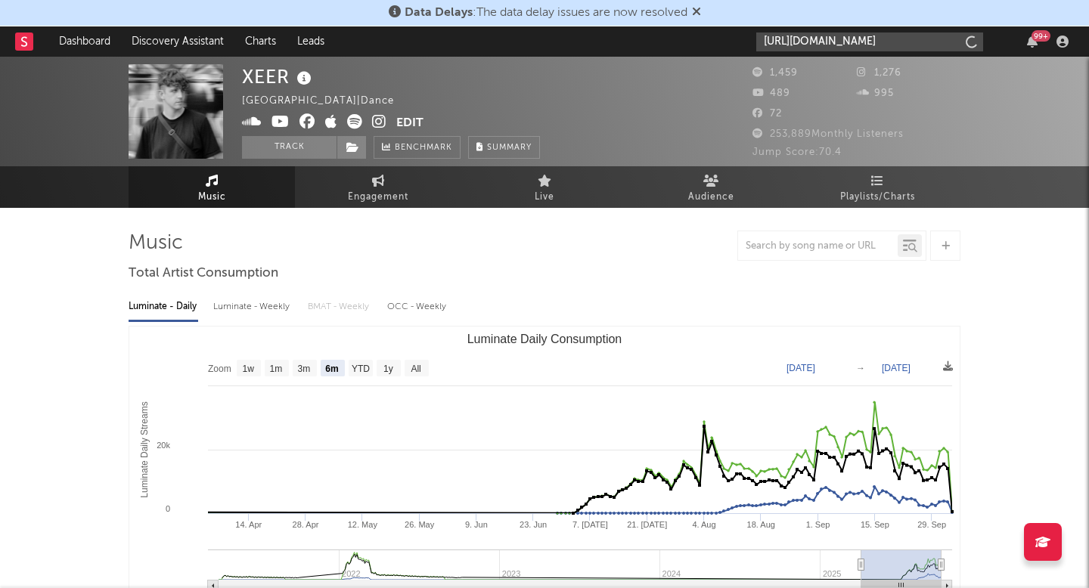
scroll to position [0, 209]
type input "https://open.spotify.com/track/7dP5EtY64b0dWwcWXb8Xlq?si=191892c7249f4df0"
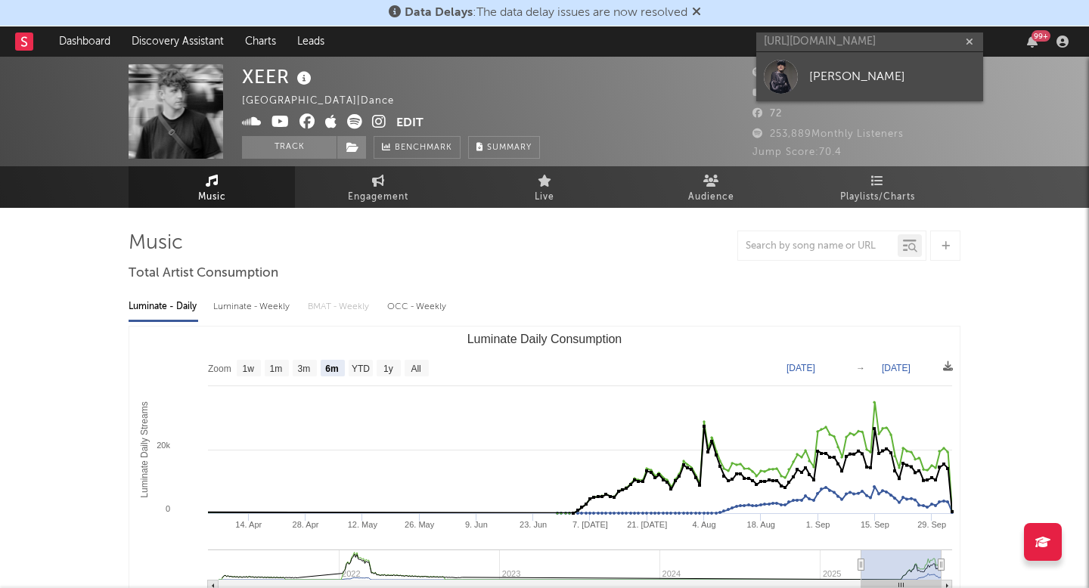
click at [784, 84] on div at bounding box center [781, 77] width 34 height 34
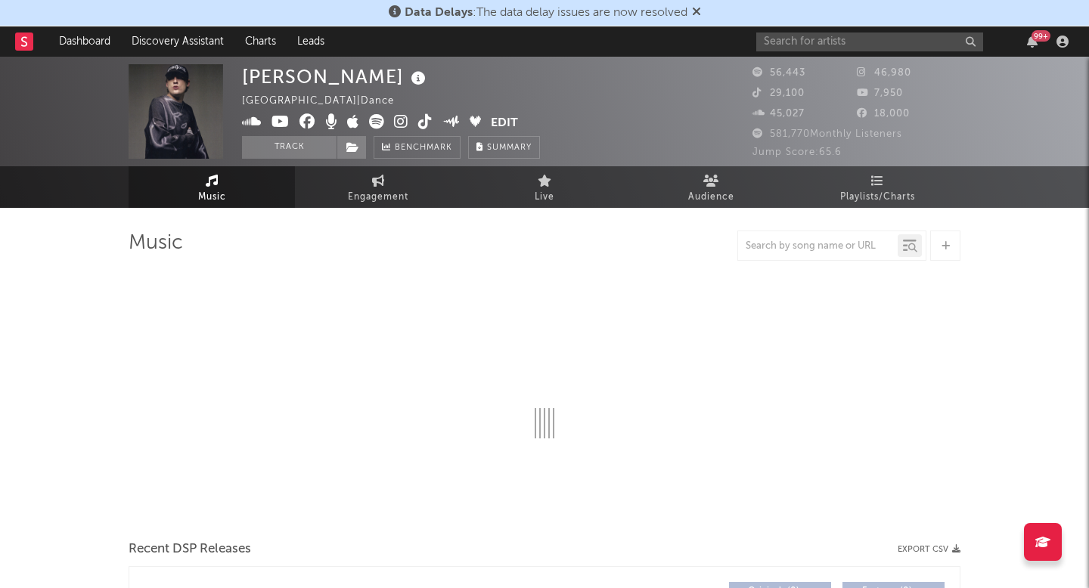
click at [696, 12] on icon at bounding box center [696, 11] width 9 height 12
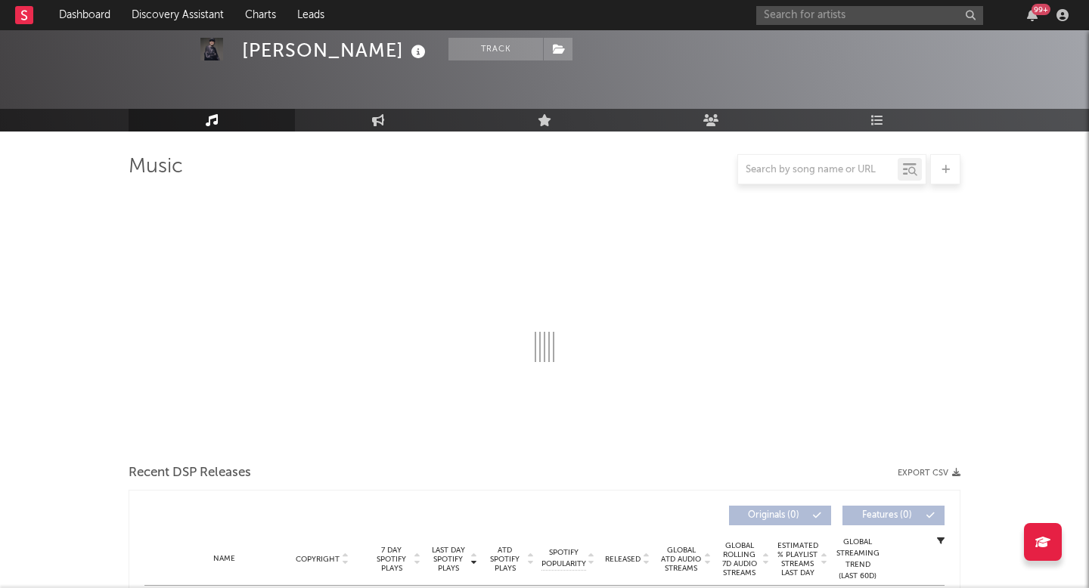
select select "6m"
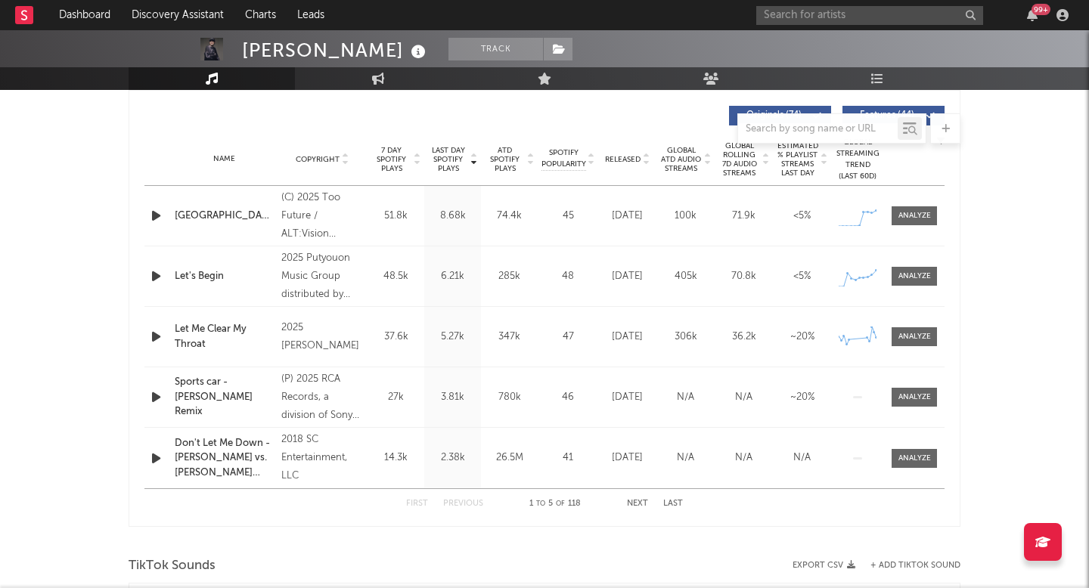
scroll to position [603, 0]
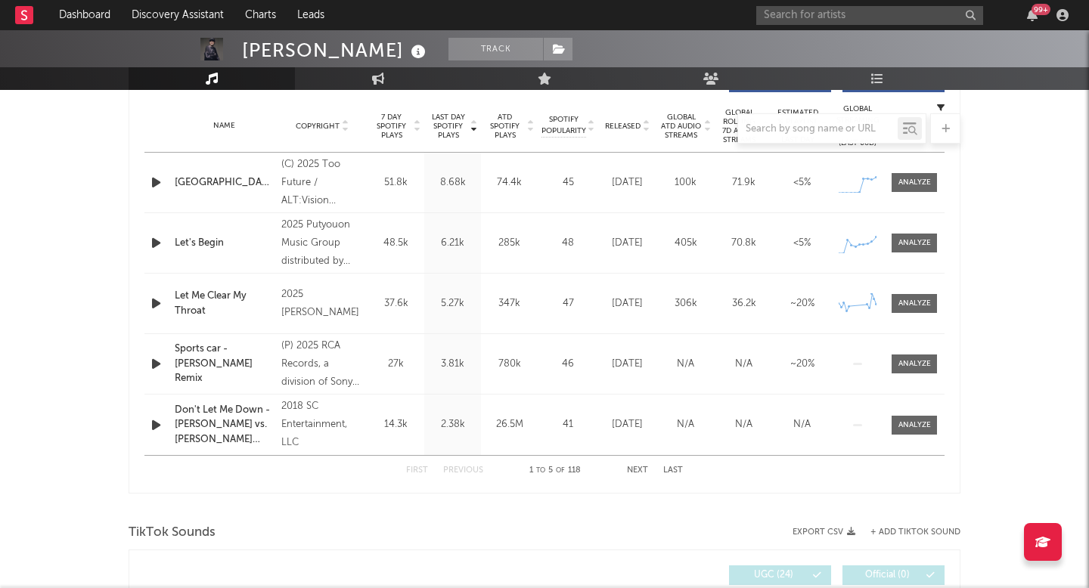
click at [636, 466] on div "First Previous 1 to 5 of 118 Next Last" at bounding box center [544, 470] width 277 height 29
click at [905, 298] on div at bounding box center [914, 303] width 33 height 11
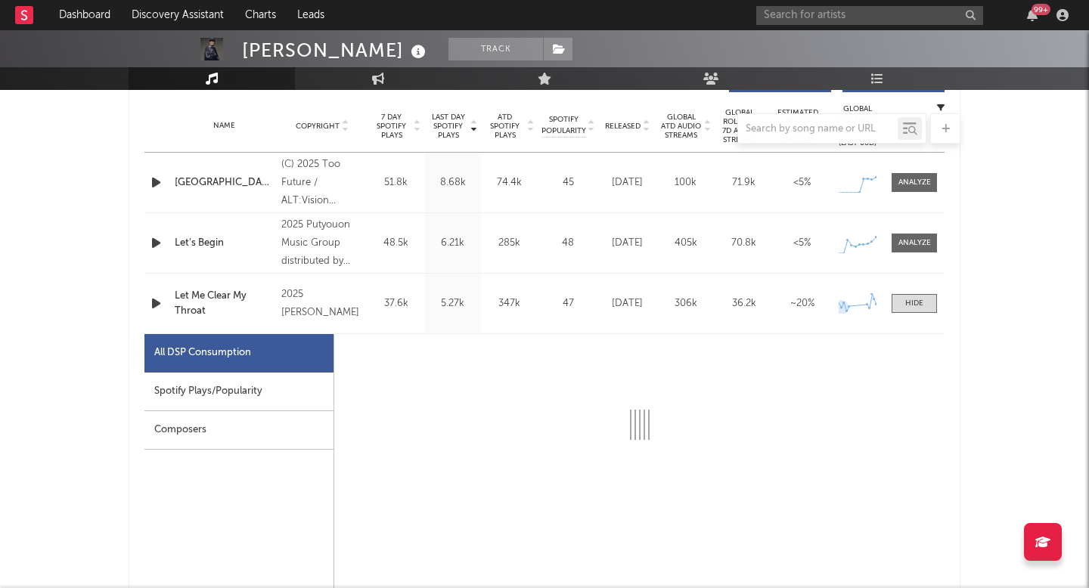
select select "1w"
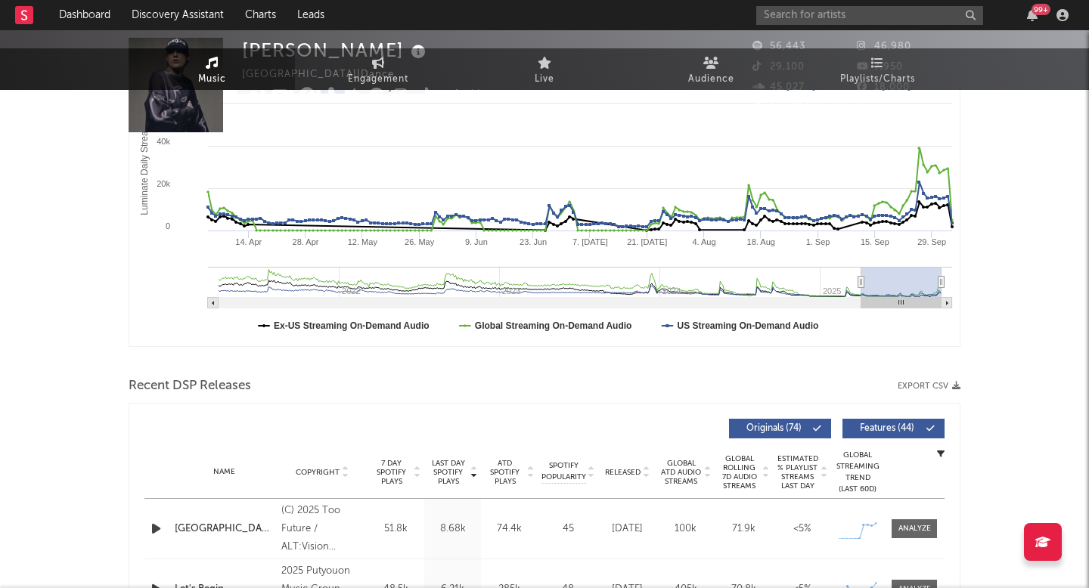
scroll to position [0, 0]
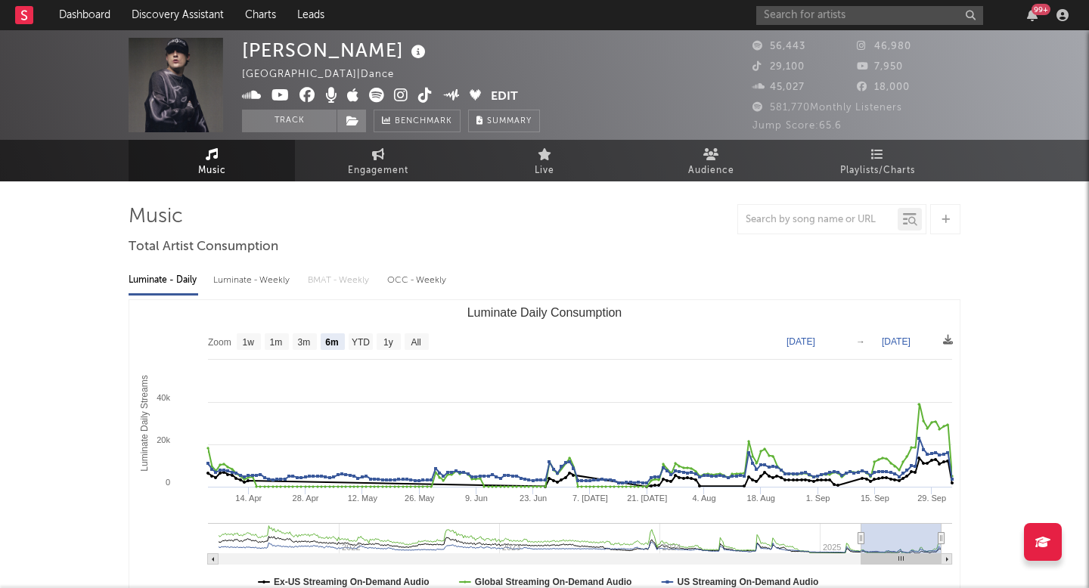
click at [399, 99] on icon at bounding box center [401, 95] width 14 height 15
click at [856, 15] on input "text" at bounding box center [869, 15] width 227 height 19
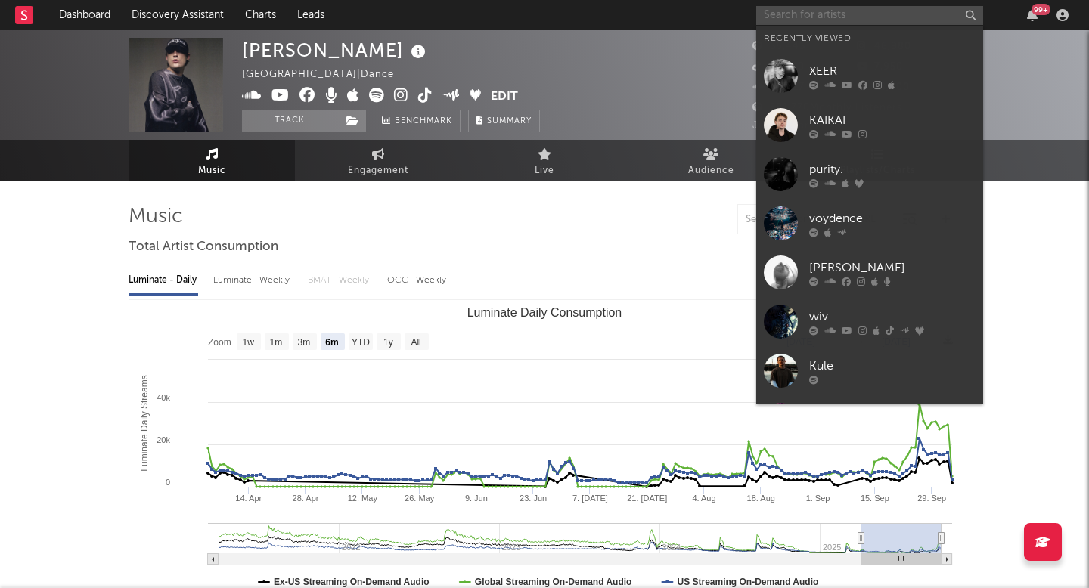
paste input "https://soundcloud.com/lonelyxmusic99/style-house?in=music-charts-uk/sets/dance"
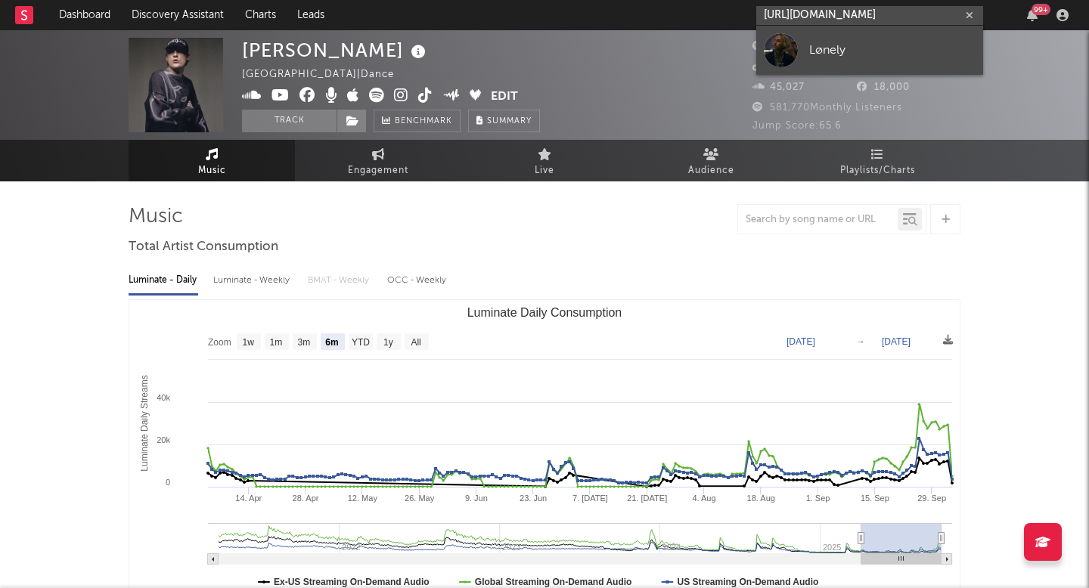
type input "https://soundcloud.com/lonelyxmusic99/style-house?in=music-charts-uk/sets/dance"
click at [823, 58] on div "Lønely" at bounding box center [892, 50] width 166 height 18
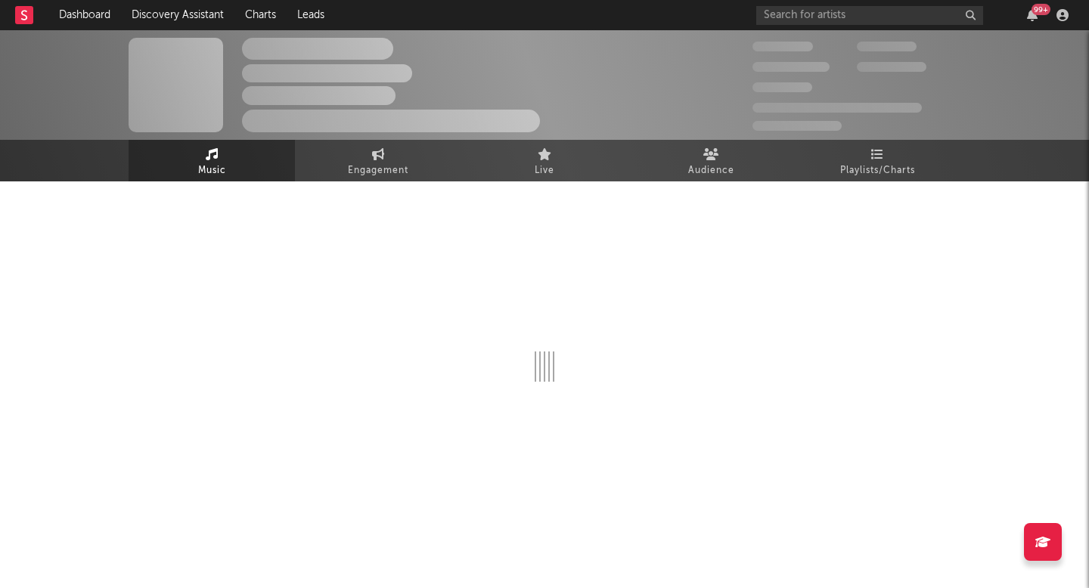
select select "1w"
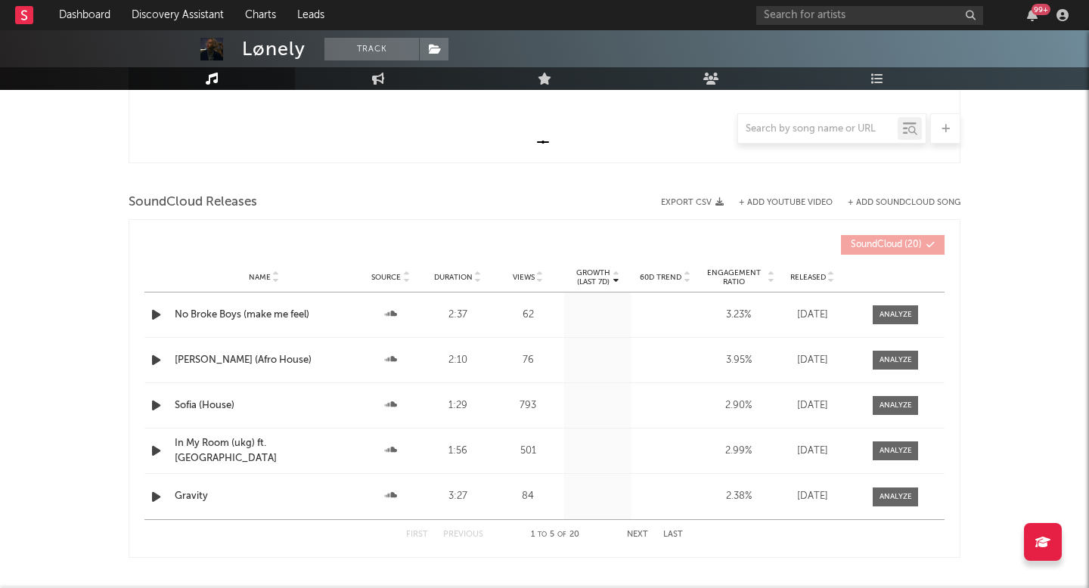
scroll to position [523, 0]
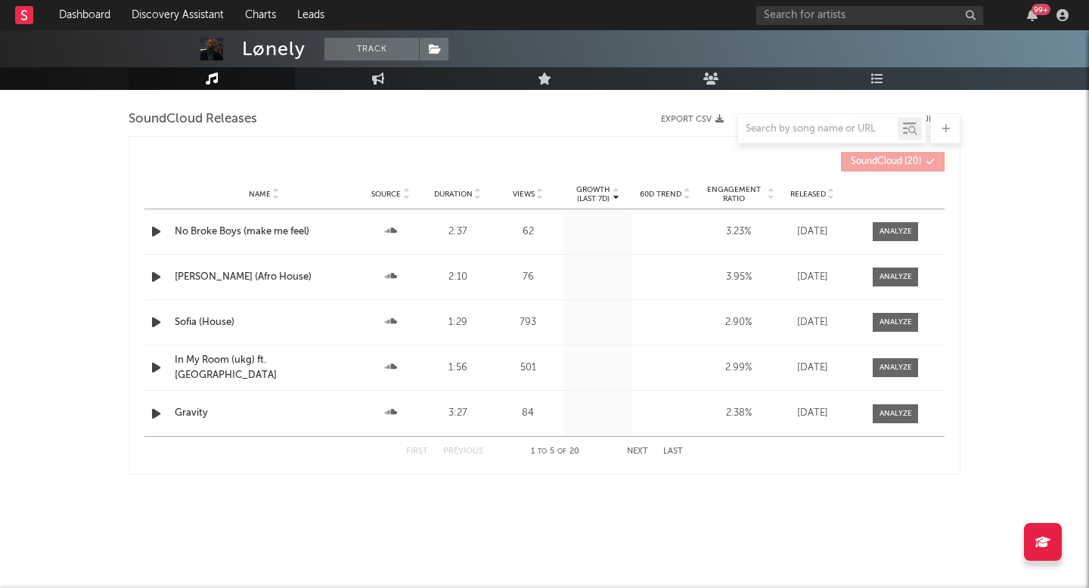
click at [638, 453] on button "Next" at bounding box center [637, 452] width 21 height 8
click at [471, 447] on div "First Previous 11 to 15 of 20 Next Last" at bounding box center [544, 451] width 277 height 29
click at [466, 450] on button "Previous" at bounding box center [463, 452] width 40 height 8
click at [883, 409] on div at bounding box center [896, 413] width 33 height 11
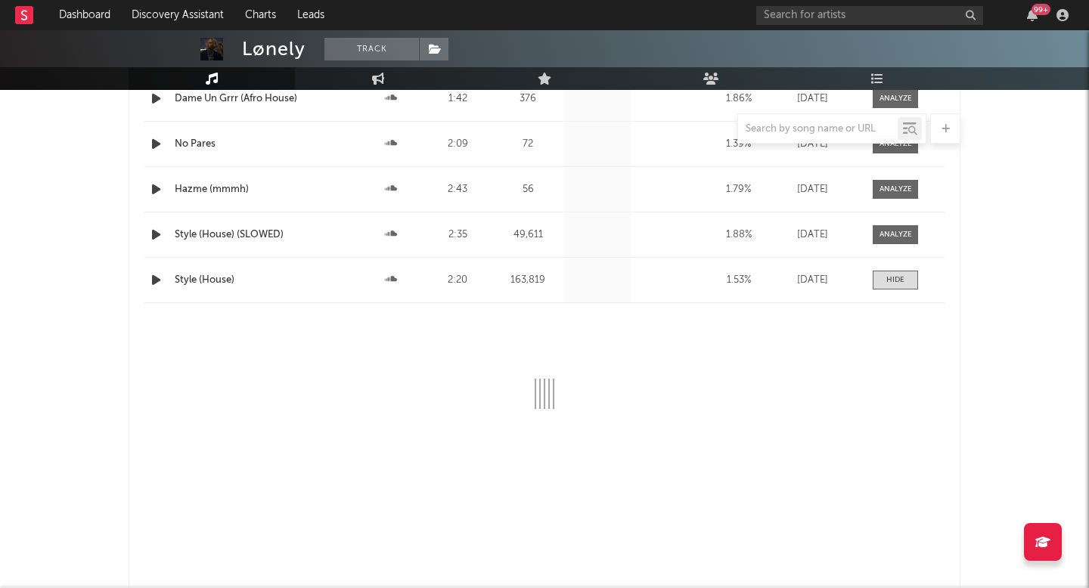
select select "All"
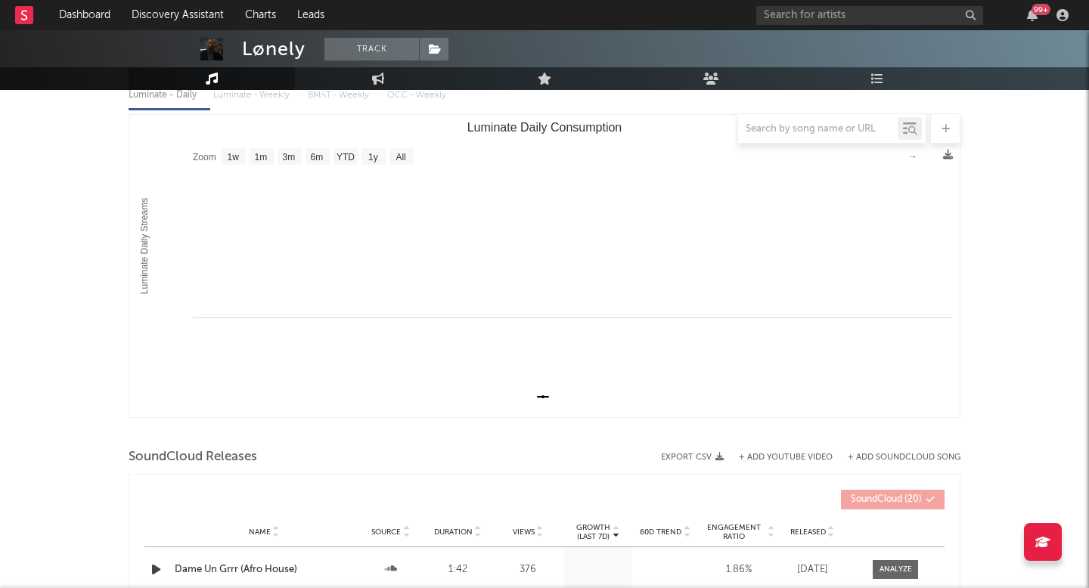
scroll to position [0, 0]
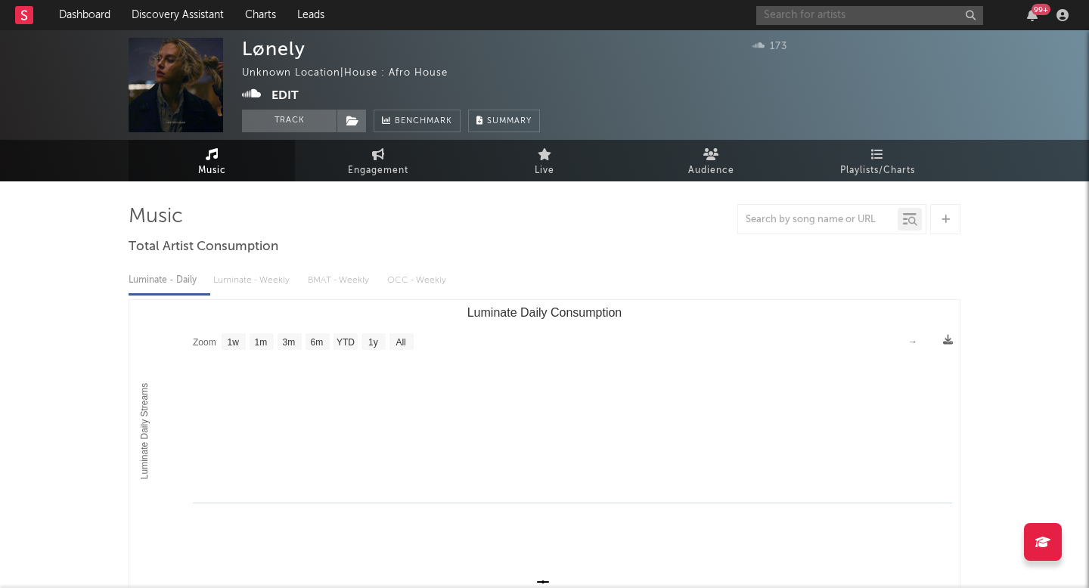
click at [775, 13] on input "text" at bounding box center [869, 15] width 227 height 19
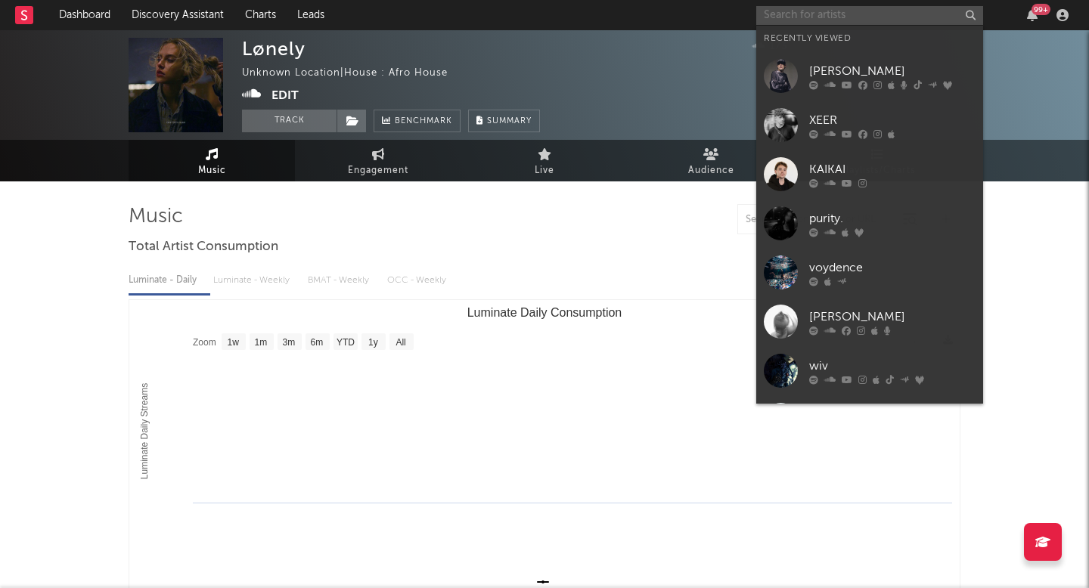
paste input "https://open.spotify.com/artist/0AOvURPlZMpDqm2YgRuNmR?si=aAwRUyqCSNi9R2XrlhvWMA"
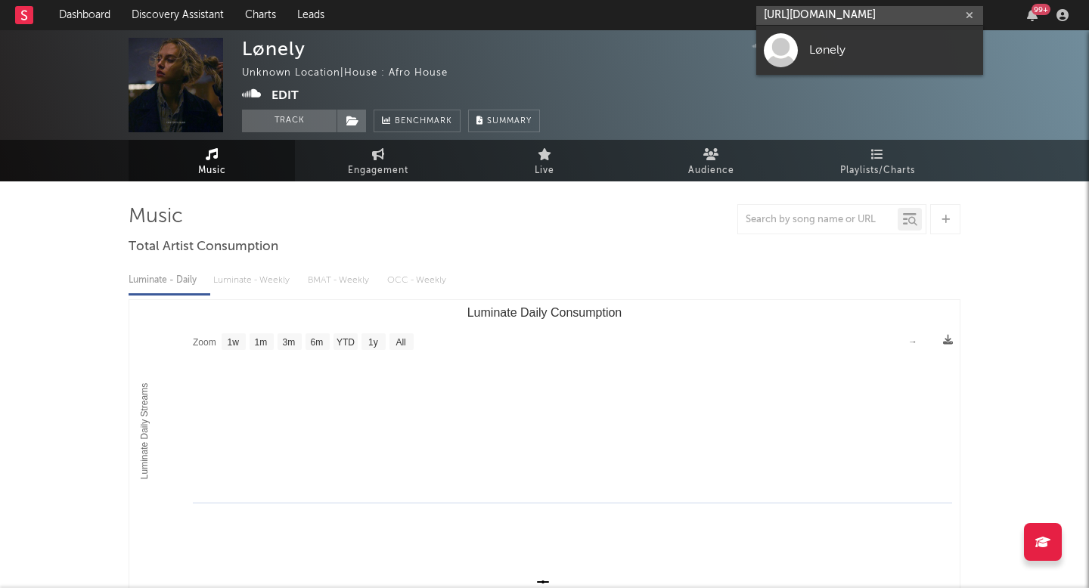
scroll to position [0, 262]
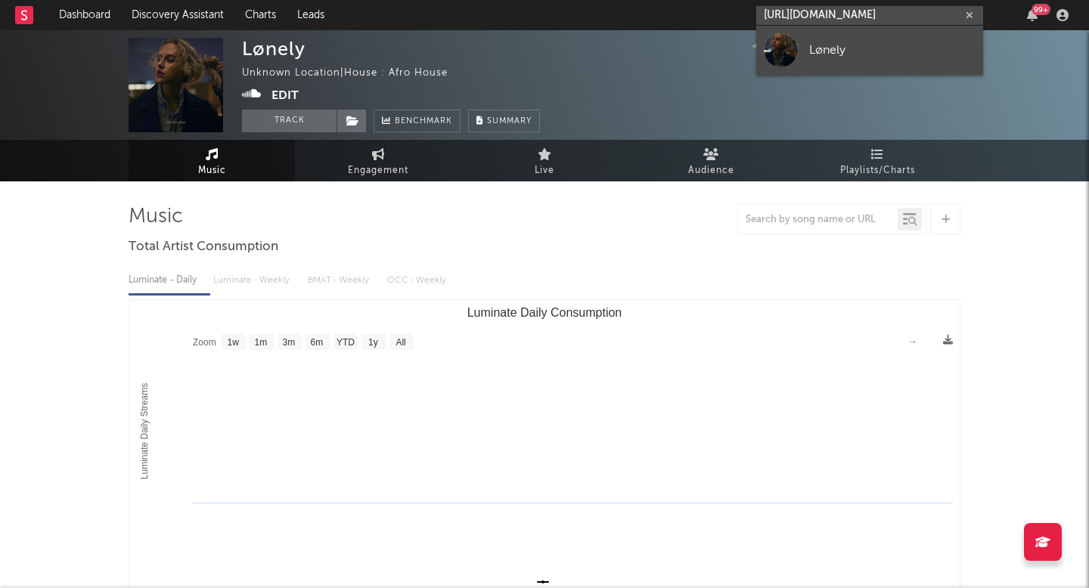
type input "https://open.spotify.com/artist/0AOvURPlZMpDqm2YgRuNmR?si=aAwRUyqCSNi9R2XrlhvWM"
click at [834, 45] on div "Lønely" at bounding box center [892, 50] width 166 height 18
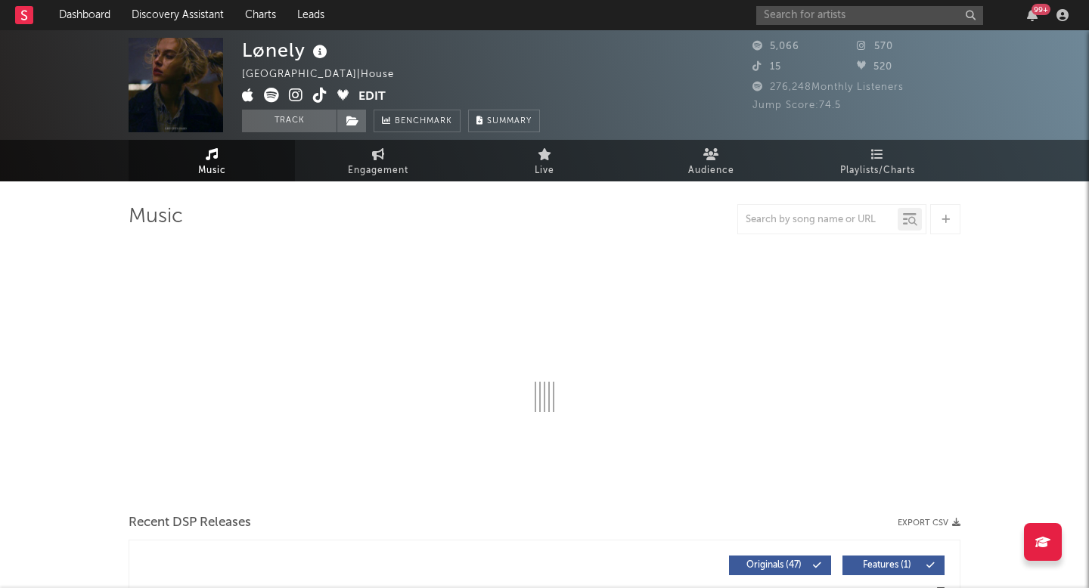
select select "6m"
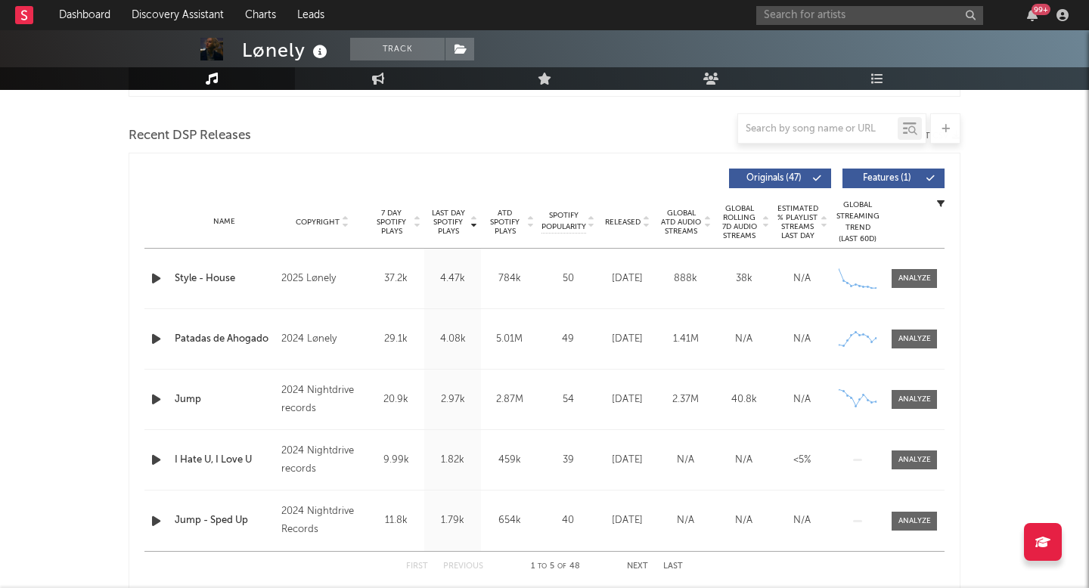
scroll to position [501, 0]
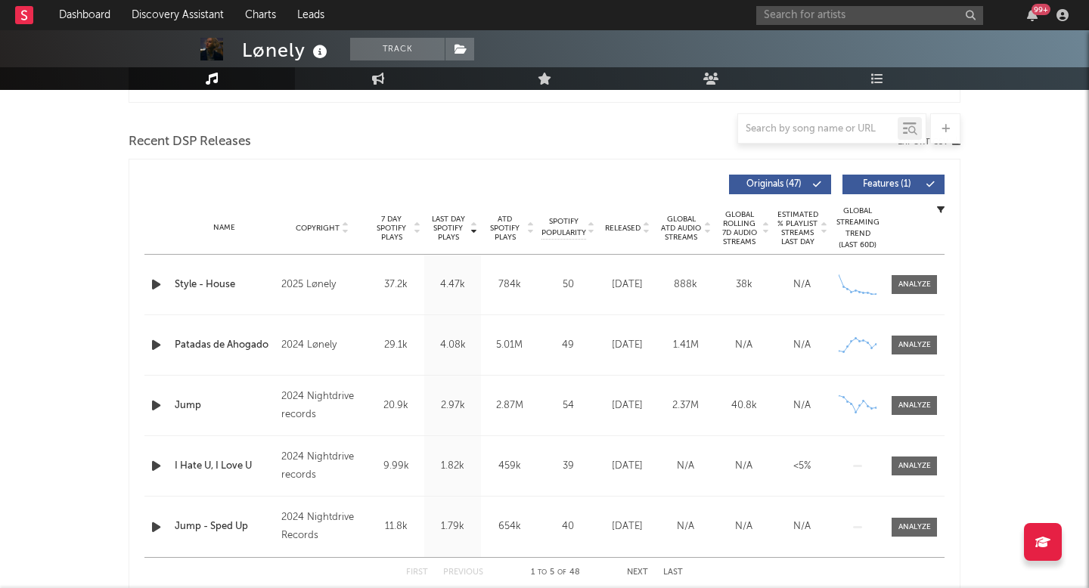
click at [903, 272] on div "Name Style - House Copyright 2025 Lønely Label Lønely Album Names Style (House …" at bounding box center [544, 285] width 800 height 60
click at [902, 293] on span at bounding box center [914, 284] width 45 height 19
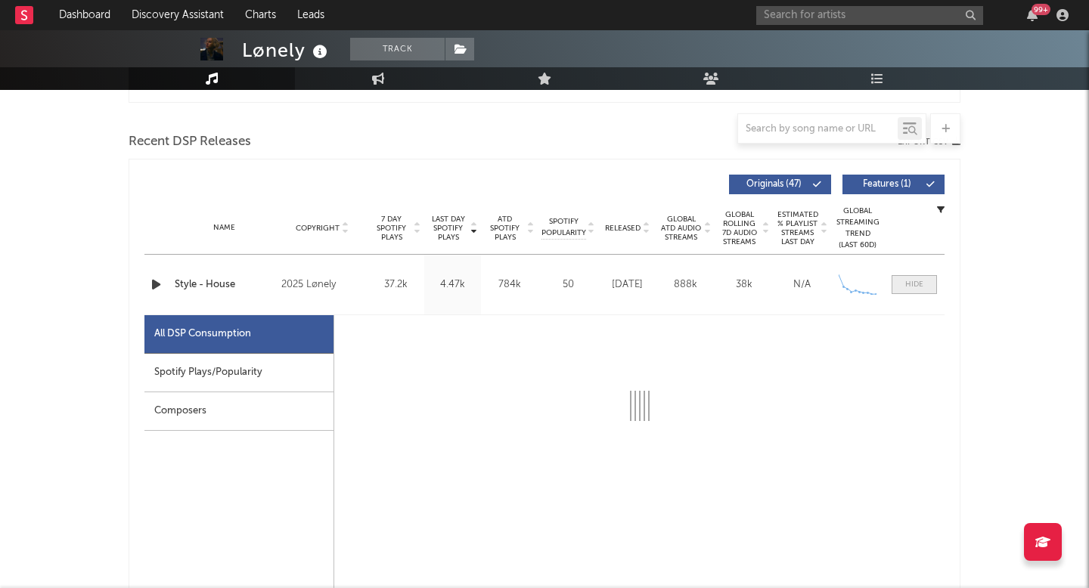
select select "1w"
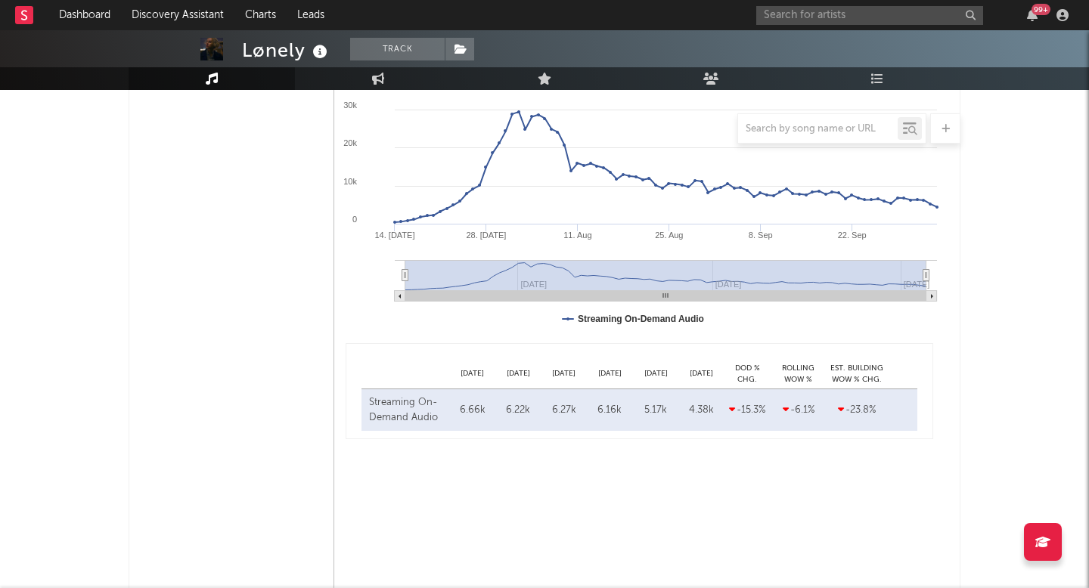
scroll to position [814, 0]
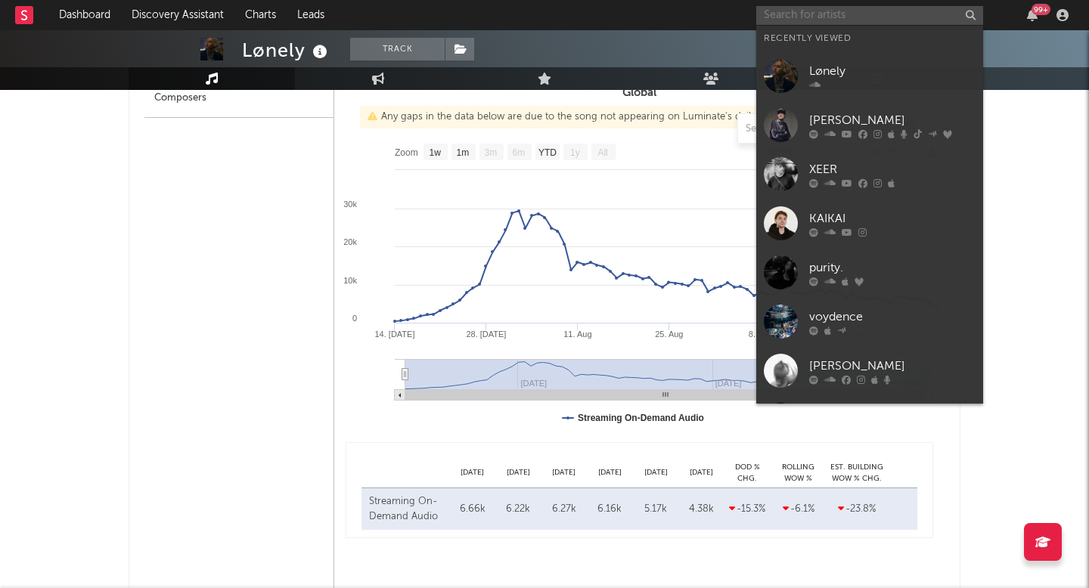
click at [831, 18] on input "text" at bounding box center [869, 15] width 227 height 19
paste input "https://open.spotify.com/track/5Wj0NlnV4IOWmACK99Inei?si=b608213362f94409"
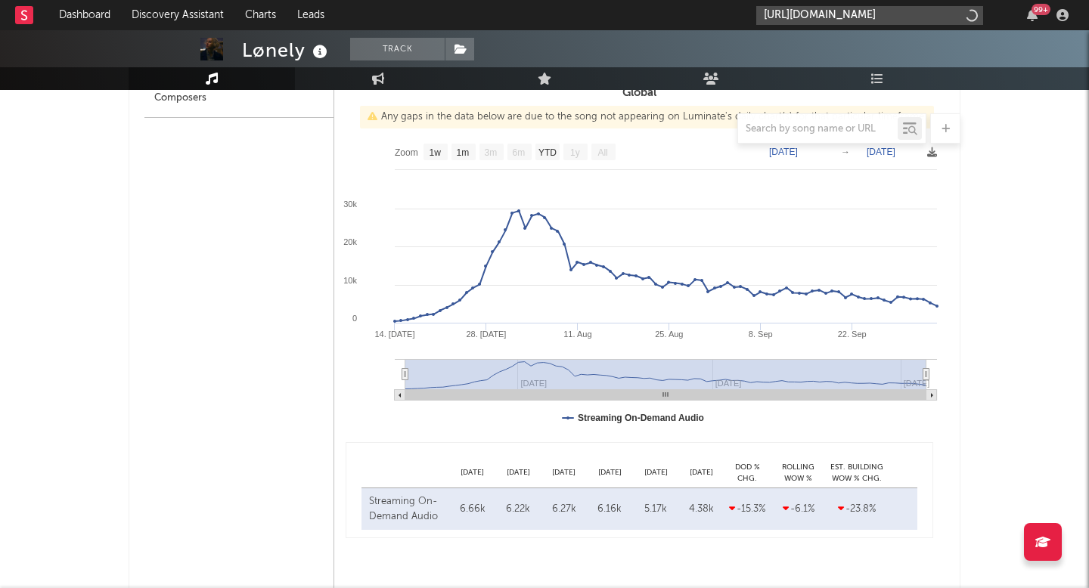
scroll to position [0, 210]
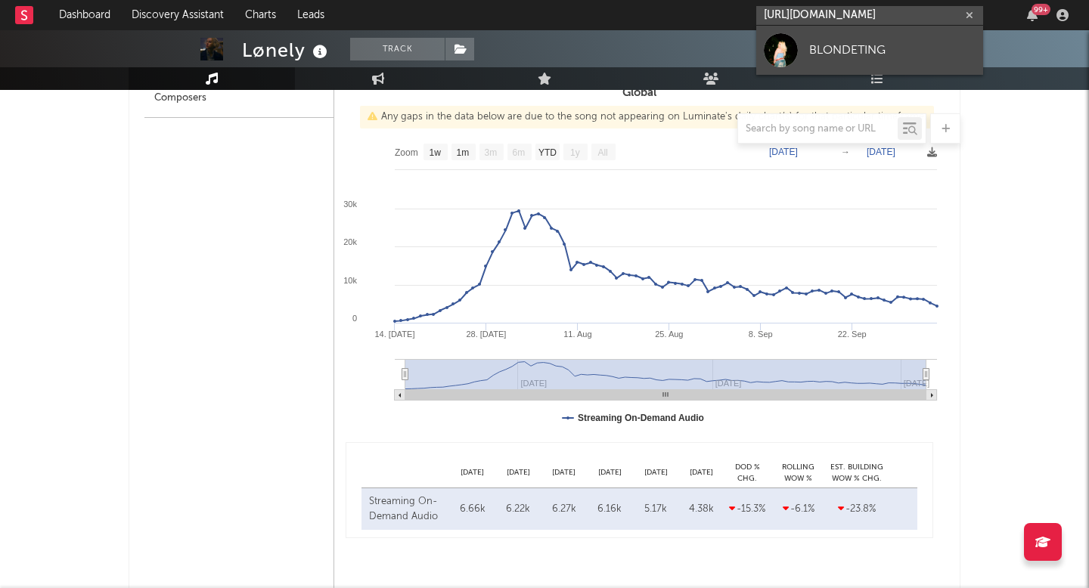
type input "https://open.spotify.com/track/5Wj0NlnV4IOWmACK99Inei?si=b608213362f94409"
click at [818, 42] on div "BLONDETING" at bounding box center [892, 50] width 166 height 18
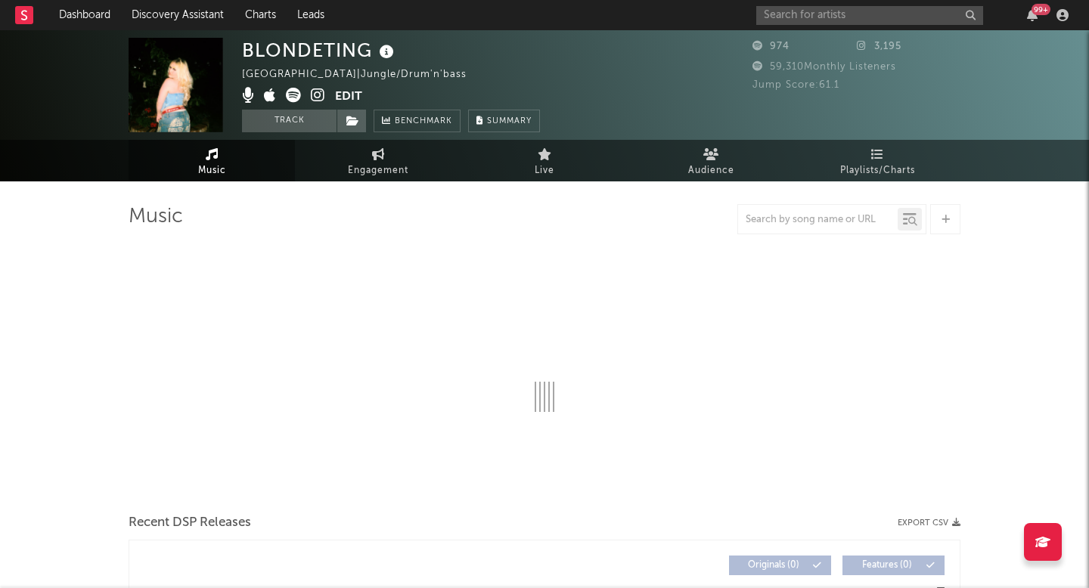
select select "6m"
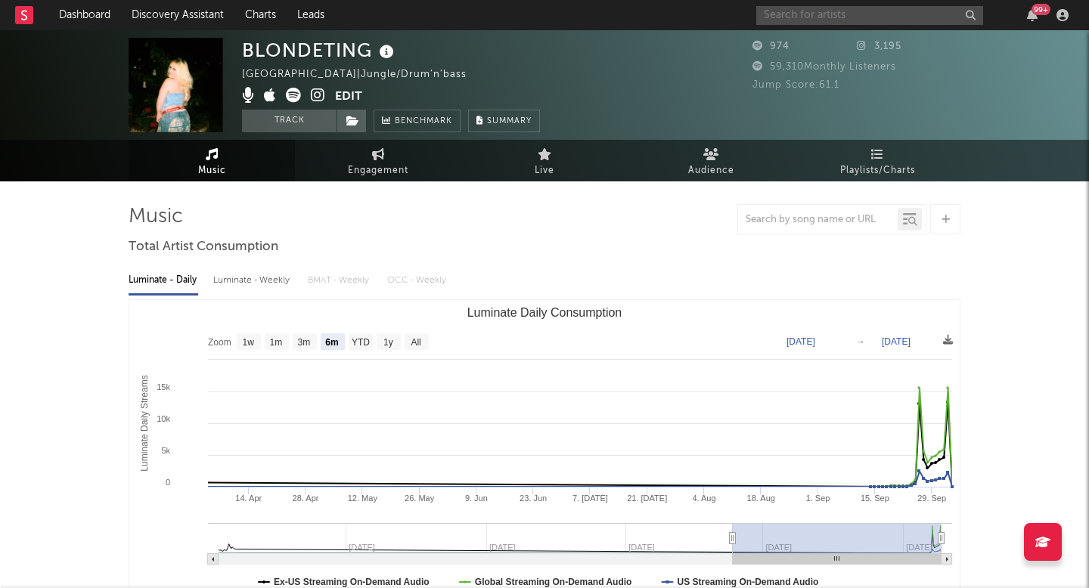
click at [804, 20] on input "text" at bounding box center [869, 15] width 227 height 19
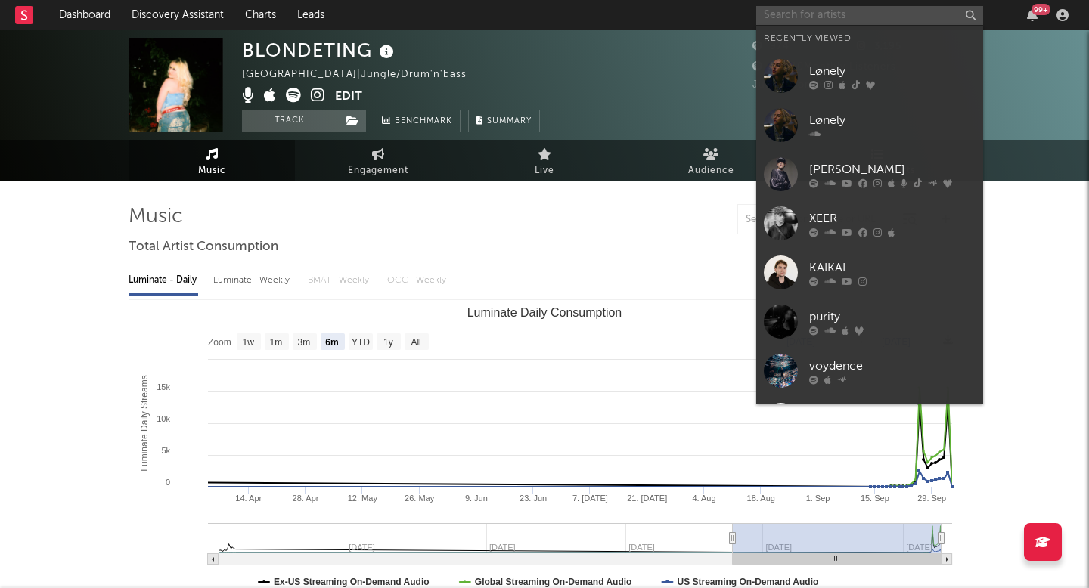
paste input "https://open.spotify.com/track/7Dq8lWUBc2fTVUVxDMxUhd?si=c6476cb4b0764a60"
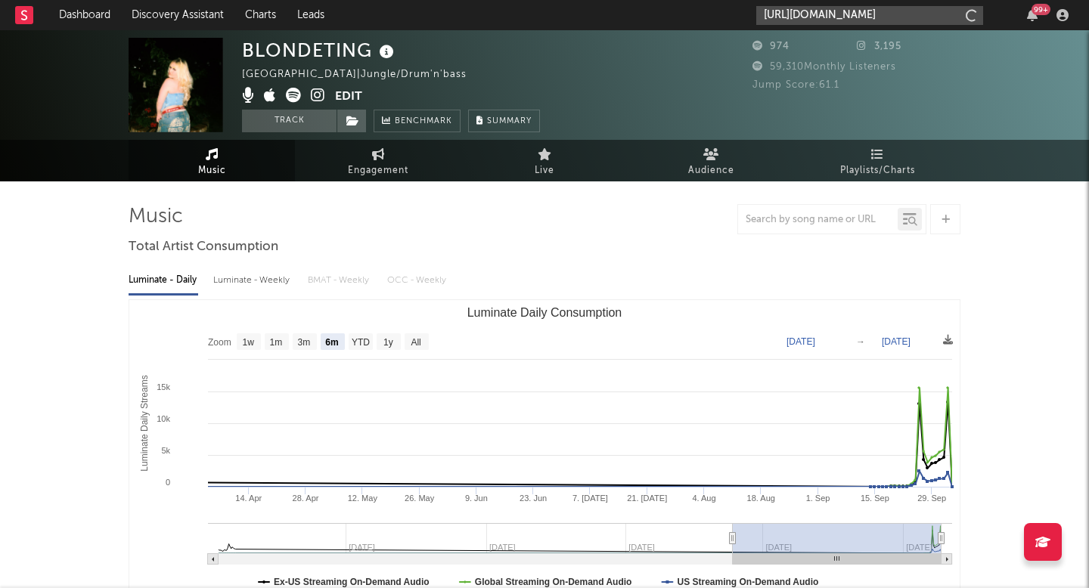
type input "https://open.spotify.com/track/7Dq8lWUBc2fTVUVxDMxUhd?si=c6476cb4b0764a60"
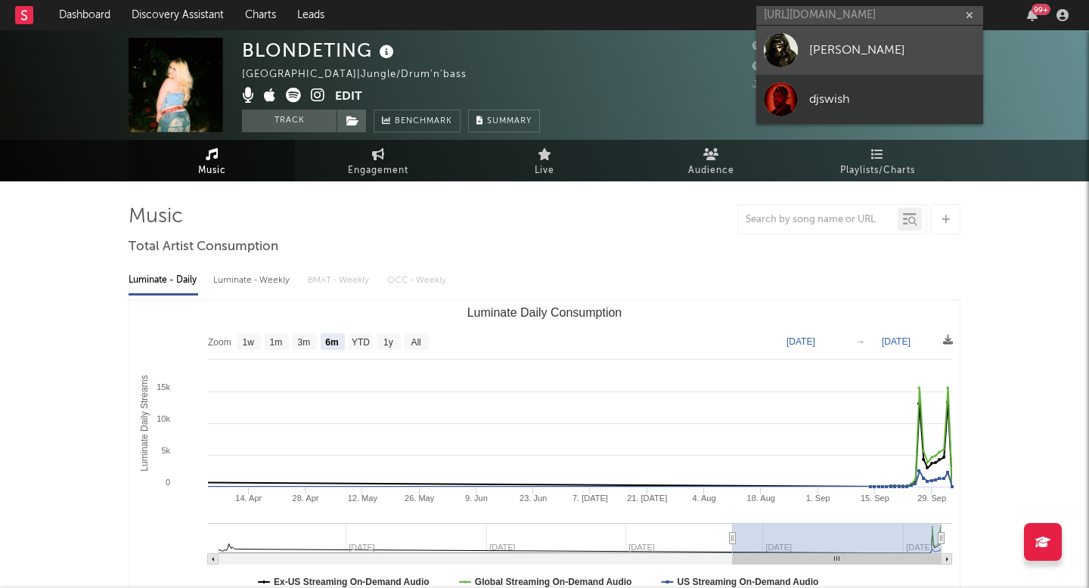
click at [908, 33] on link "Mike Crook" at bounding box center [869, 50] width 227 height 49
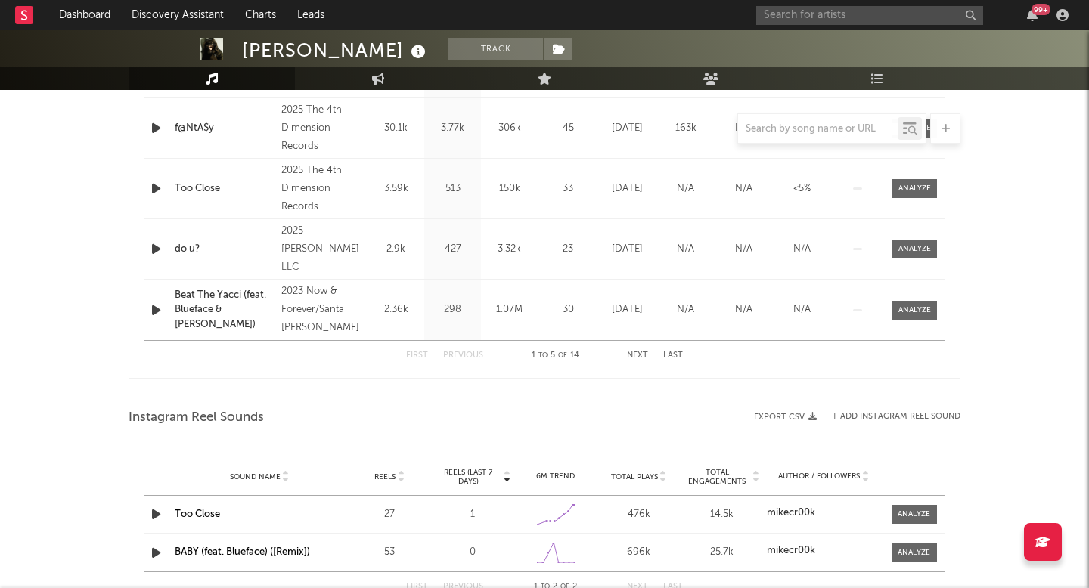
select select "1w"
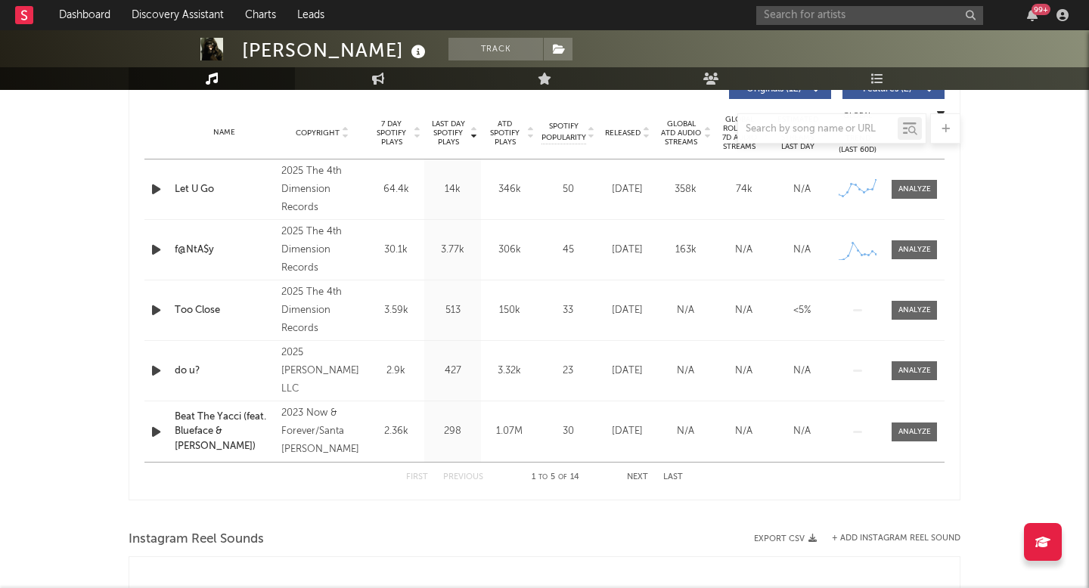
scroll to position [588, 0]
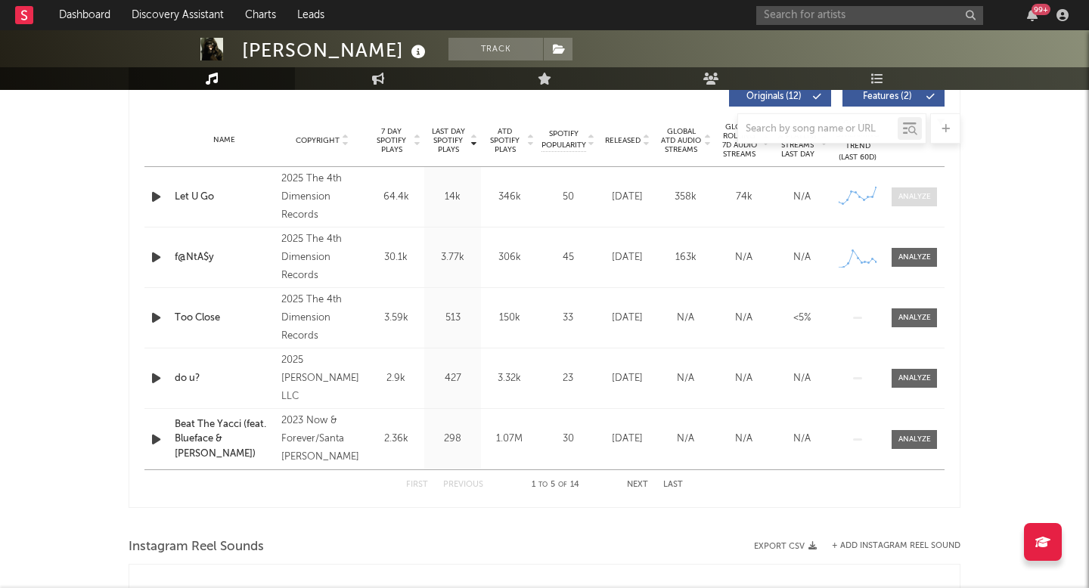
click at [920, 195] on div at bounding box center [914, 196] width 33 height 11
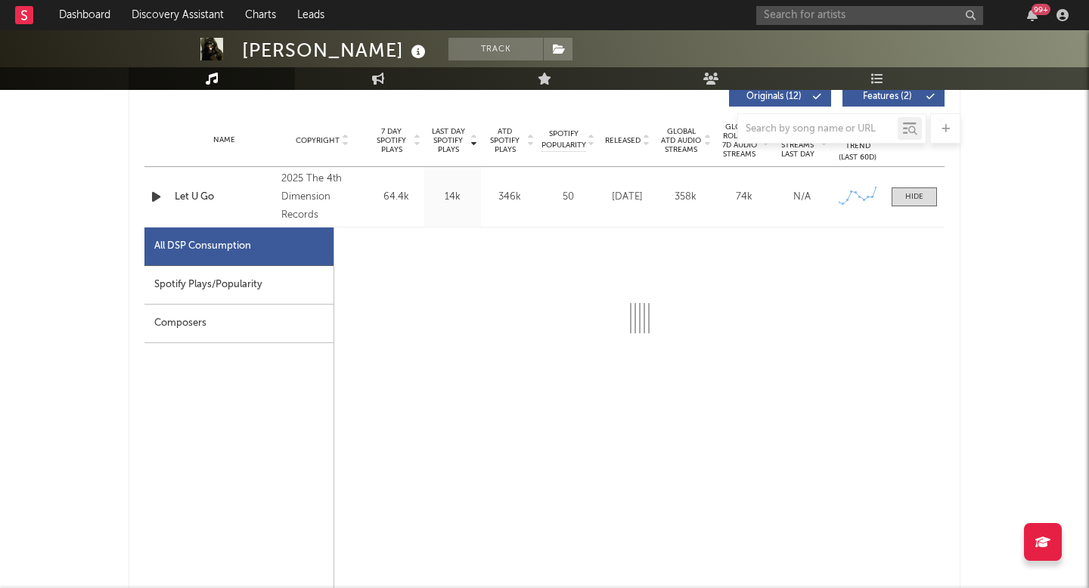
select select "1w"
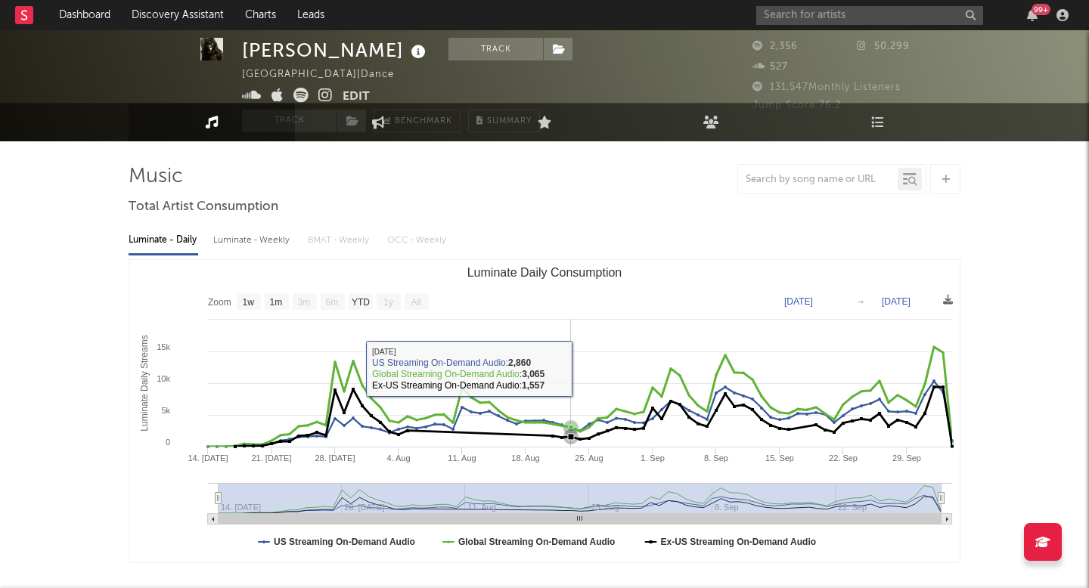
scroll to position [0, 0]
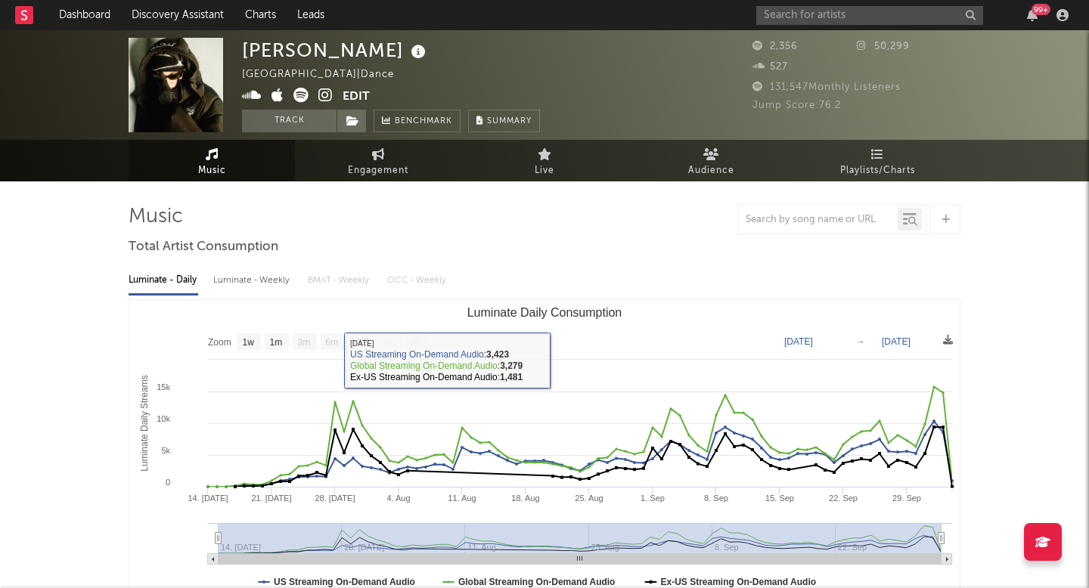
click at [322, 95] on icon at bounding box center [325, 95] width 14 height 15
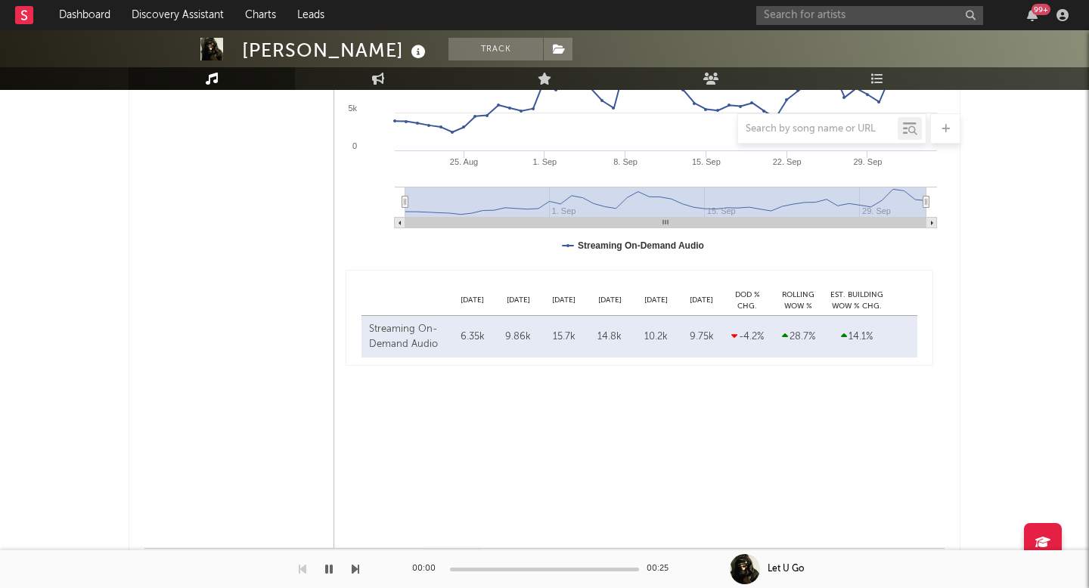
scroll to position [987, 0]
